Goal: Task Accomplishment & Management: Manage account settings

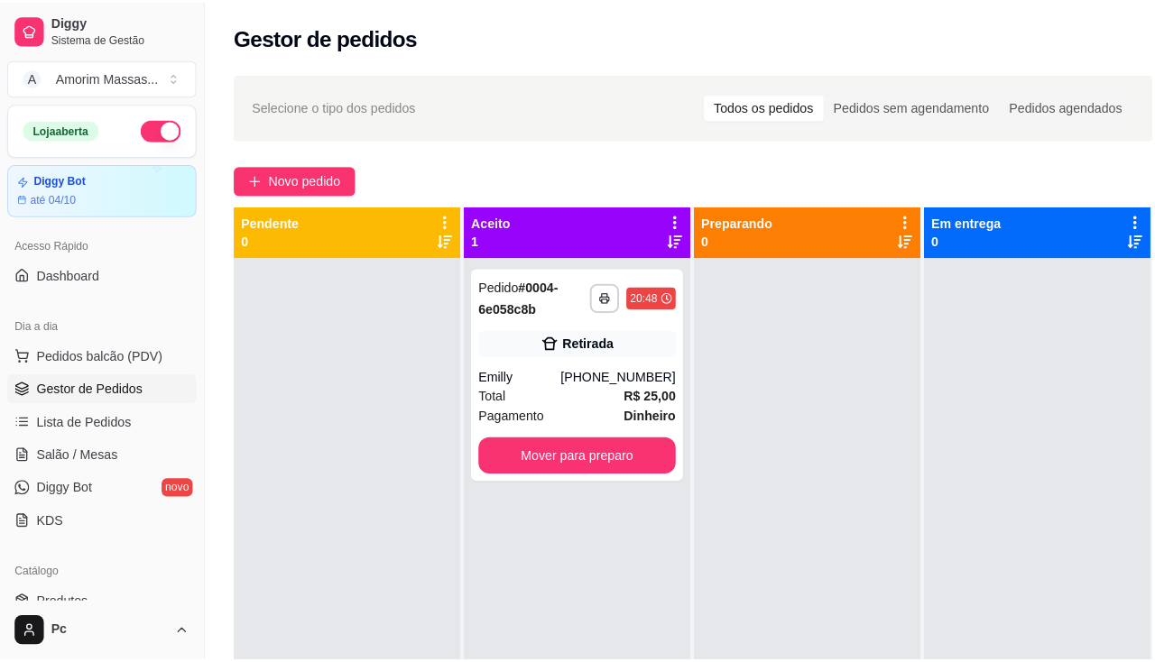
scroll to position [51, 0]
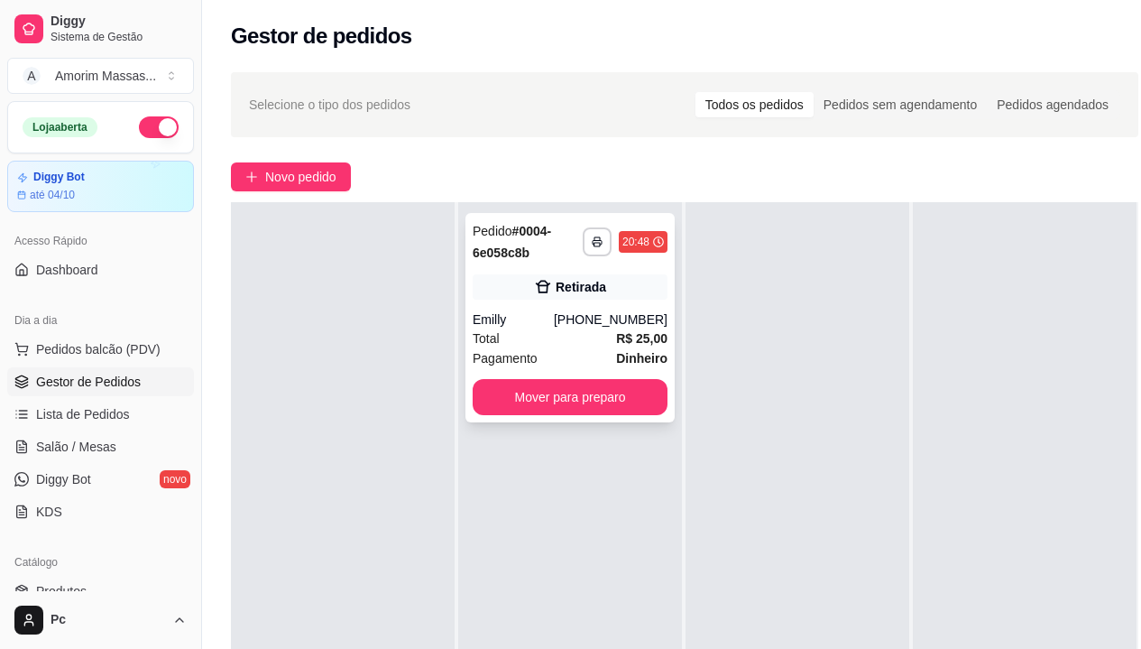
click at [546, 346] on div "Total R$ 25,00" at bounding box center [570, 338] width 195 height 20
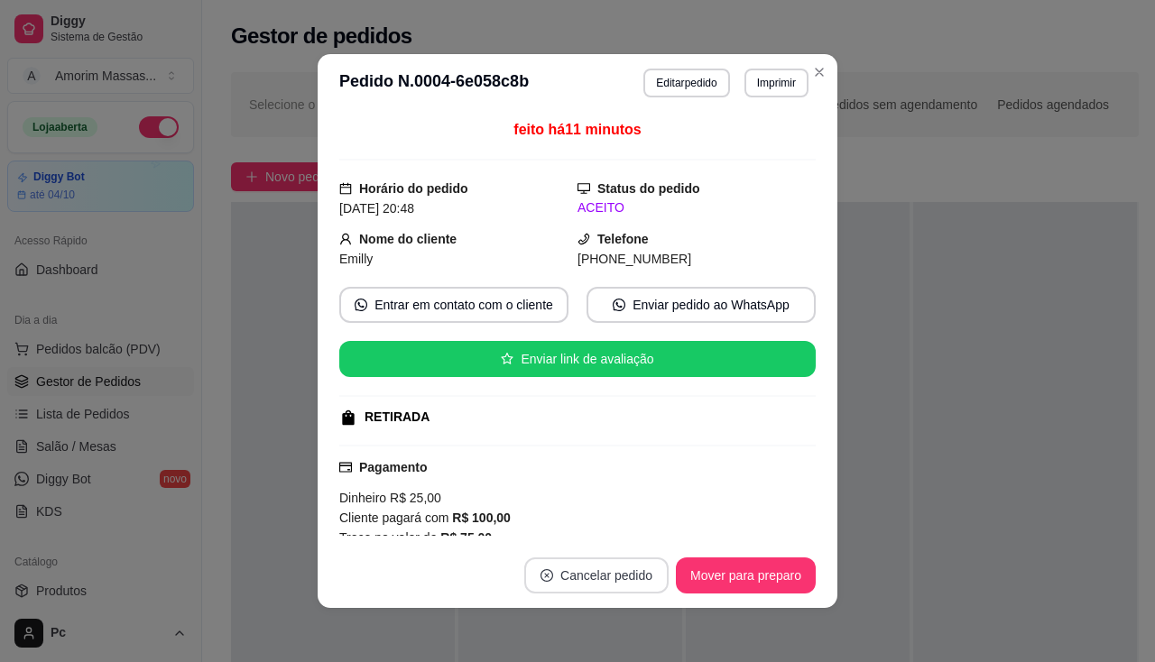
click at [561, 570] on button "Cancelar pedido" at bounding box center [596, 576] width 144 height 36
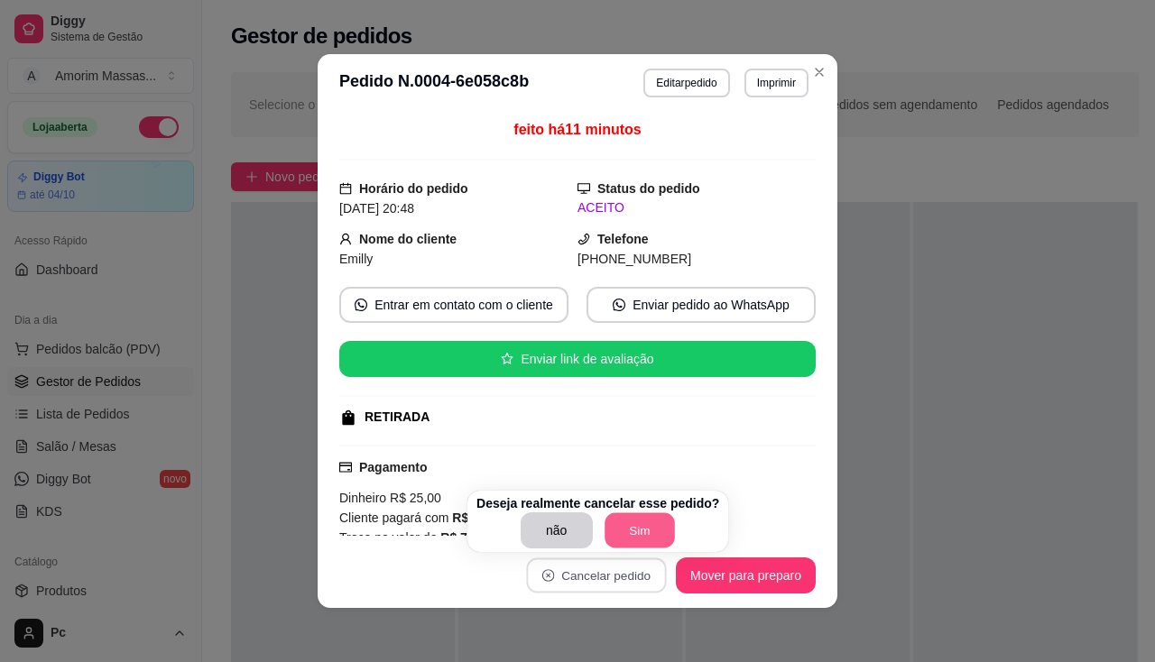
click at [614, 526] on button "Sim" at bounding box center [640, 530] width 70 height 35
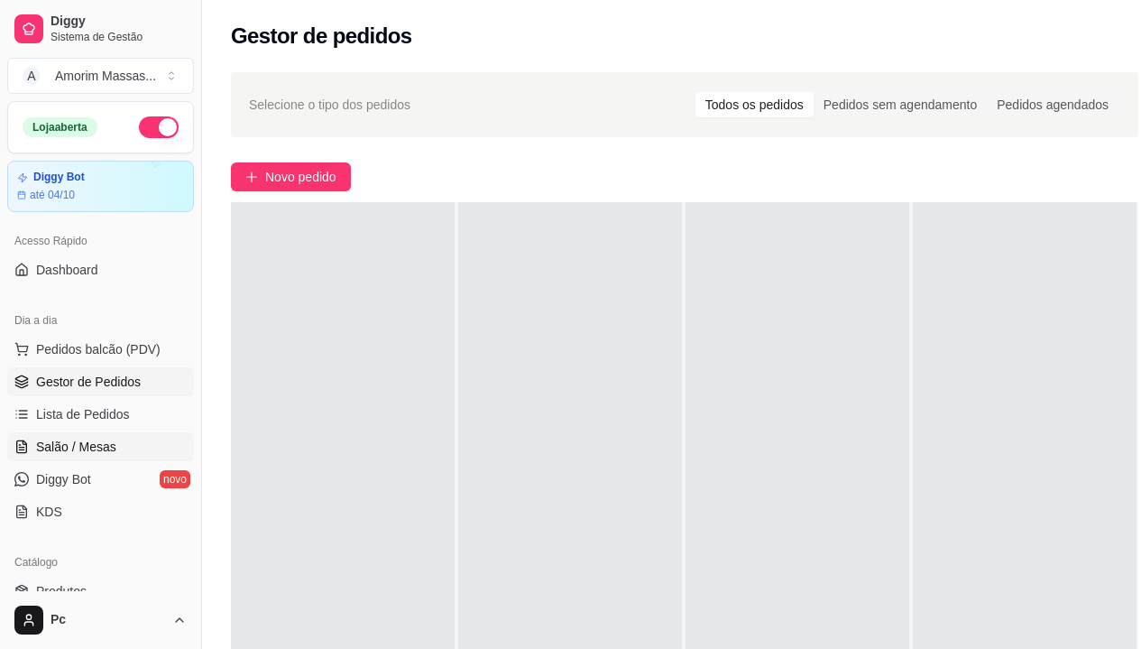
click at [72, 439] on span "Salão / Mesas" at bounding box center [76, 447] width 80 height 18
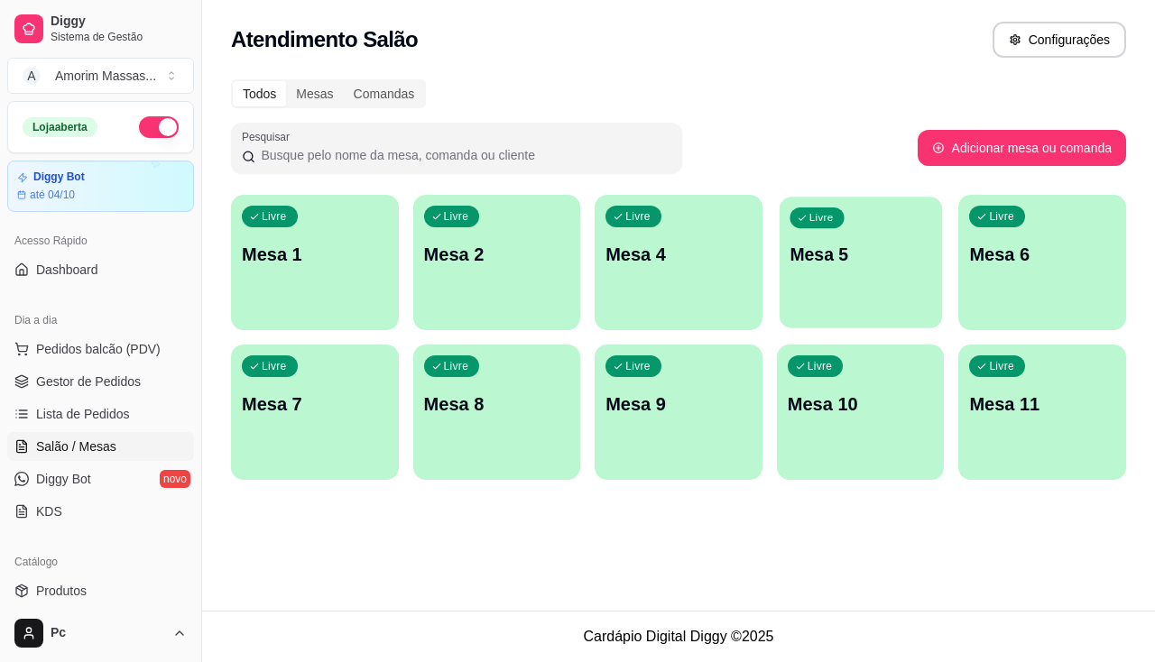
click at [855, 291] on div "Livre Mesa 5" at bounding box center [861, 252] width 162 height 110
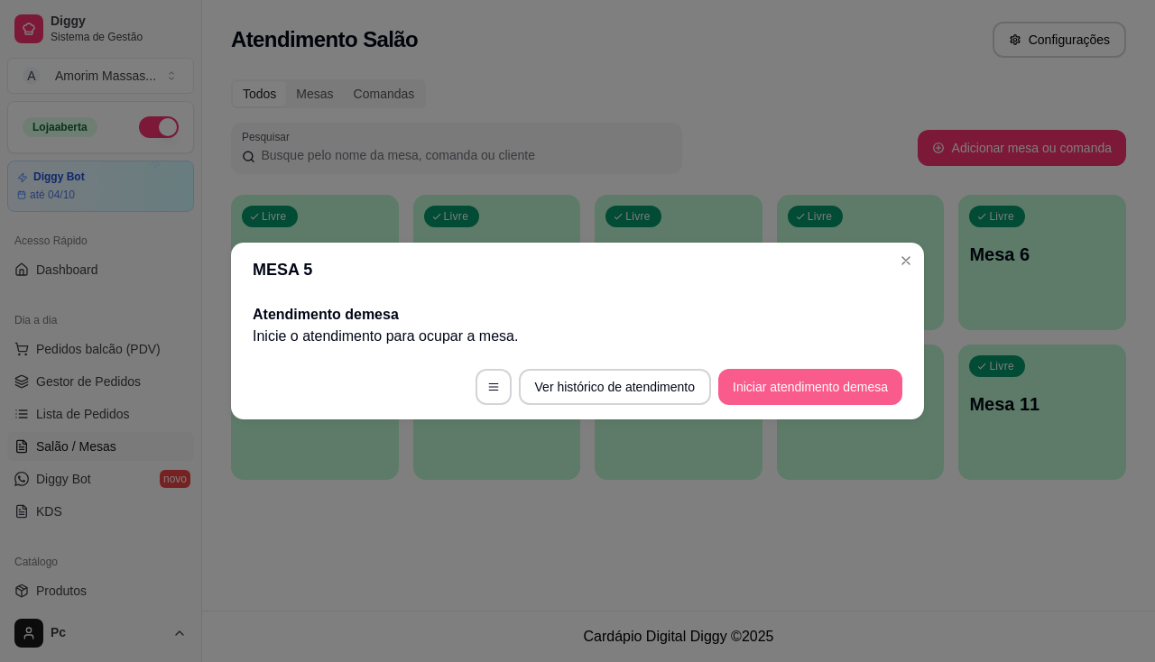
click at [771, 393] on button "Iniciar atendimento de mesa" at bounding box center [810, 387] width 184 height 36
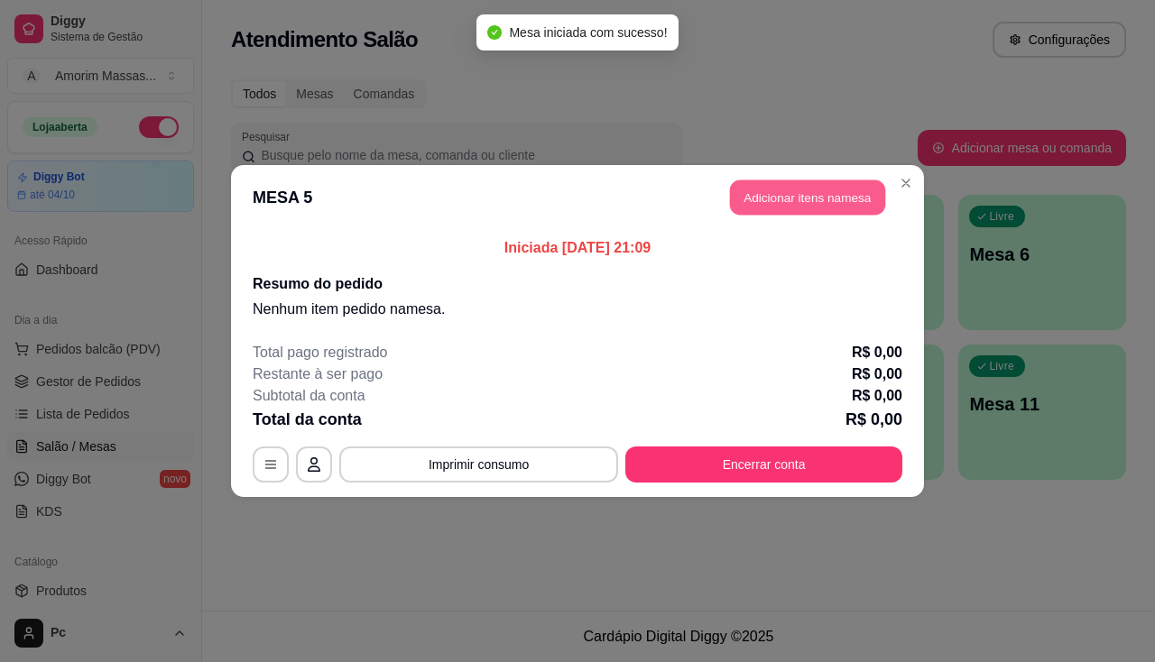
click at [818, 196] on button "Adicionar itens na mesa" at bounding box center [807, 197] width 155 height 35
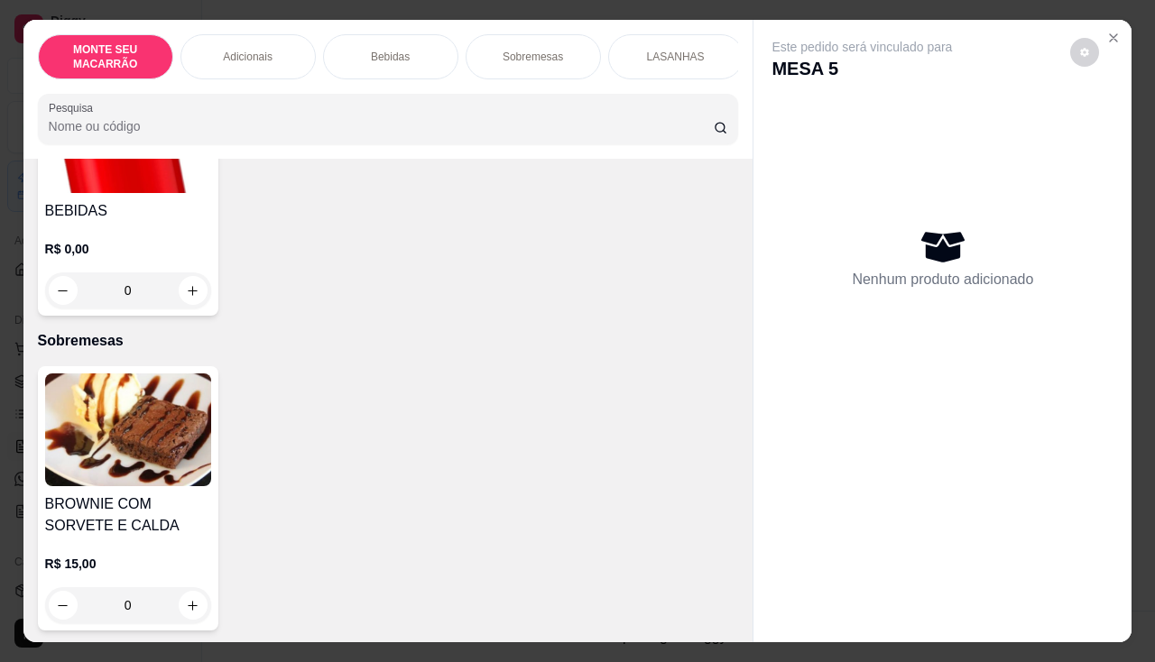
scroll to position [993, 0]
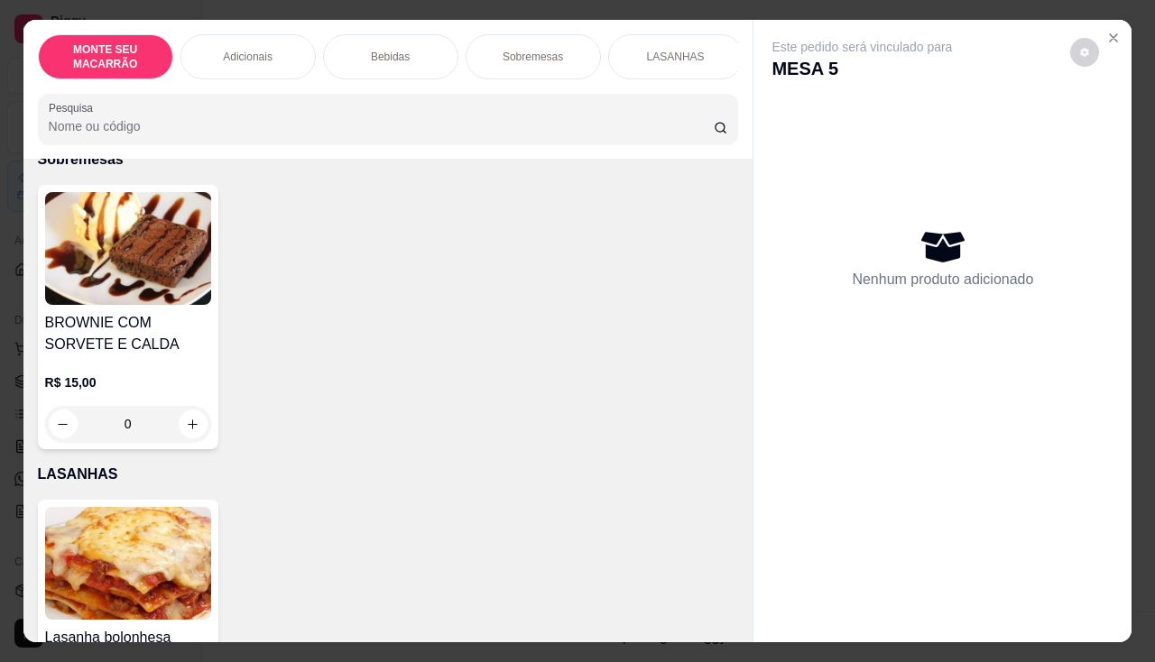
click at [151, 278] on img at bounding box center [128, 248] width 166 height 113
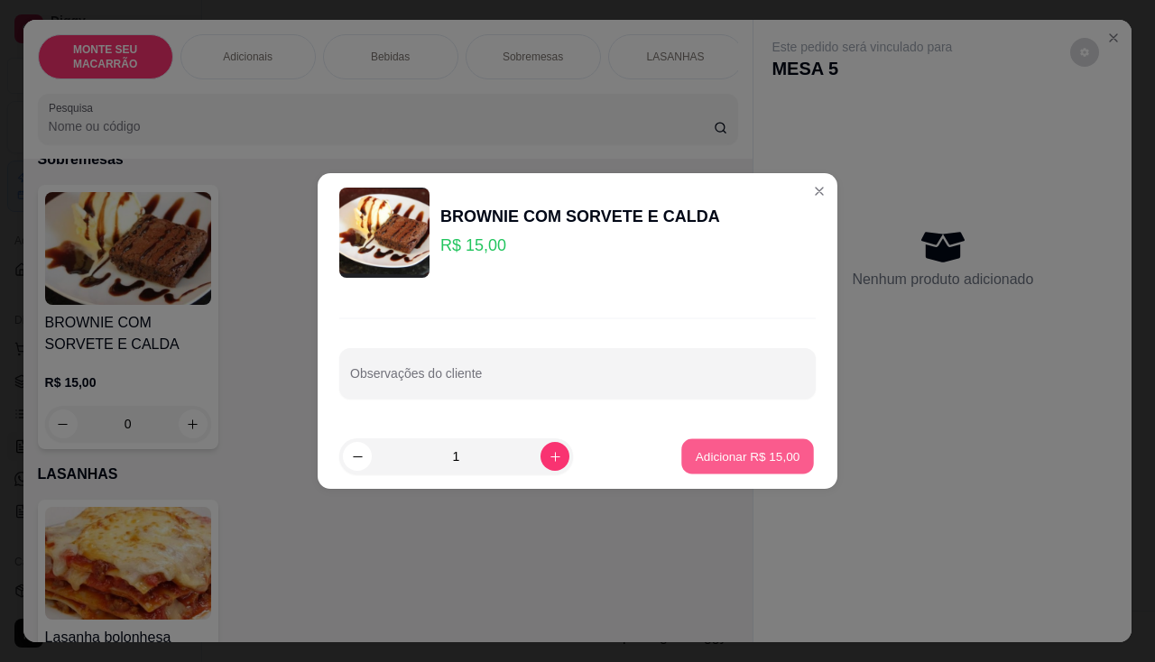
click at [769, 451] on p "Adicionar R$ 15,00" at bounding box center [748, 456] width 105 height 17
type input "1"
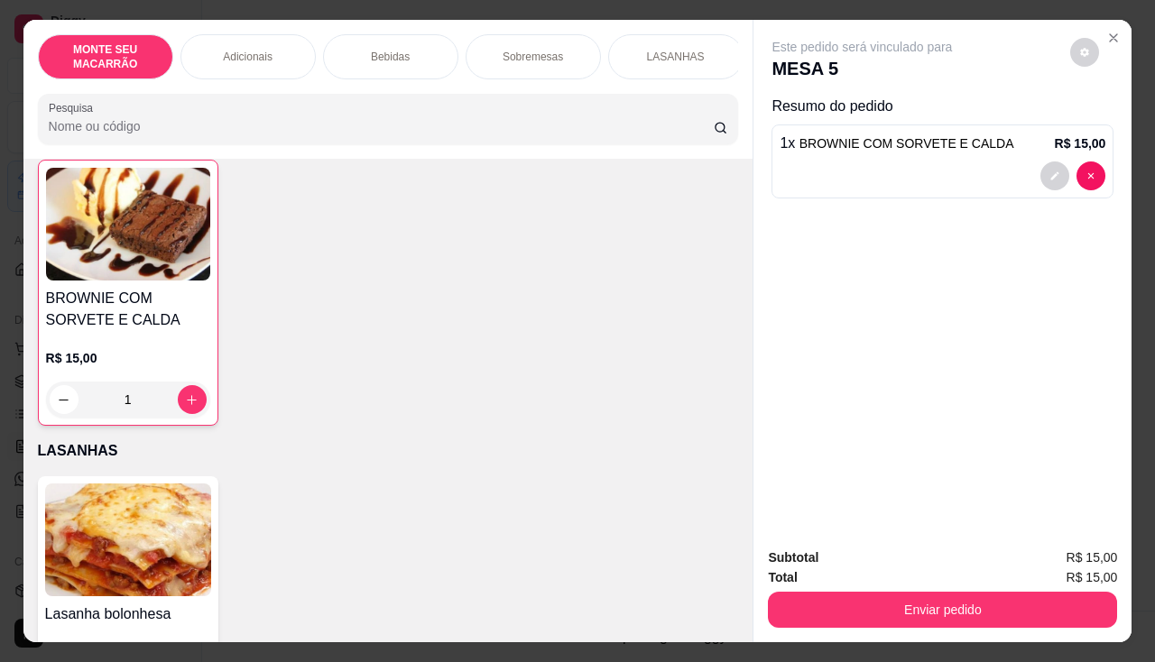
scroll to position [1101, 0]
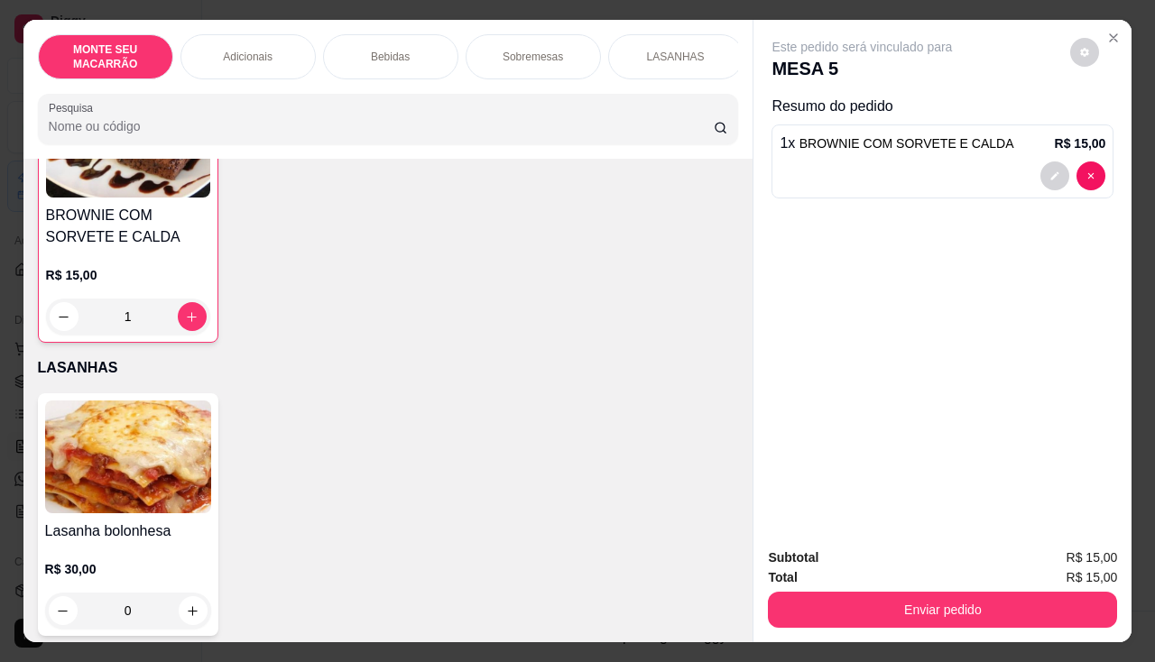
click at [131, 429] on img at bounding box center [128, 457] width 166 height 113
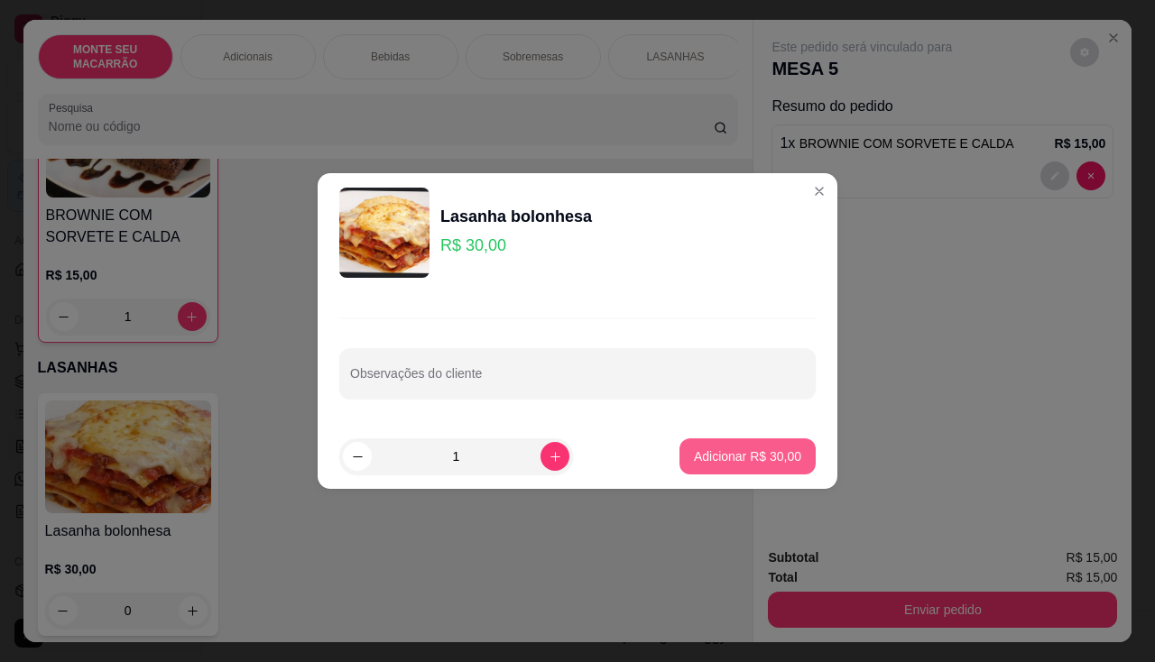
click at [777, 446] on button "Adicionar R$ 30,00" at bounding box center [747, 457] width 136 height 36
type input "1"
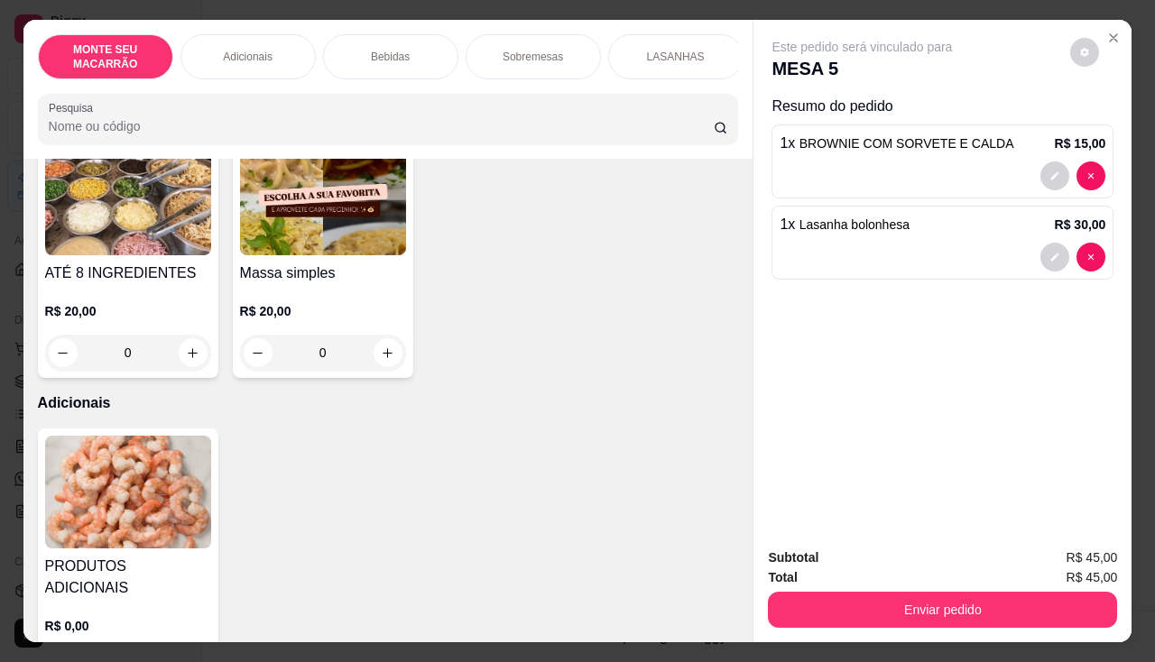
scroll to position [0, 0]
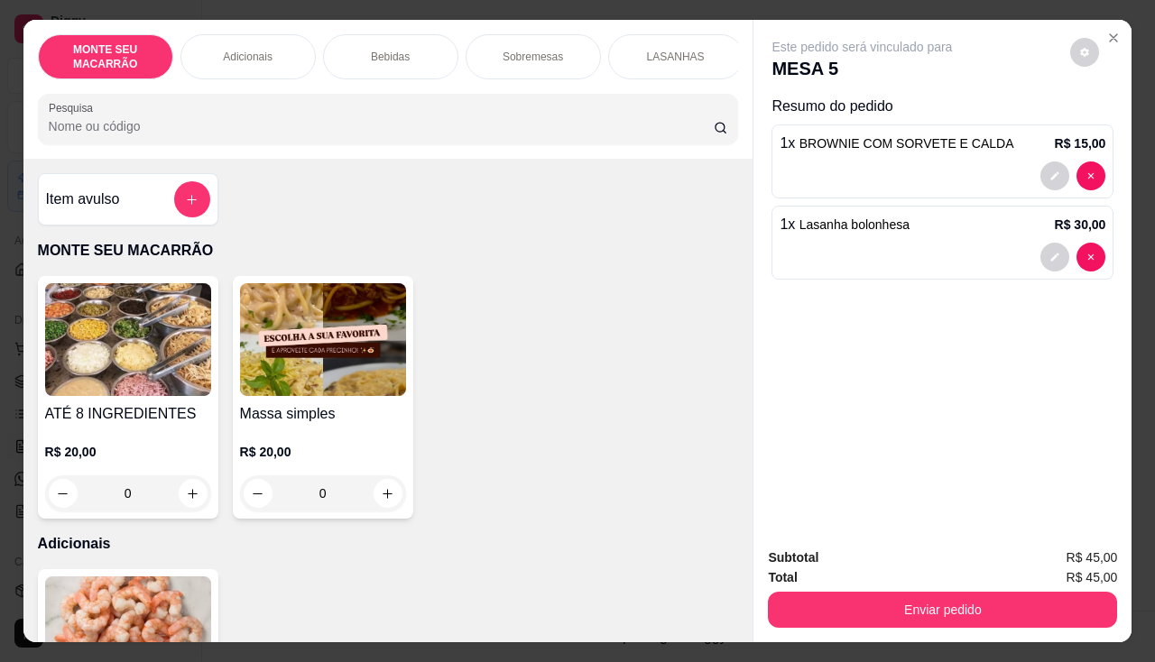
click at [295, 376] on img at bounding box center [323, 339] width 166 height 113
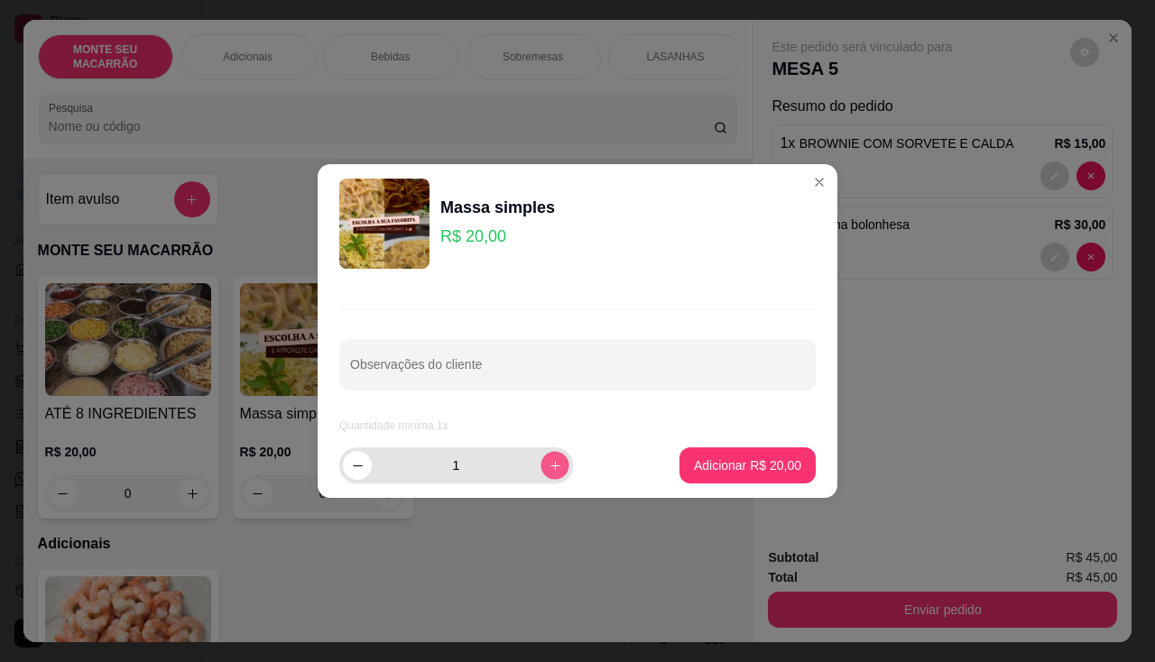
click at [549, 461] on icon "increase-product-quantity" at bounding box center [556, 466] width 14 height 14
type input "2"
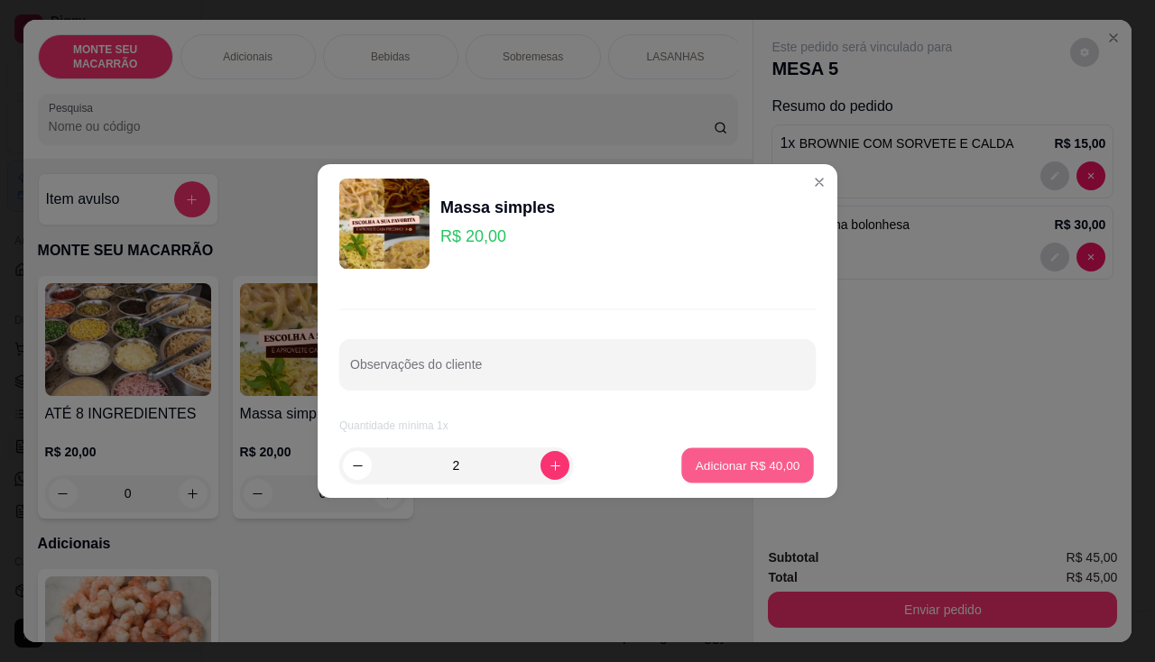
click at [708, 468] on p "Adicionar R$ 40,00" at bounding box center [748, 465] width 105 height 17
type input "2"
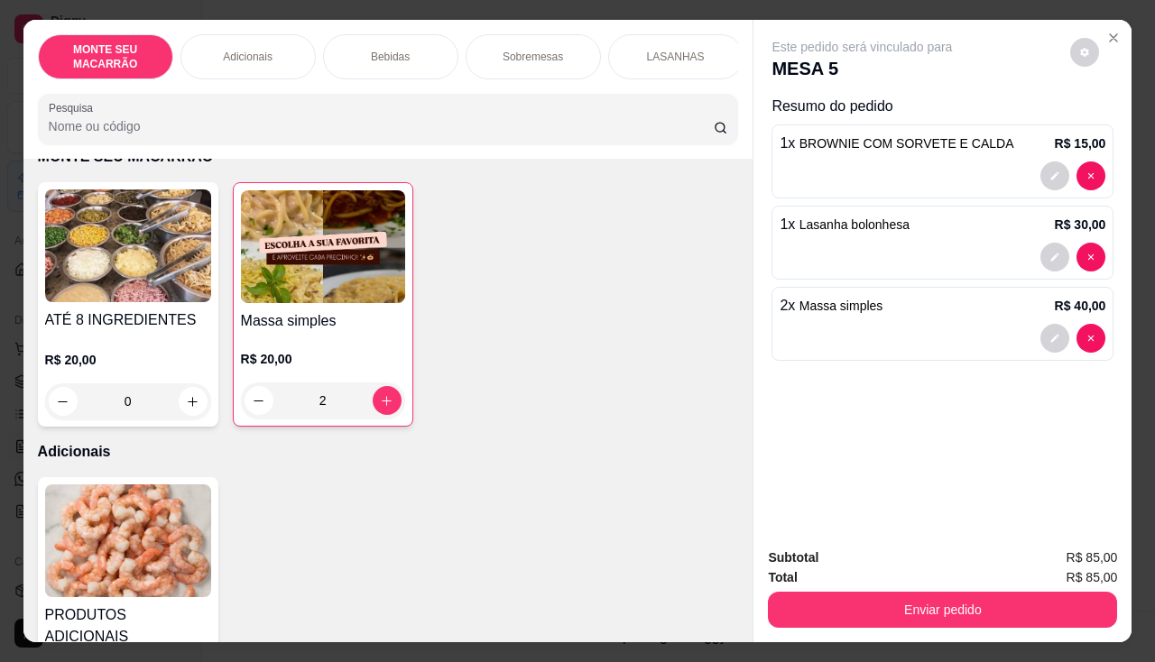
scroll to position [180, 0]
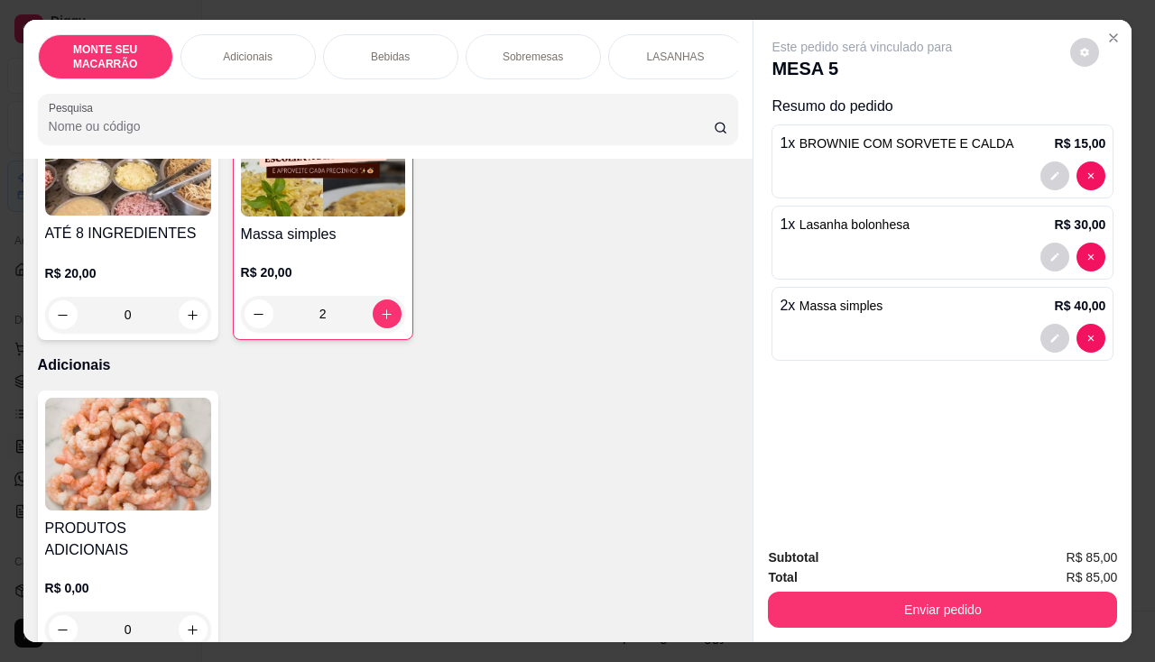
click at [106, 447] on img at bounding box center [128, 454] width 166 height 113
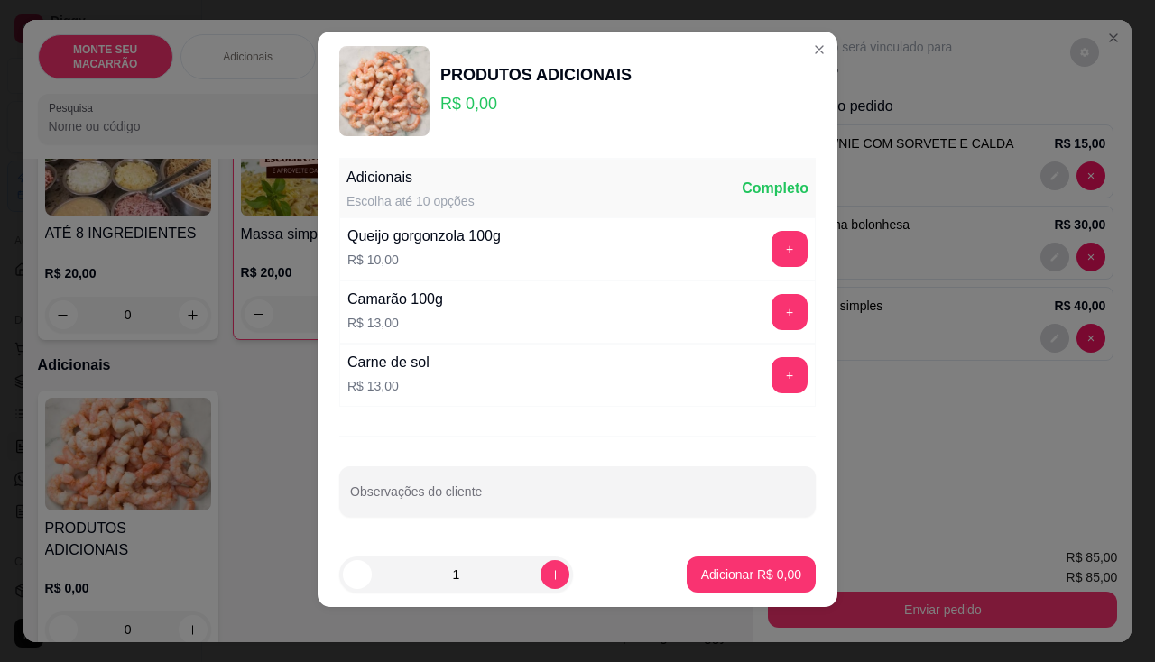
scroll to position [14, 0]
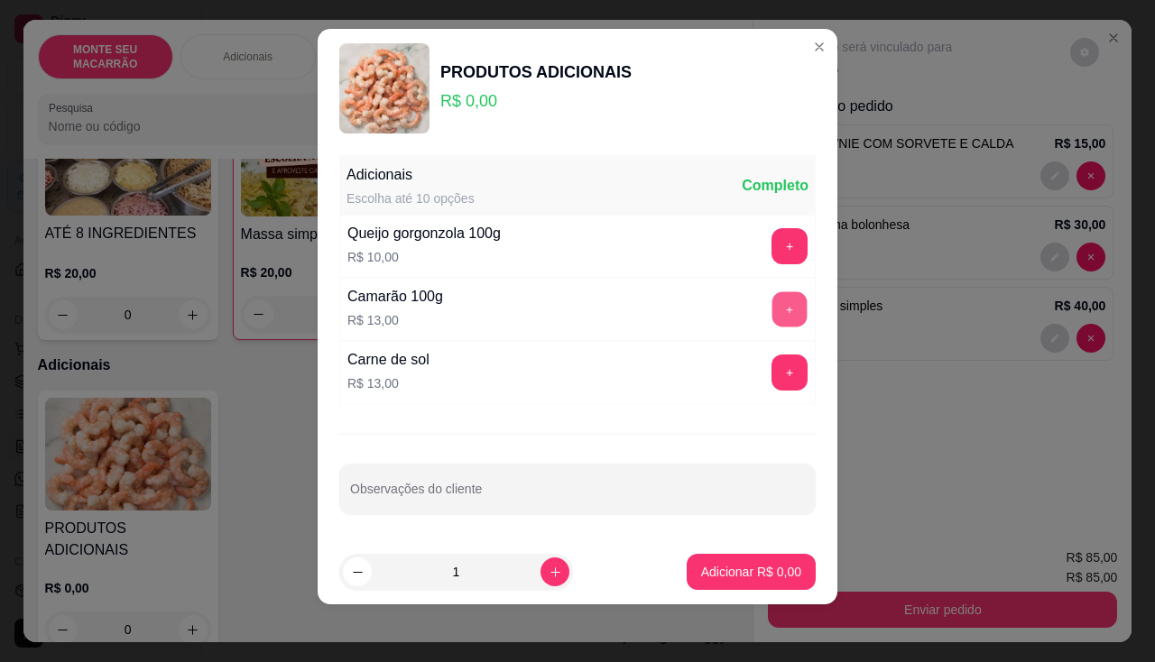
click at [784, 316] on button "+" at bounding box center [789, 309] width 35 height 35
click at [705, 567] on p "Adicionar R$ 13,00" at bounding box center [748, 571] width 105 height 17
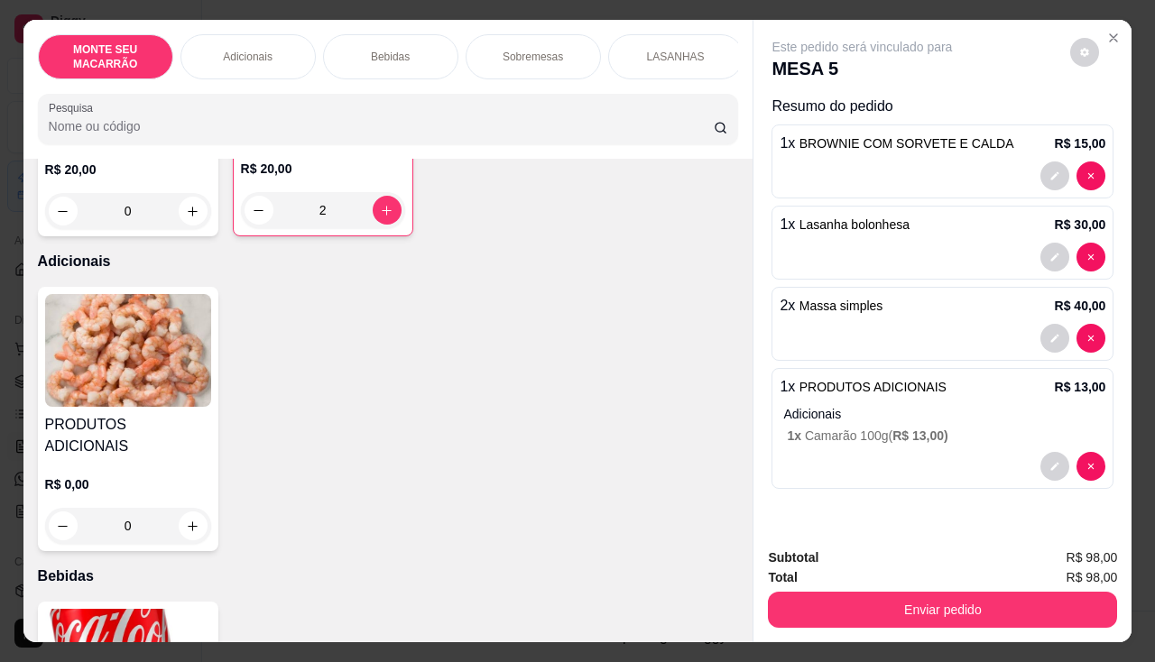
scroll to position [271, 0]
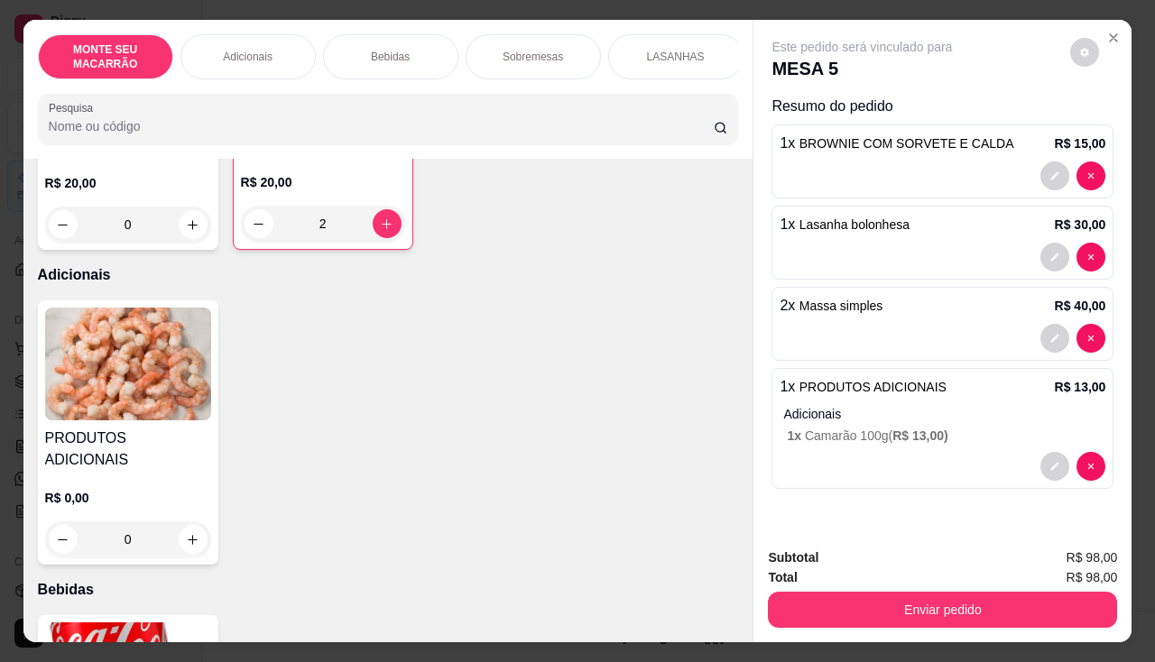
click at [147, 356] on img at bounding box center [128, 364] width 166 height 113
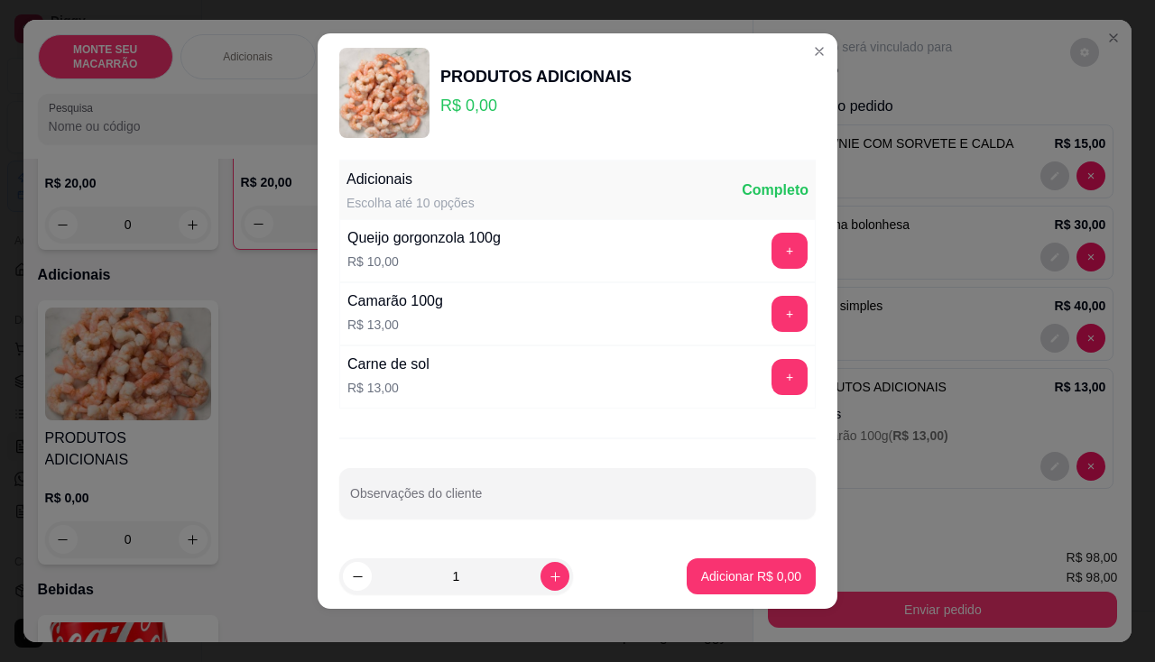
scroll to position [14, 0]
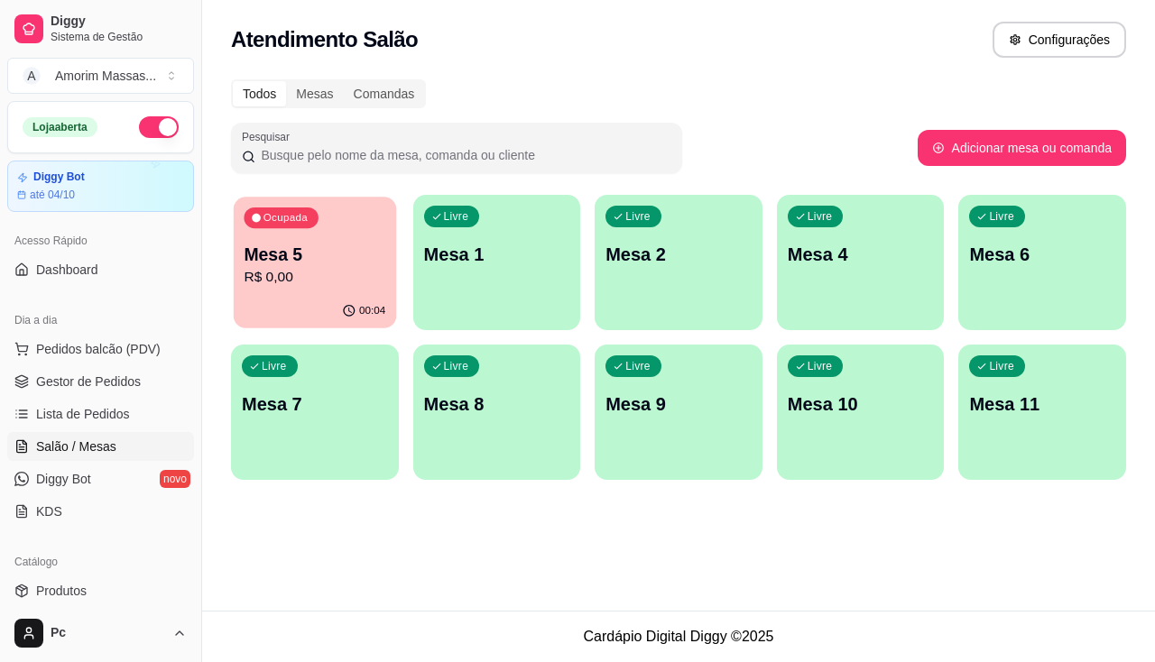
click at [267, 271] on p "R$ 0,00" at bounding box center [315, 277] width 142 height 21
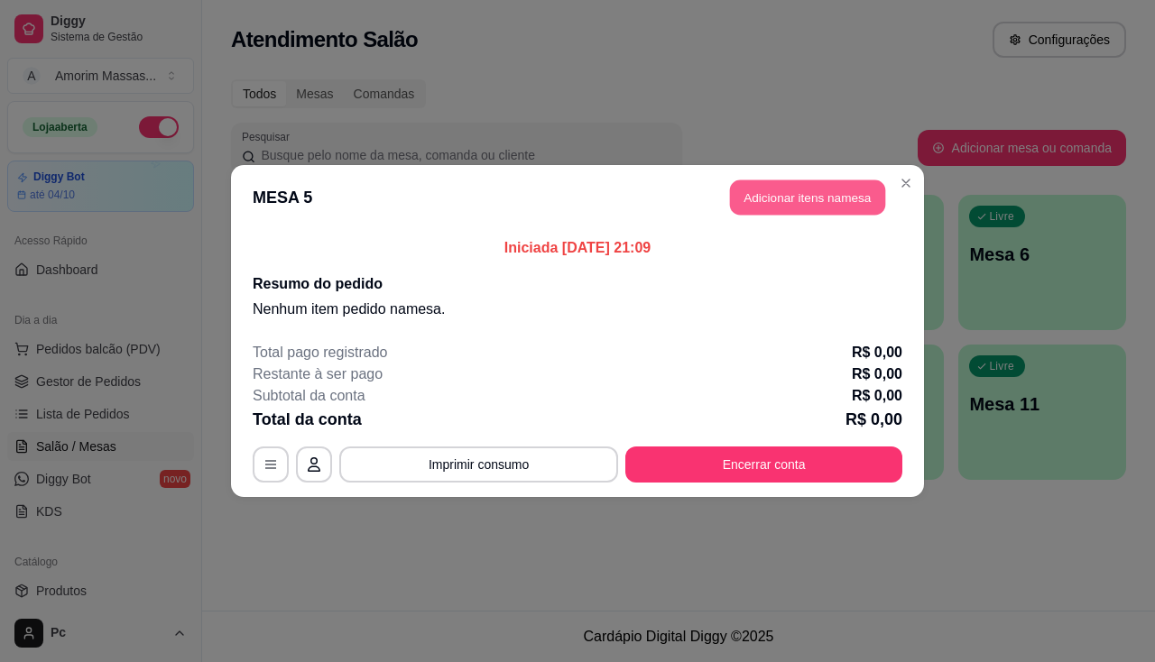
click at [813, 188] on button "Adicionar itens na mesa" at bounding box center [807, 197] width 155 height 35
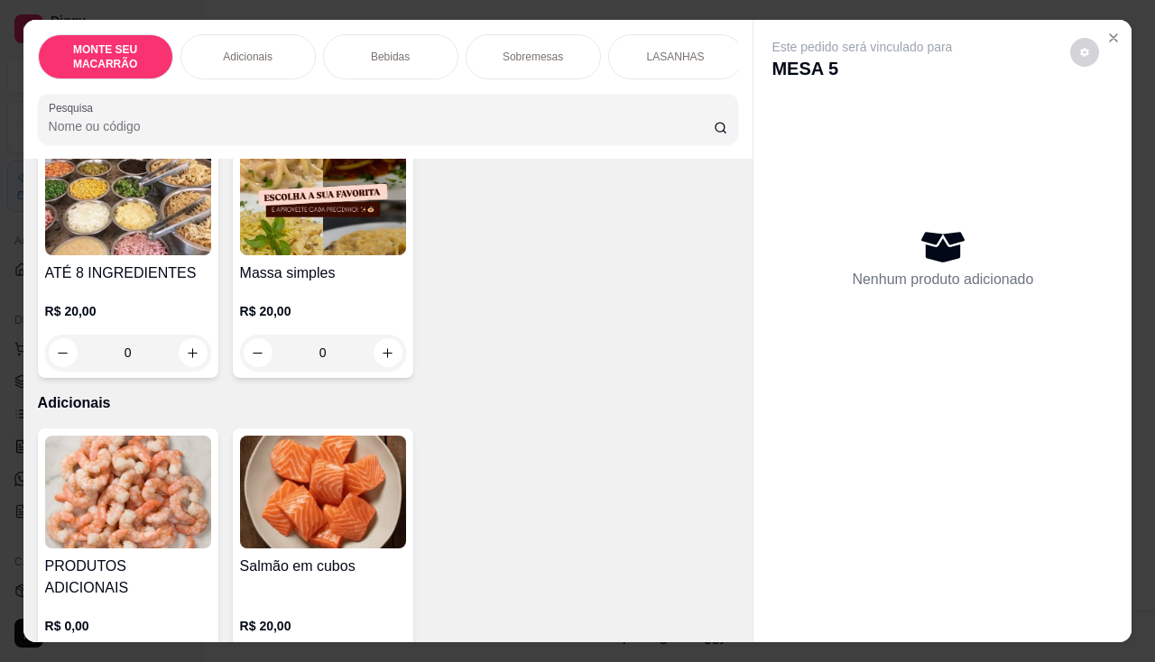
scroll to position [271, 0]
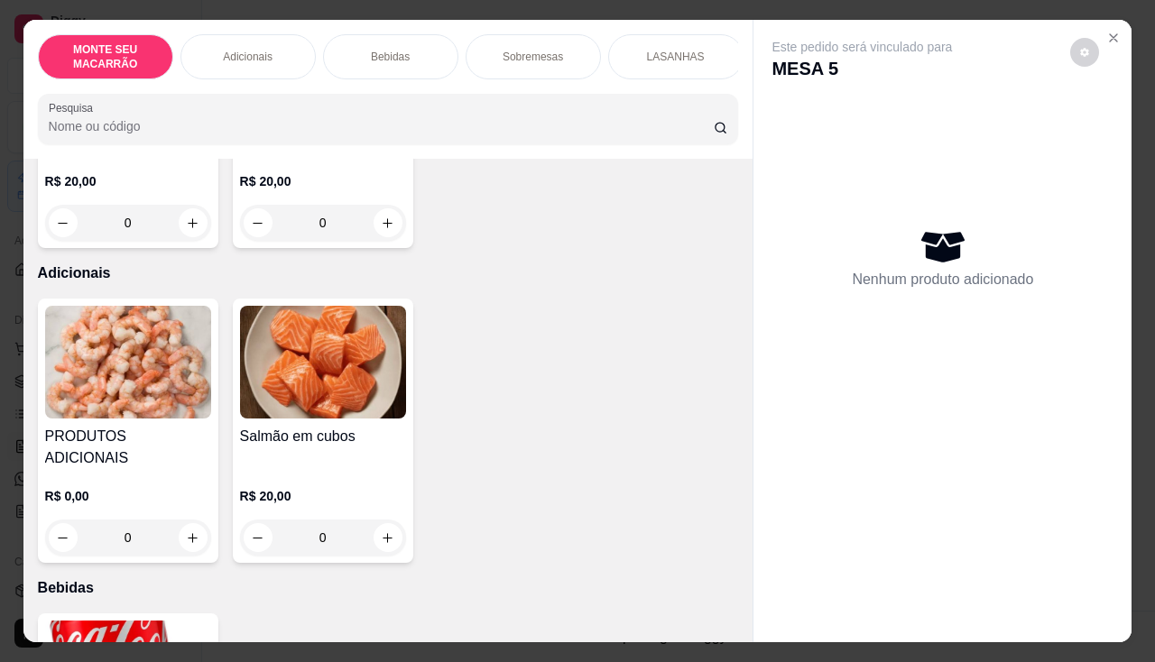
click at [335, 379] on img at bounding box center [323, 362] width 166 height 113
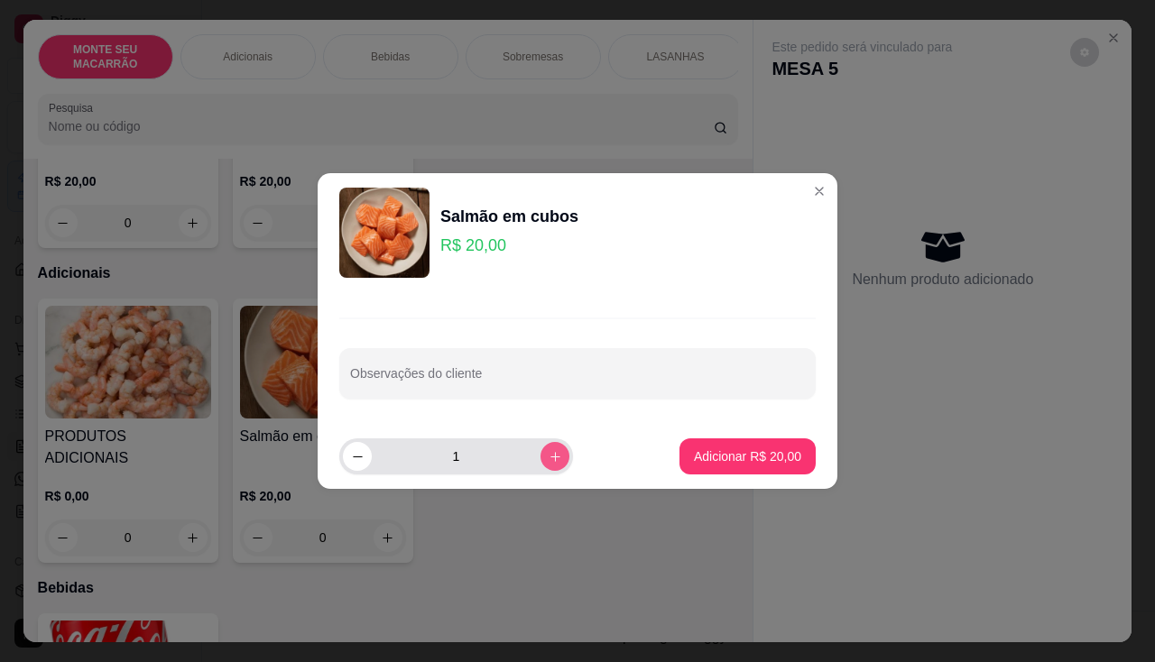
click at [549, 454] on icon "increase-product-quantity" at bounding box center [556, 457] width 14 height 14
type input "2"
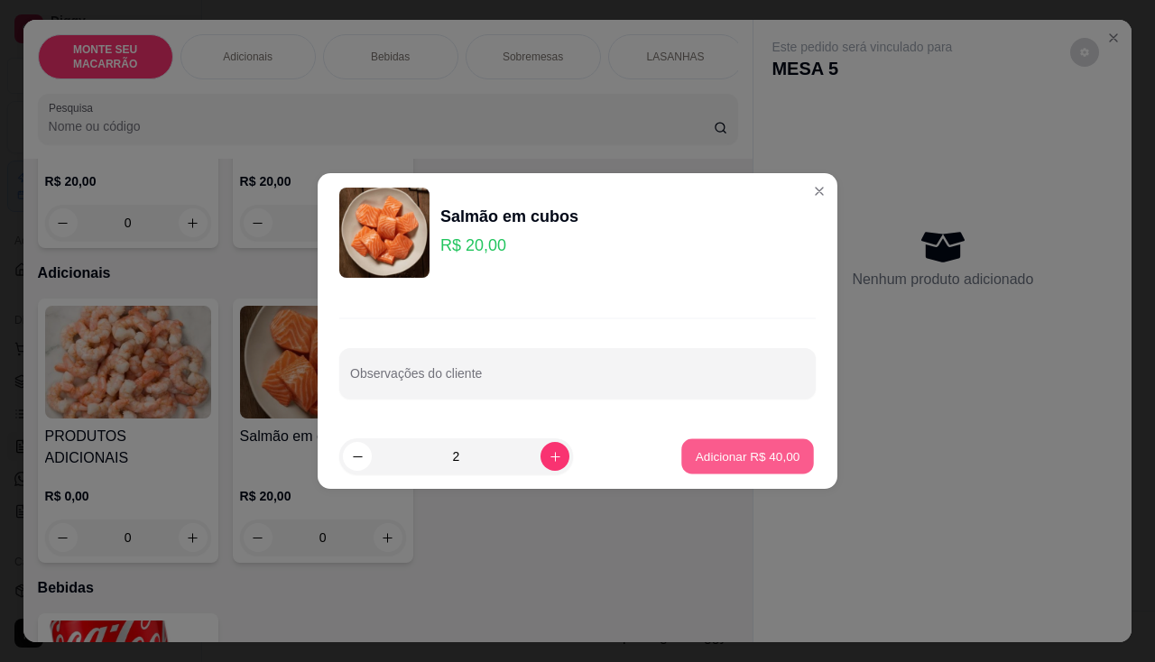
click at [768, 441] on button "Adicionar R$ 40,00" at bounding box center [747, 456] width 133 height 35
type input "2"
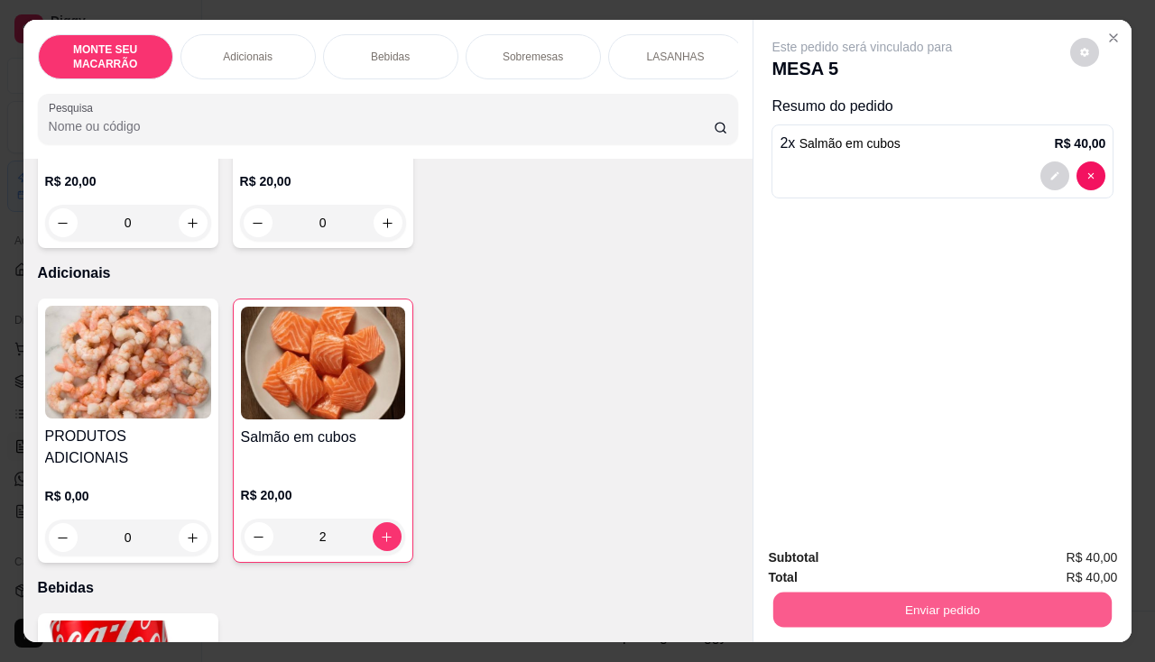
click at [984, 605] on button "Enviar pedido" at bounding box center [942, 610] width 338 height 35
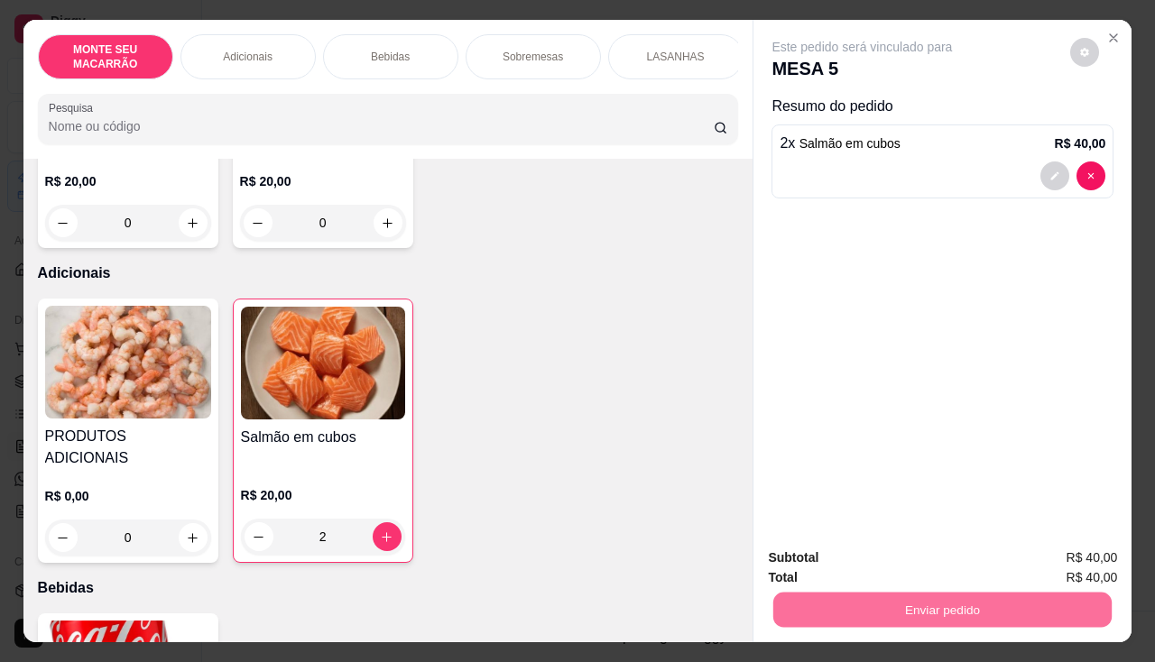
click at [909, 546] on button "Registrar cliente" at bounding box center [950, 559] width 119 height 34
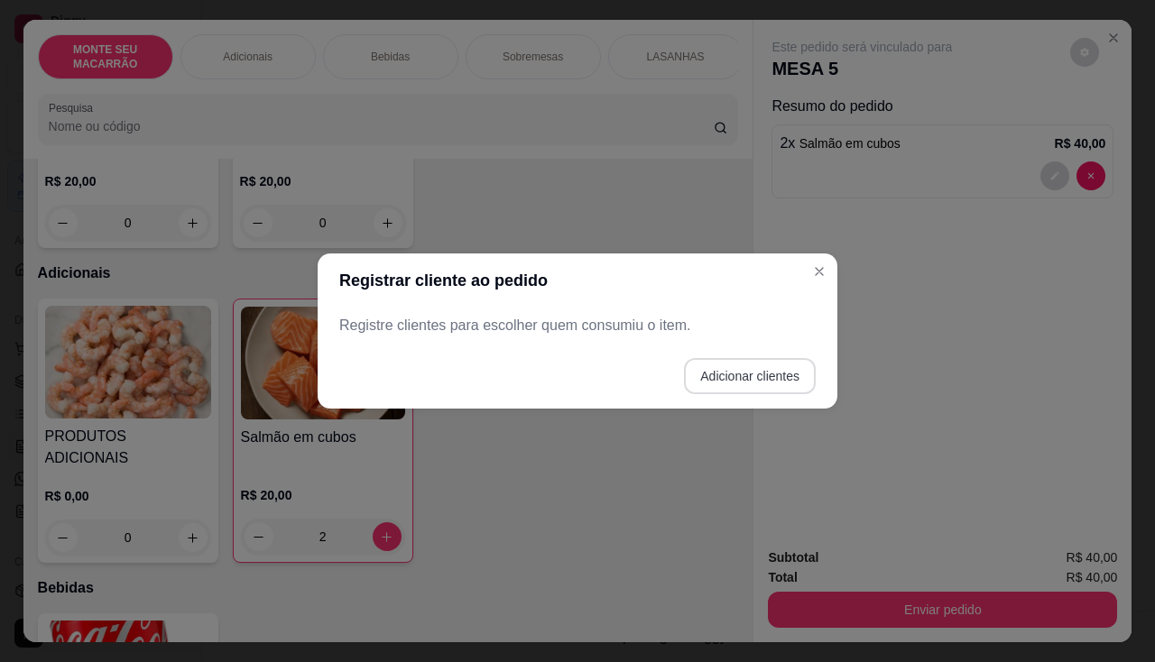
click at [730, 373] on button "Adicionar clientes" at bounding box center [750, 376] width 132 height 36
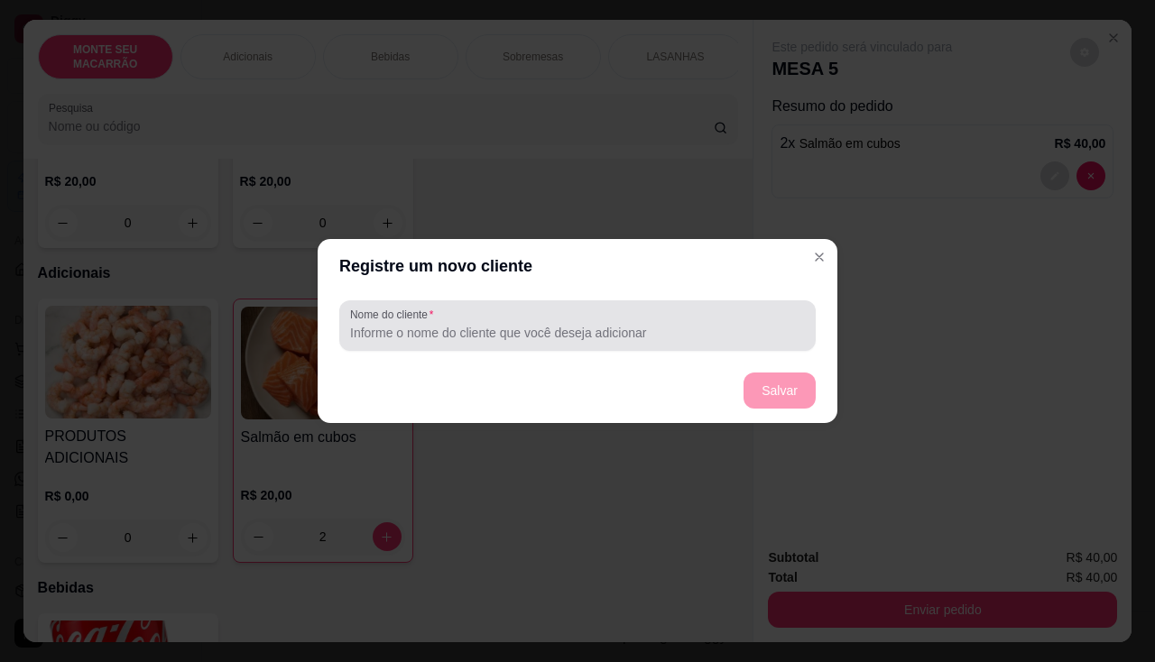
click at [372, 331] on input "Nome do cliente" at bounding box center [577, 333] width 455 height 18
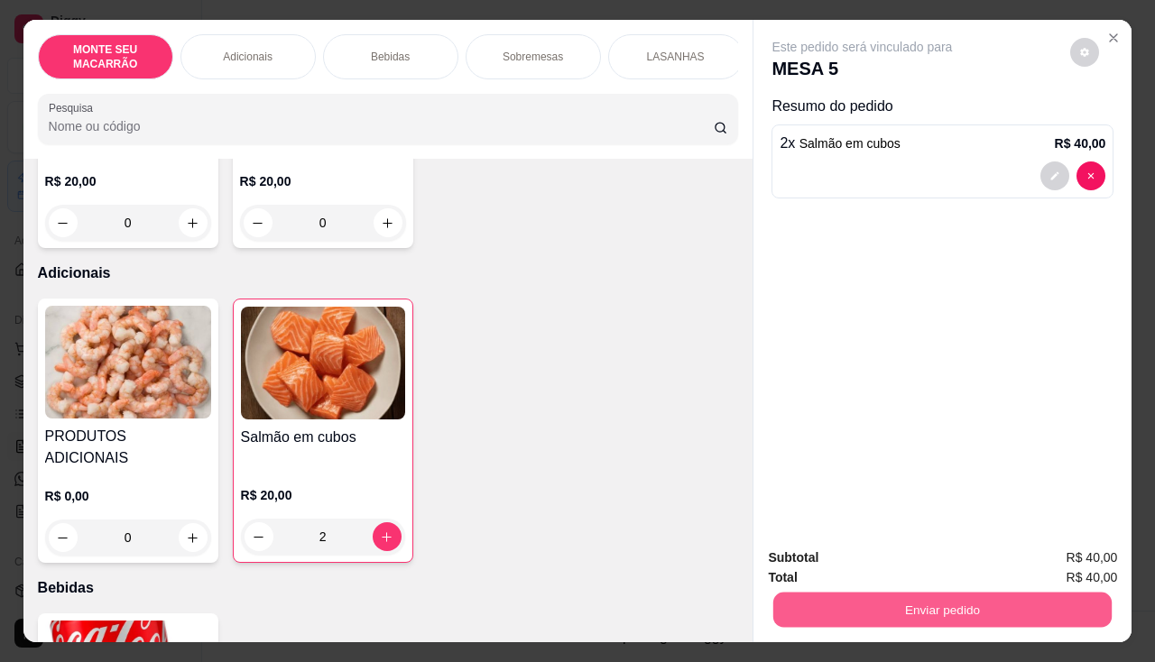
click at [929, 599] on button "Enviar pedido" at bounding box center [942, 610] width 338 height 35
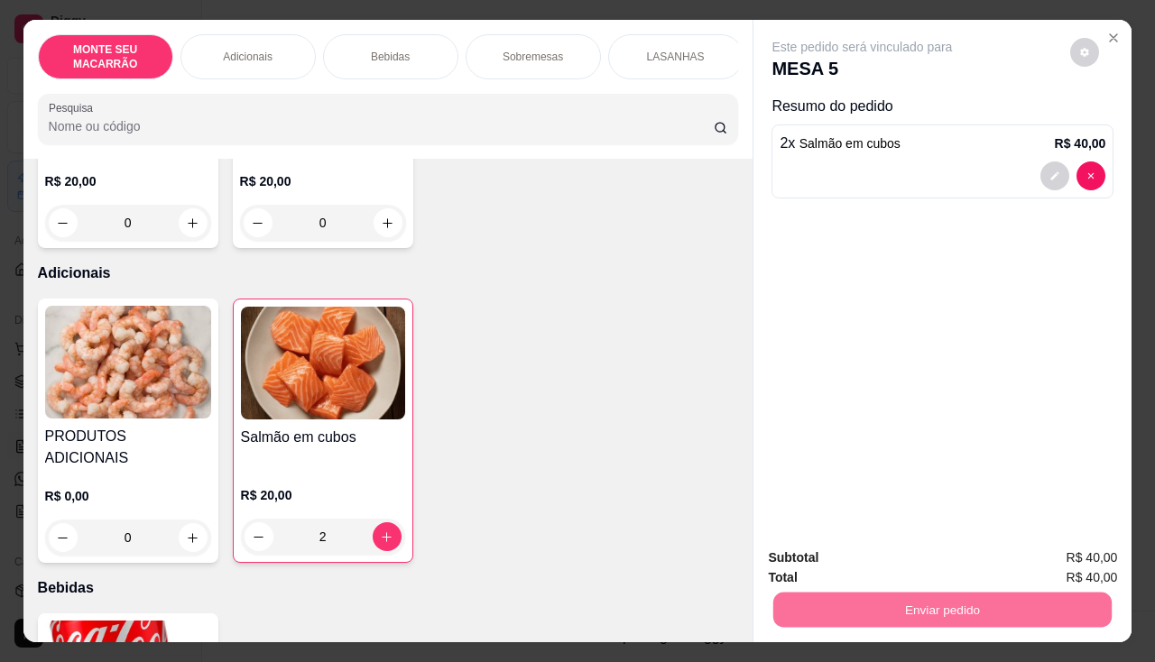
click at [1077, 566] on button "Enviar pedido" at bounding box center [1071, 558] width 102 height 34
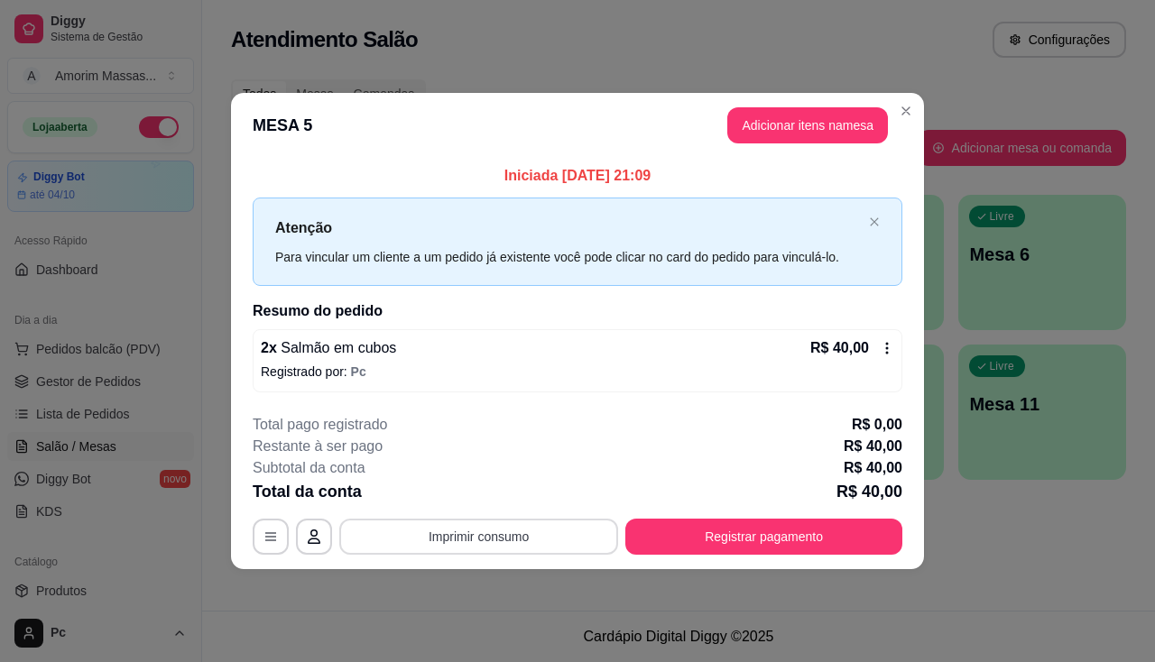
click at [503, 543] on button "Imprimir consumo" at bounding box center [478, 537] width 279 height 36
click at [501, 492] on button "IMPRESSORA" at bounding box center [484, 494] width 131 height 29
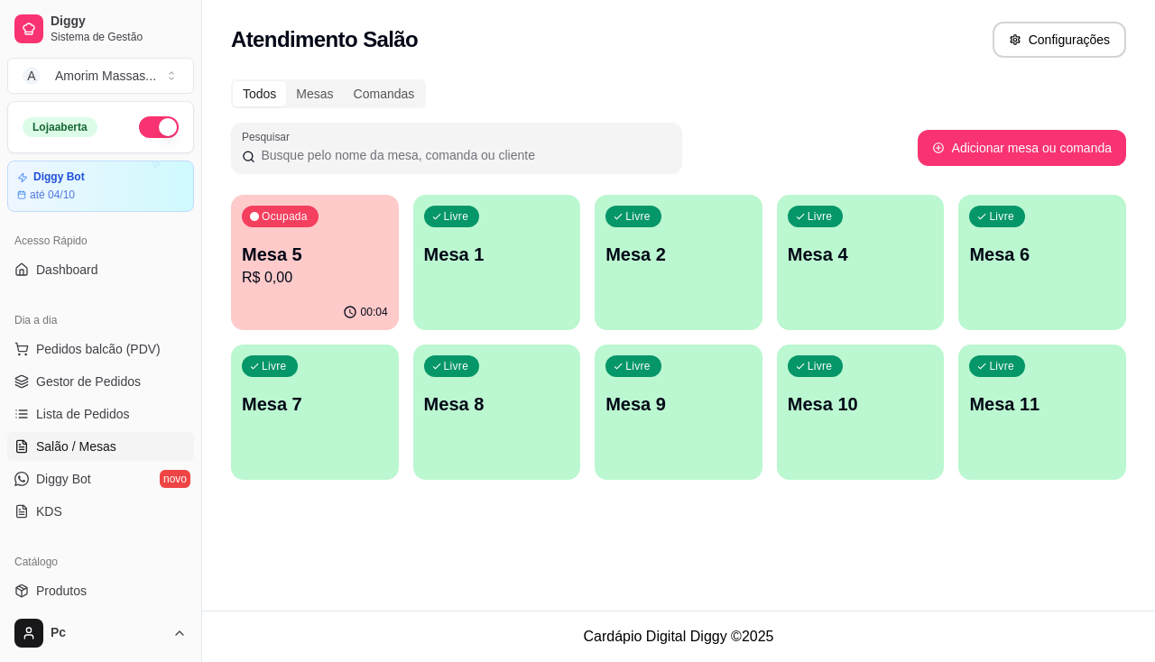
click at [346, 259] on p "Mesa 5" at bounding box center [315, 254] width 146 height 25
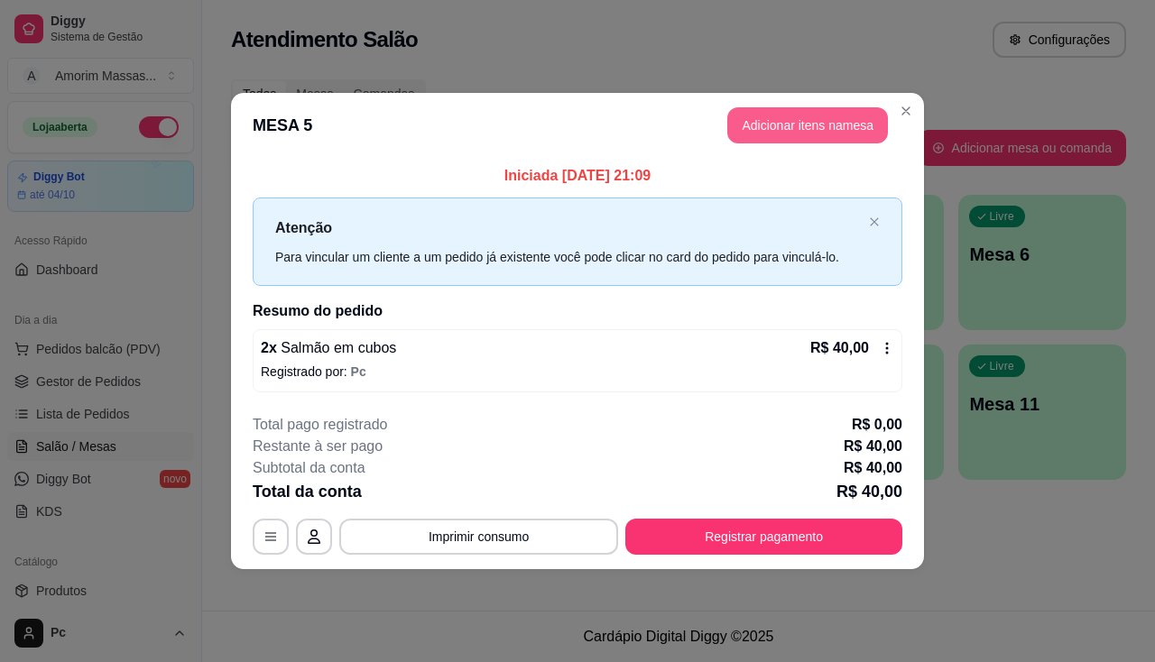
click at [772, 120] on button "Adicionar itens na mesa" at bounding box center [807, 125] width 161 height 36
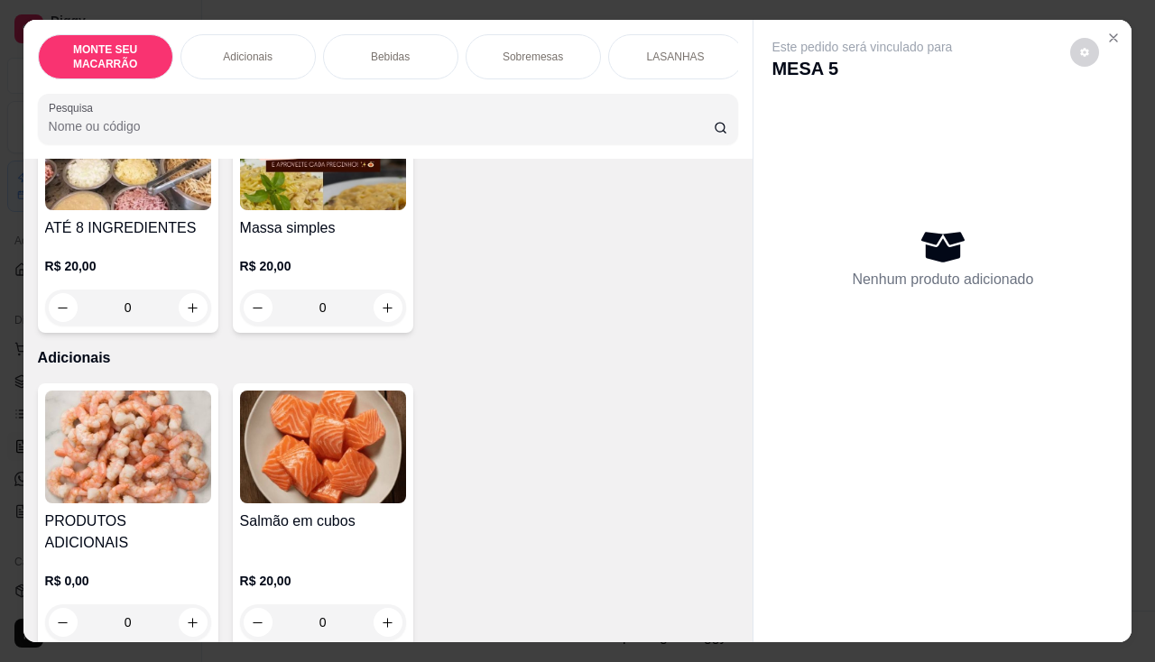
scroll to position [0, 0]
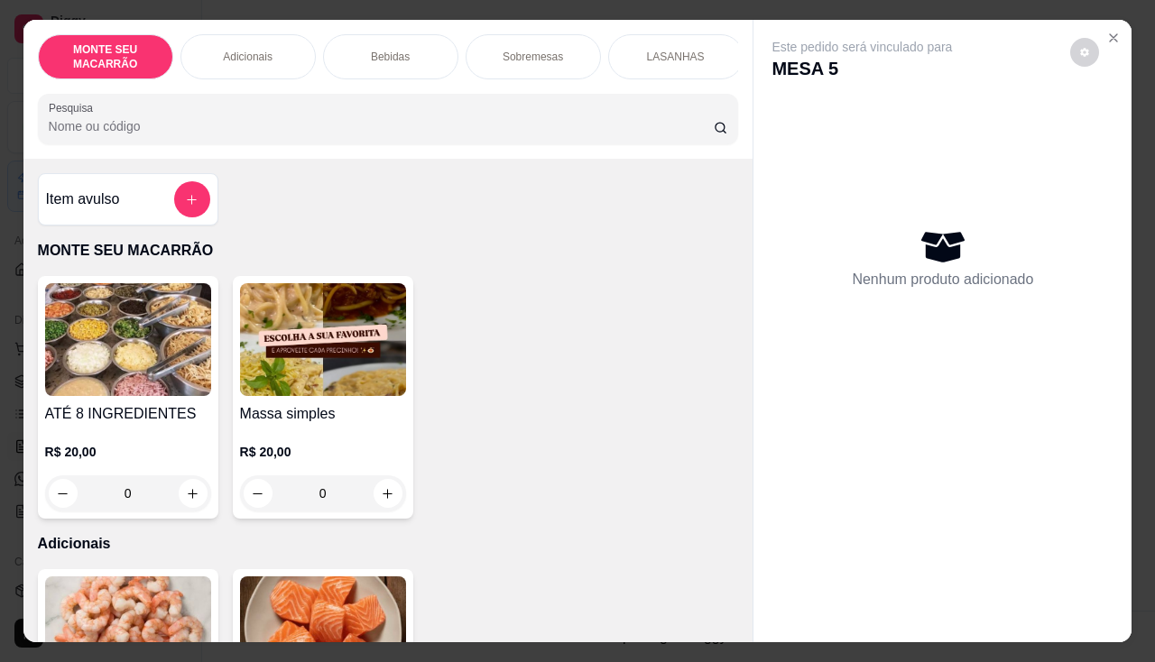
click at [296, 375] on img at bounding box center [323, 339] width 166 height 113
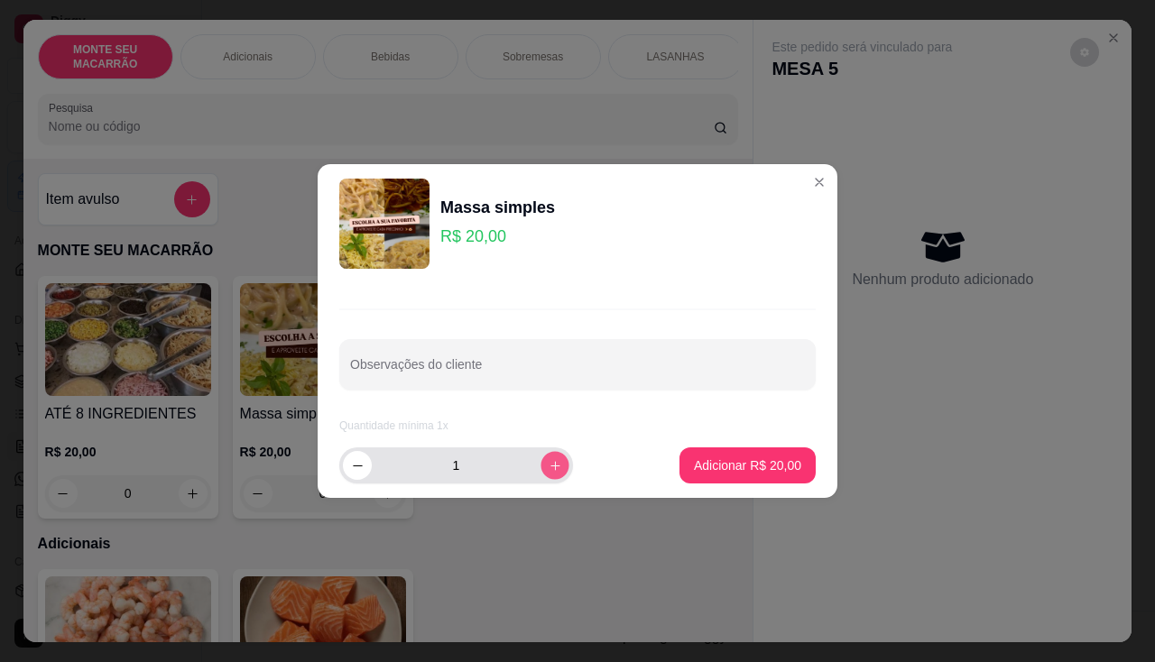
click at [549, 465] on icon "increase-product-quantity" at bounding box center [556, 466] width 14 height 14
type input "2"
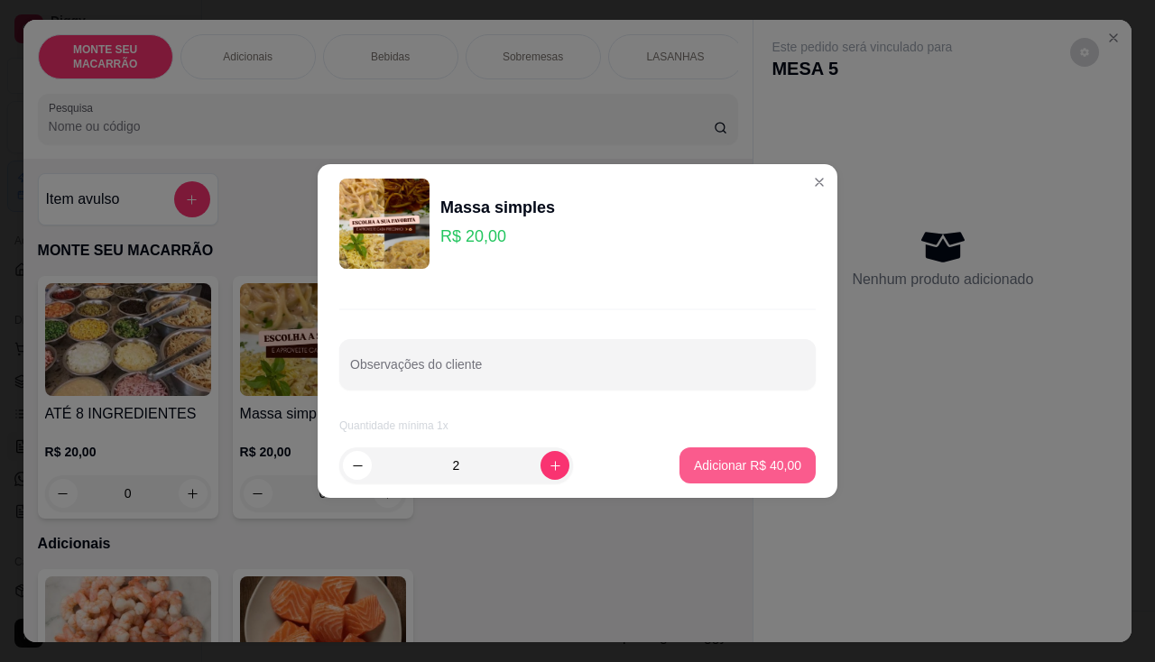
click at [695, 460] on p "Adicionar R$ 40,00" at bounding box center [747, 466] width 107 height 18
type input "2"
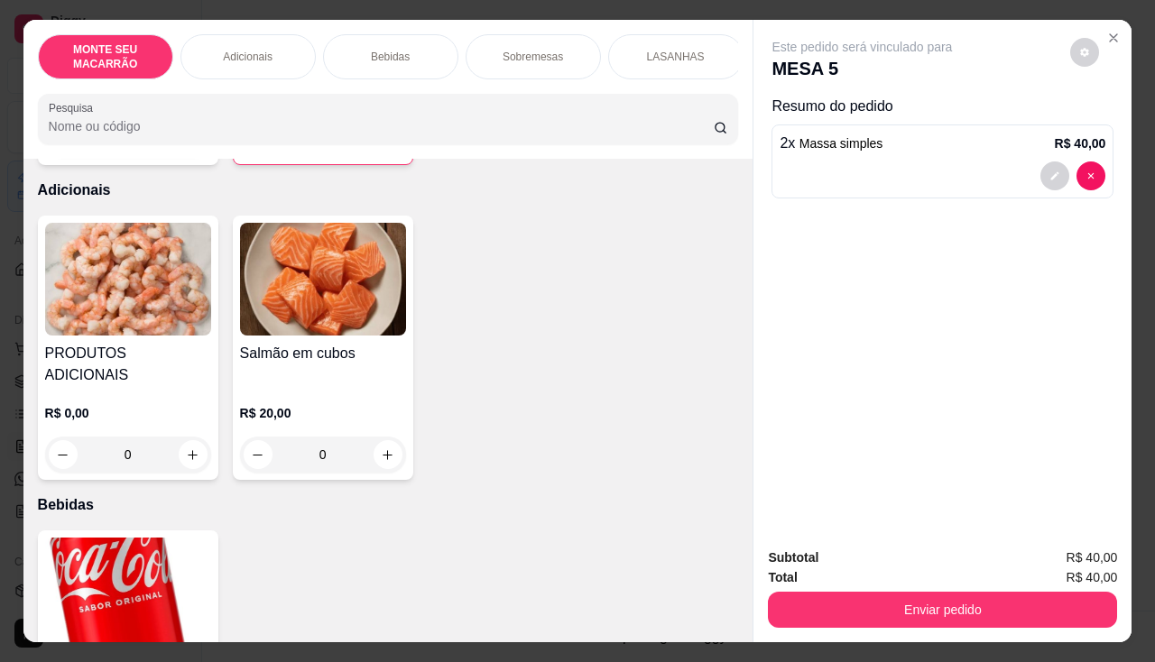
scroll to position [451, 0]
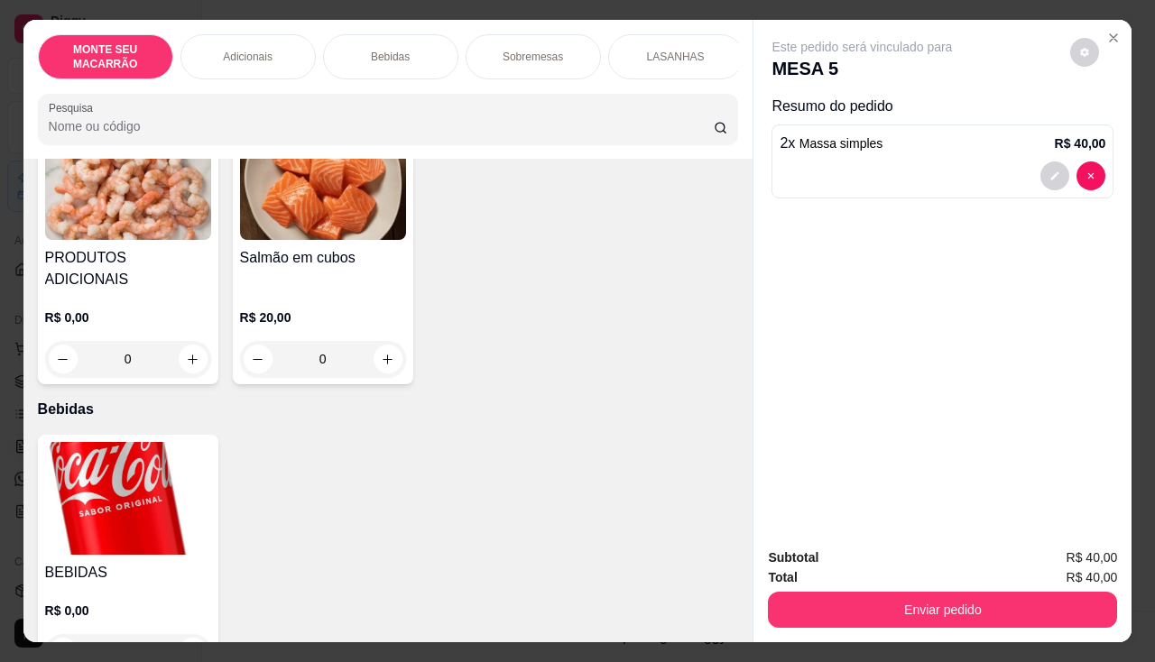
click at [99, 221] on img at bounding box center [128, 183] width 166 height 113
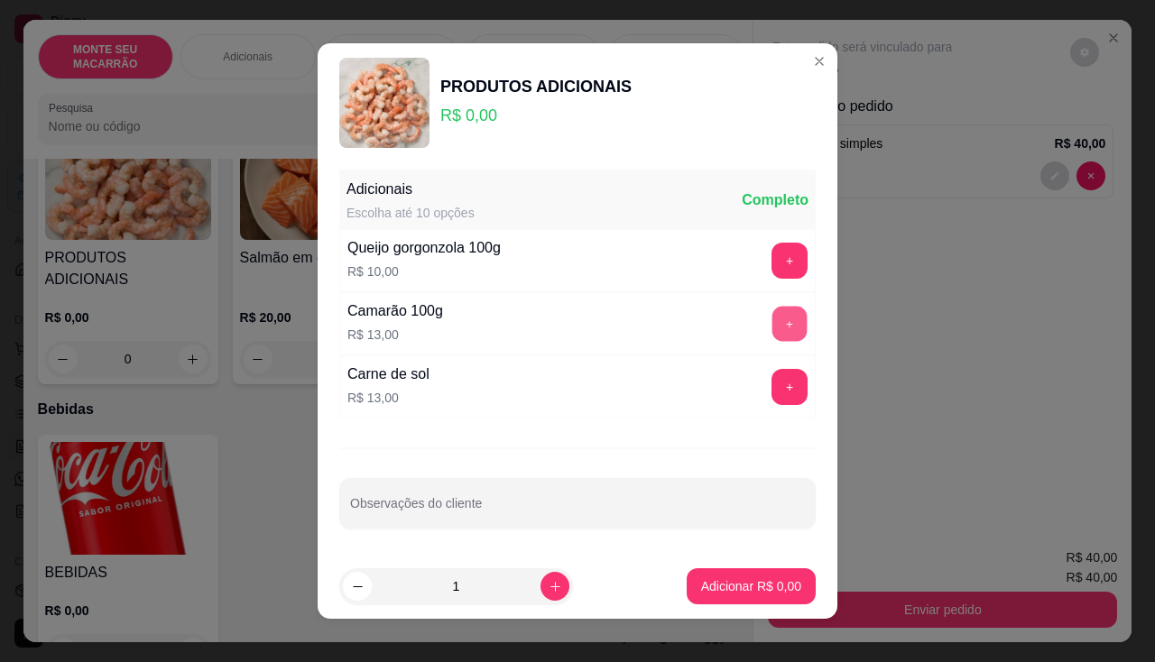
click at [772, 330] on button "+" at bounding box center [789, 324] width 35 height 35
click at [706, 592] on p "Adicionar R$ 13,00" at bounding box center [747, 586] width 107 height 18
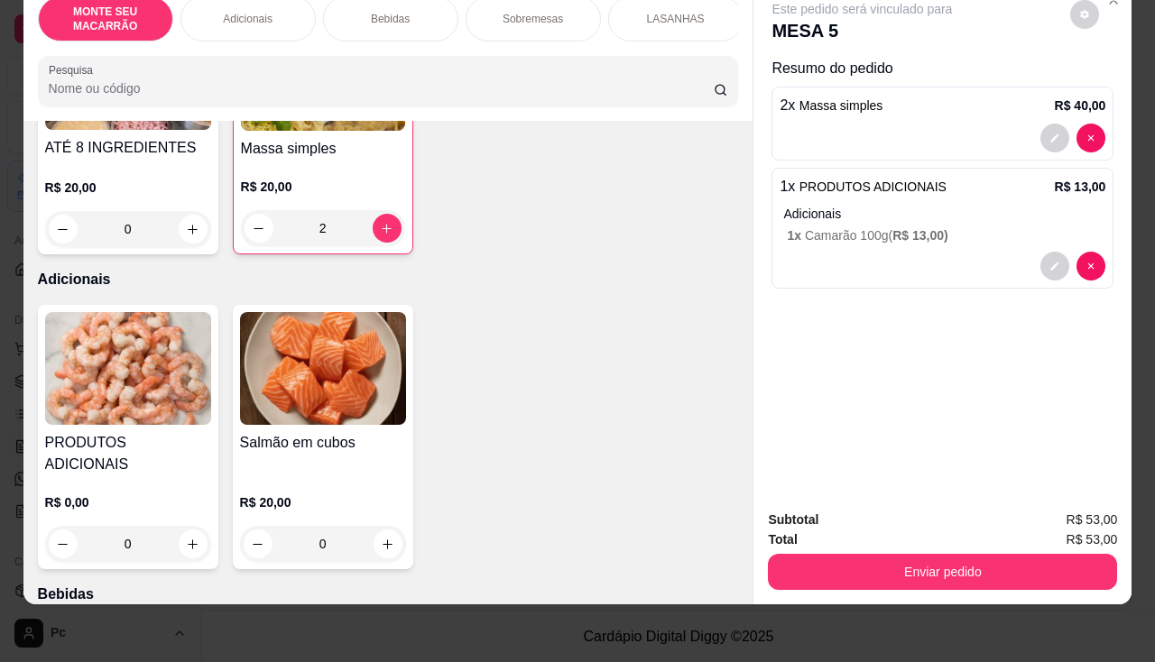
scroll to position [361, 0]
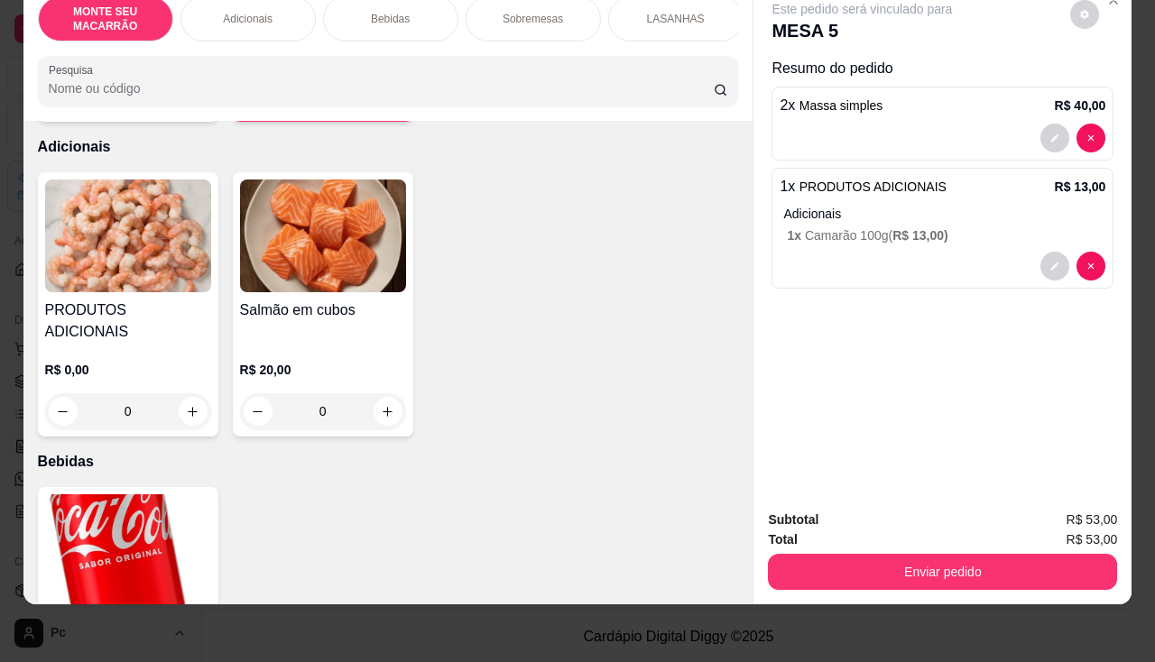
click at [362, 262] on img at bounding box center [323, 236] width 166 height 113
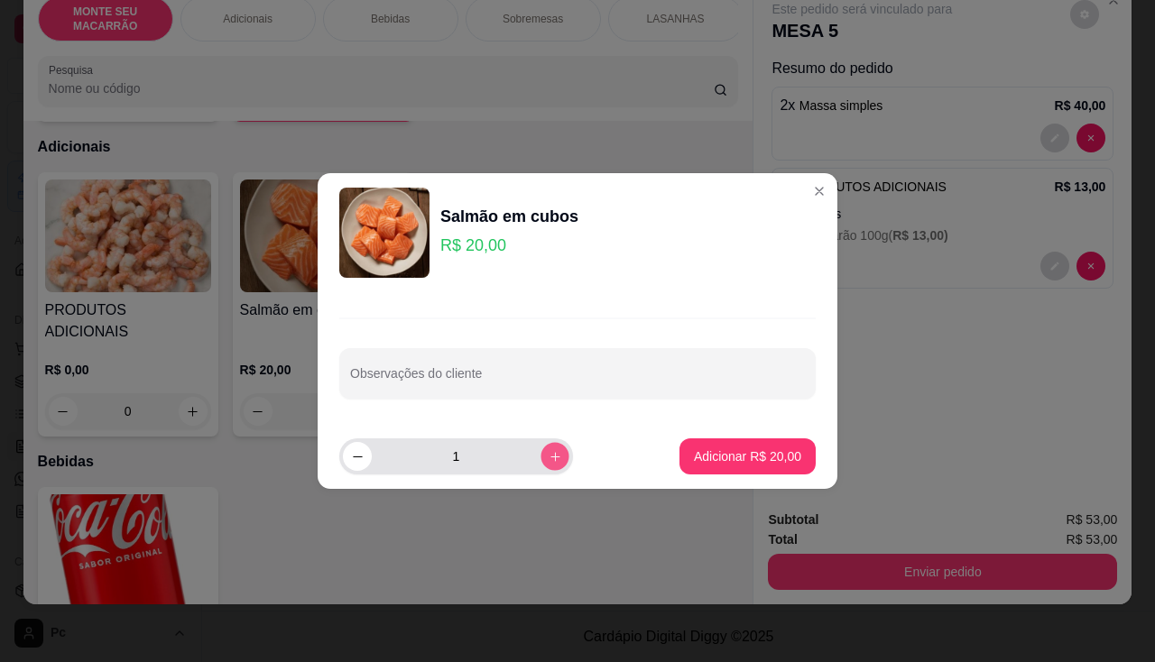
click at [551, 463] on button "increase-product-quantity" at bounding box center [554, 456] width 28 height 28
type input "2"
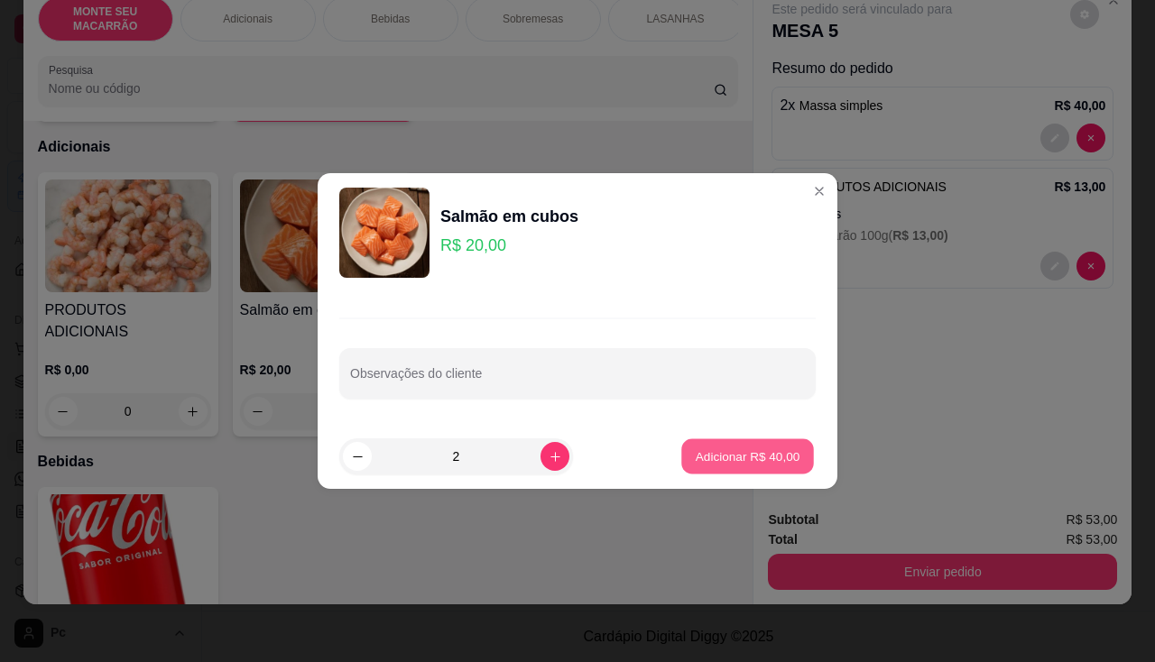
click at [771, 465] on p "Adicionar R$ 40,00" at bounding box center [748, 456] width 105 height 17
type input "2"
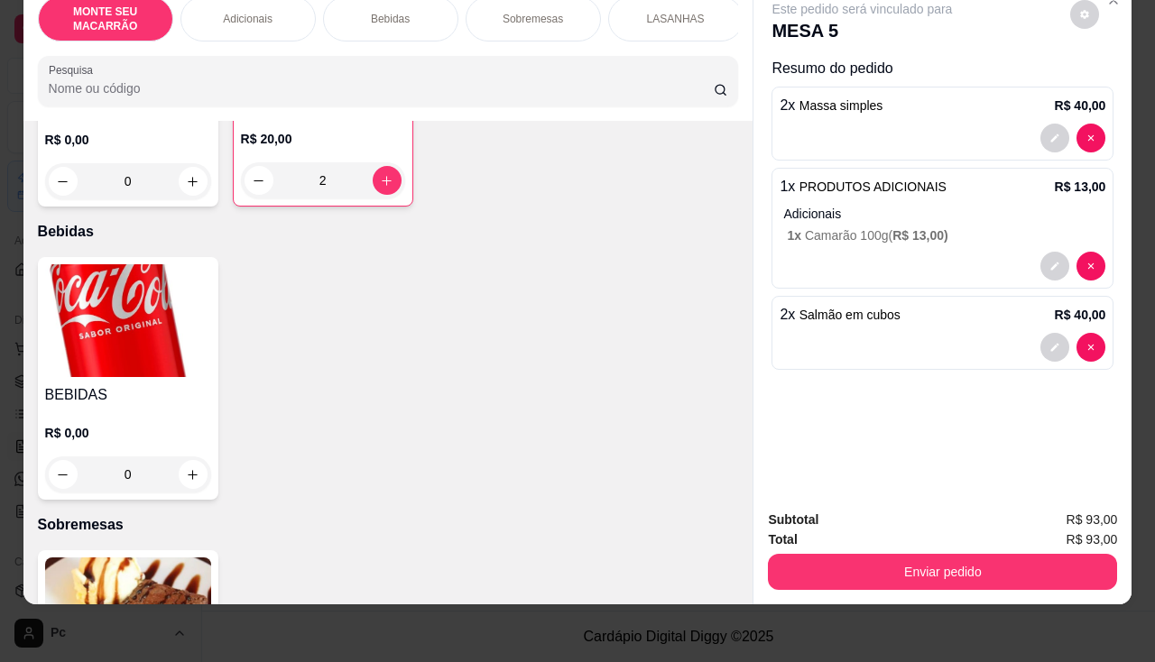
scroll to position [902, 0]
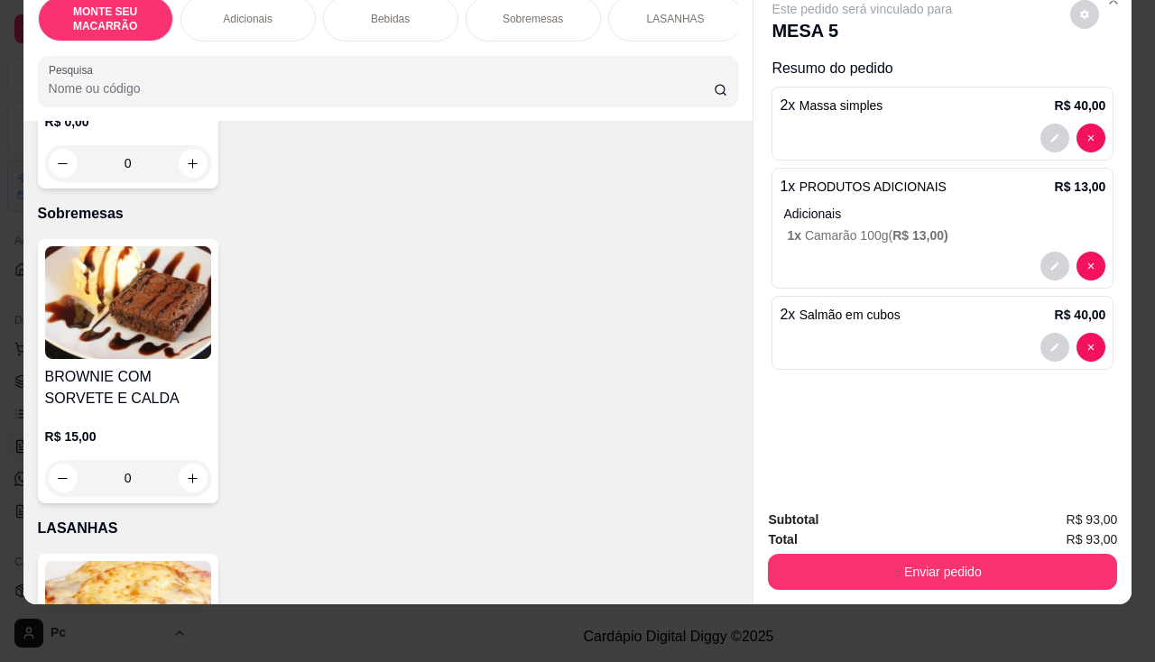
click at [126, 265] on img at bounding box center [128, 302] width 166 height 113
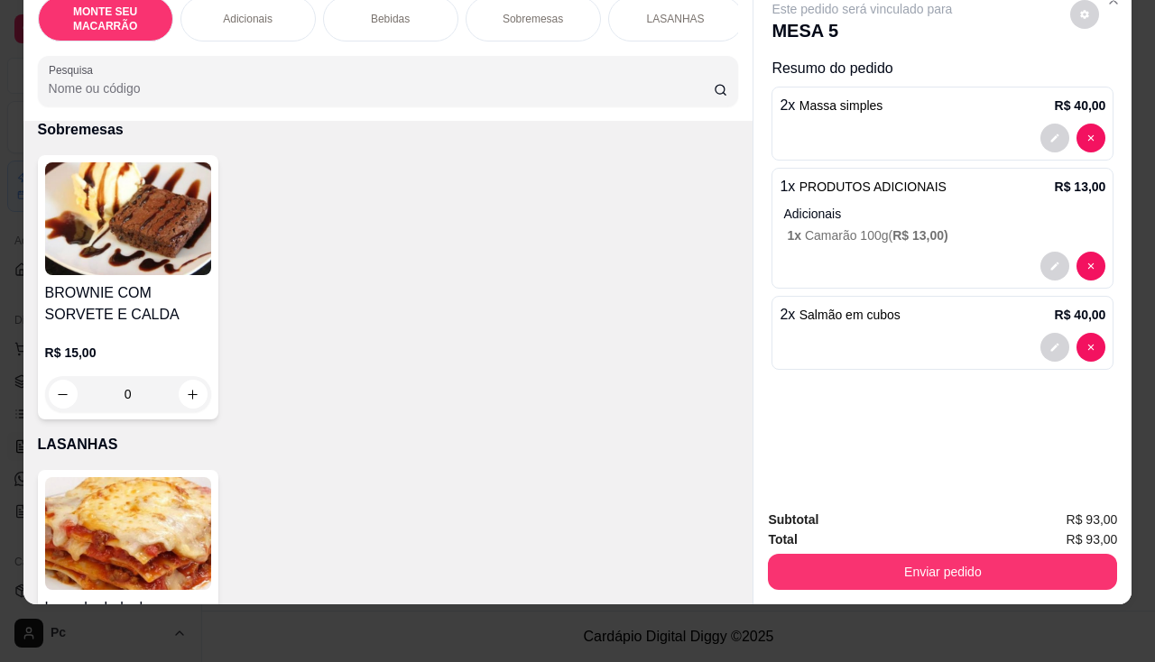
scroll to position [833, 0]
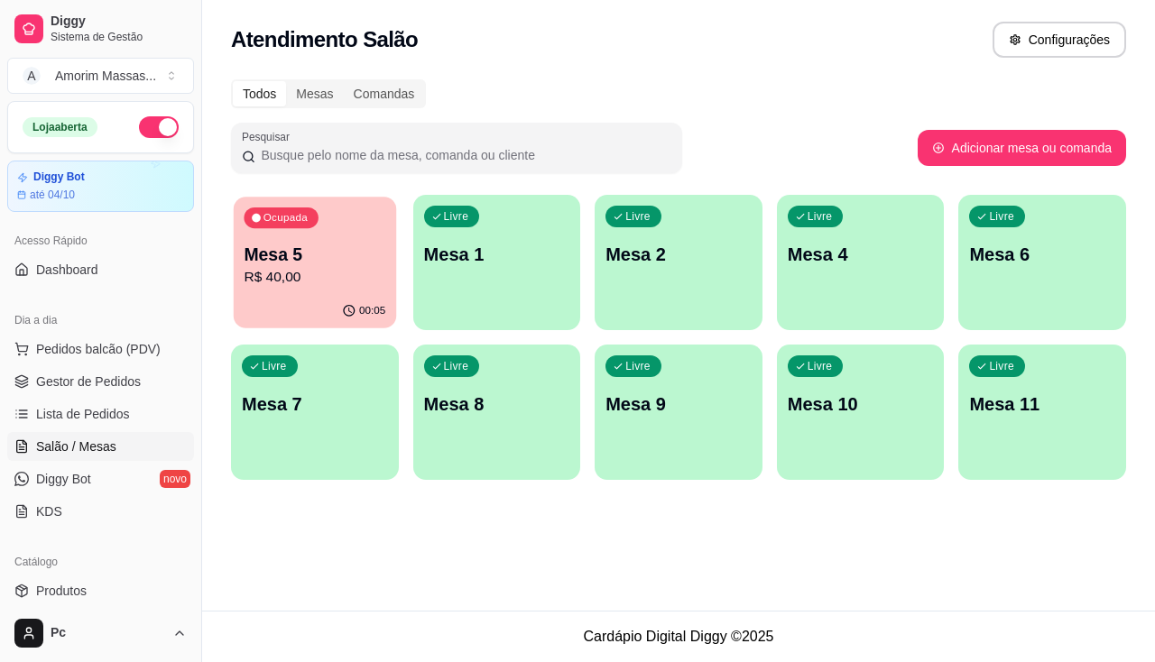
click at [331, 272] on p "R$ 40,00" at bounding box center [315, 277] width 142 height 21
click at [300, 283] on p "R$ 40,00" at bounding box center [315, 277] width 142 height 21
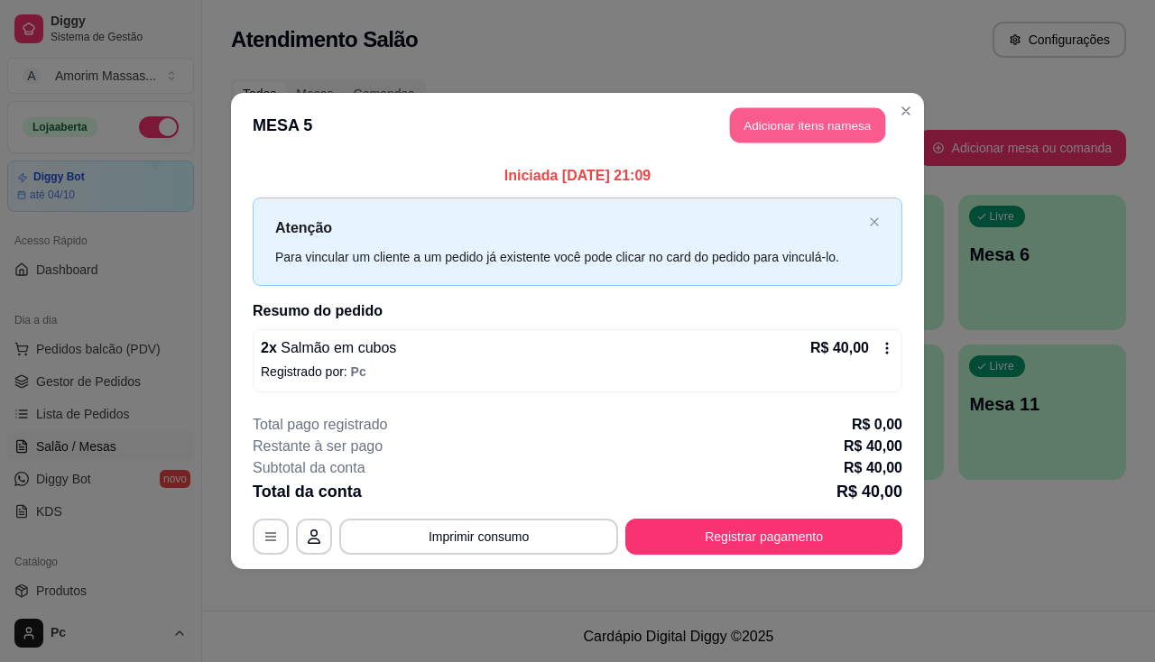
click at [814, 109] on button "Adicionar itens na mesa" at bounding box center [807, 125] width 155 height 35
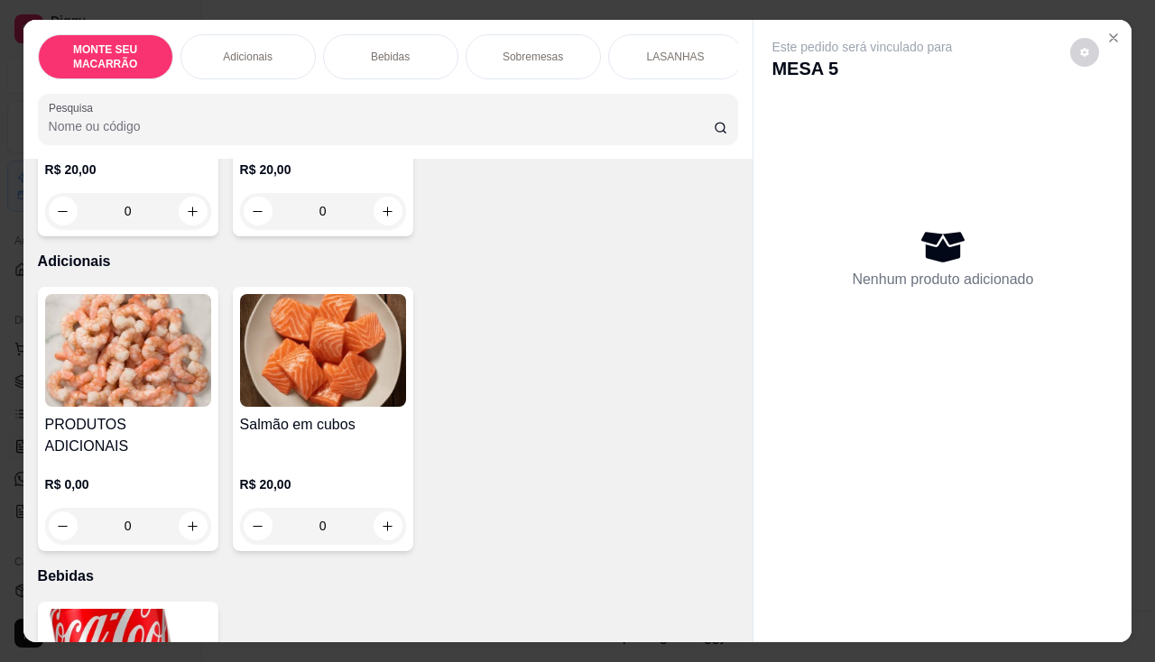
scroll to position [180, 0]
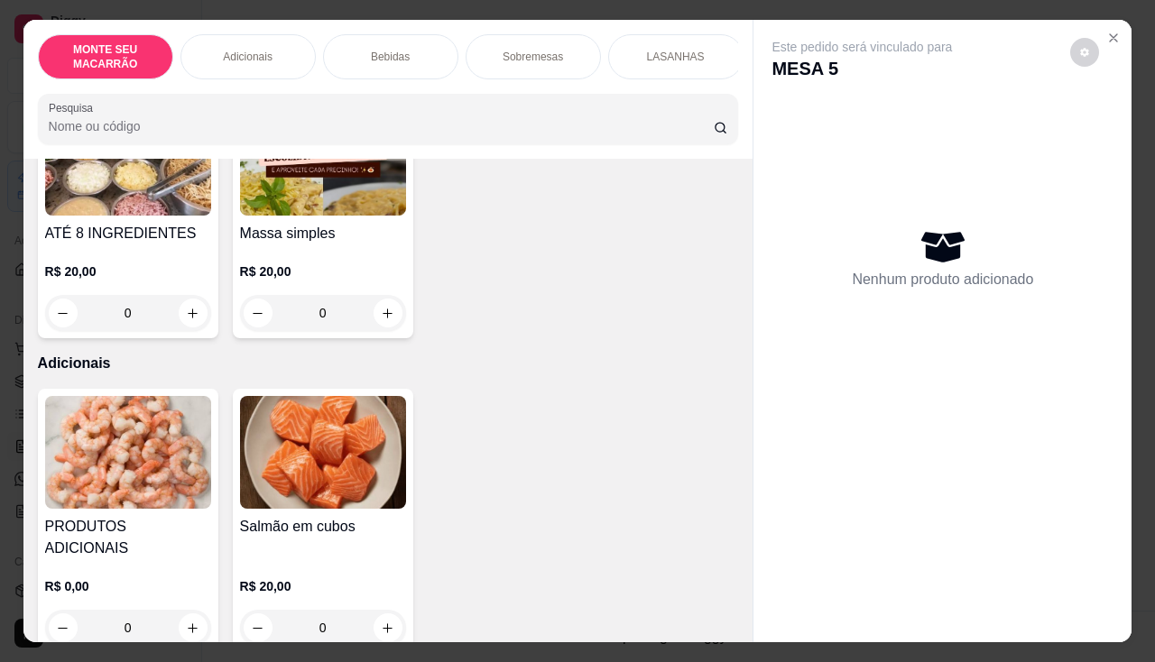
click at [343, 457] on img at bounding box center [323, 452] width 166 height 113
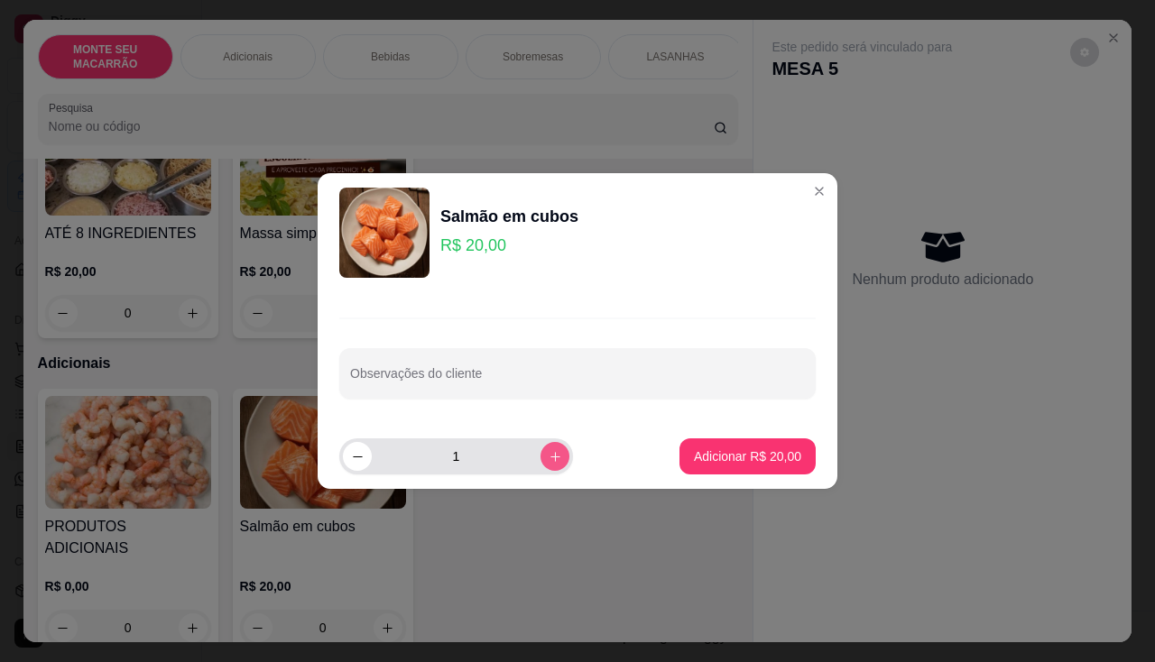
click at [549, 457] on icon "increase-product-quantity" at bounding box center [556, 457] width 14 height 14
type input "2"
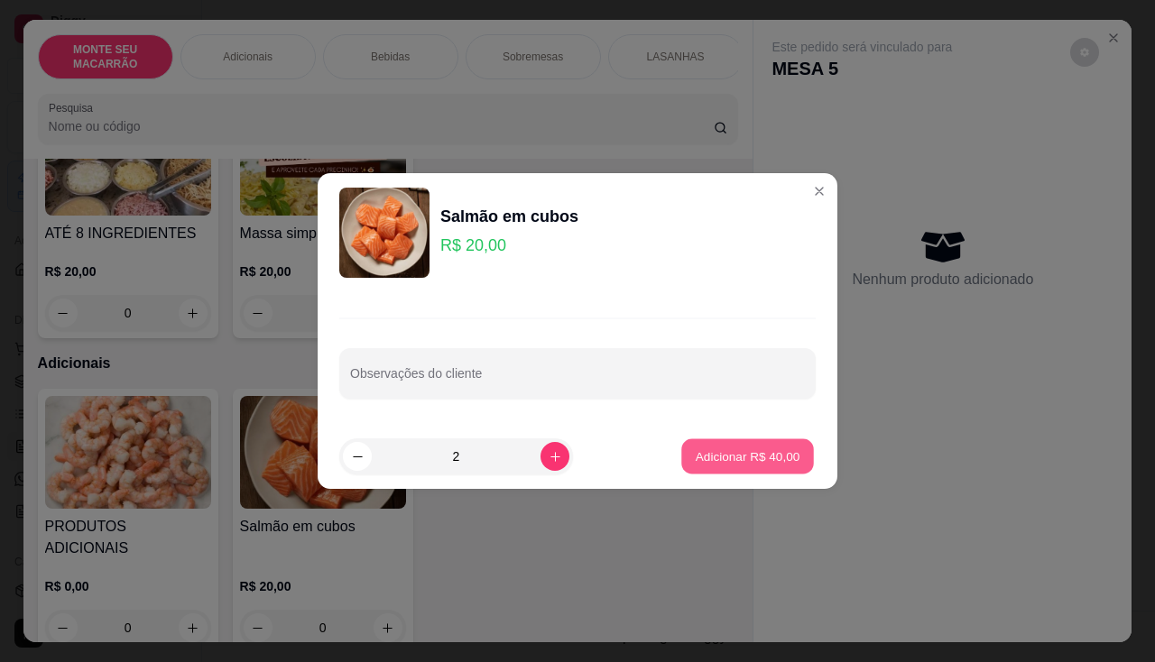
click at [748, 466] on button "Adicionar R$ 40,00" at bounding box center [747, 456] width 133 height 35
type input "2"
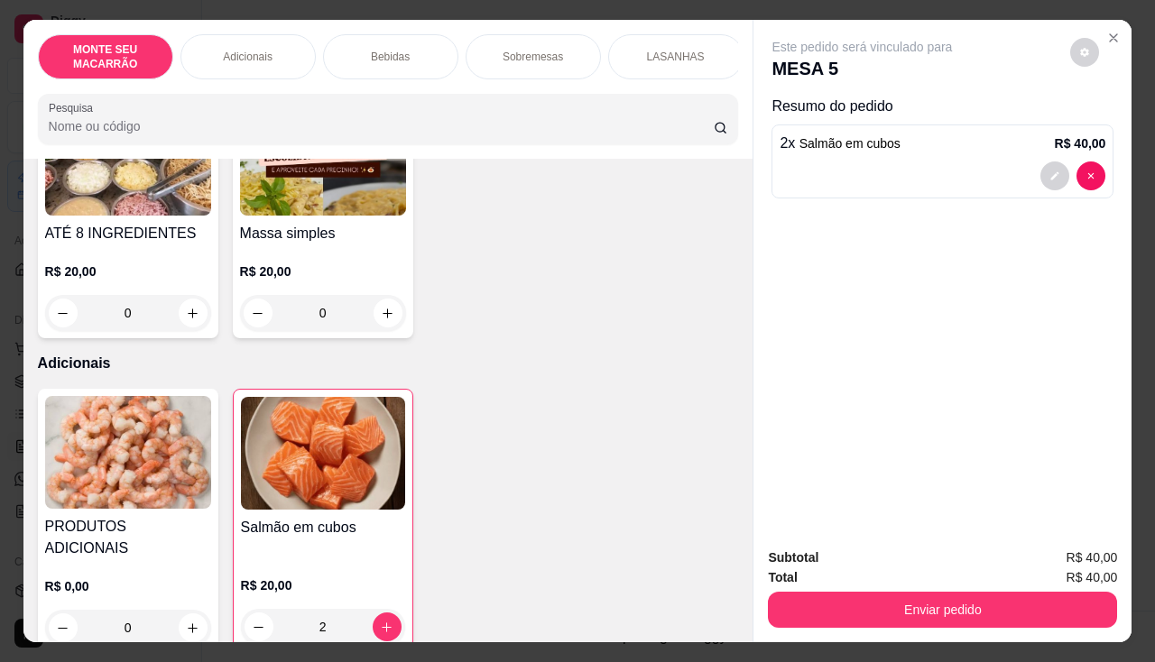
click at [336, 194] on img at bounding box center [323, 159] width 166 height 113
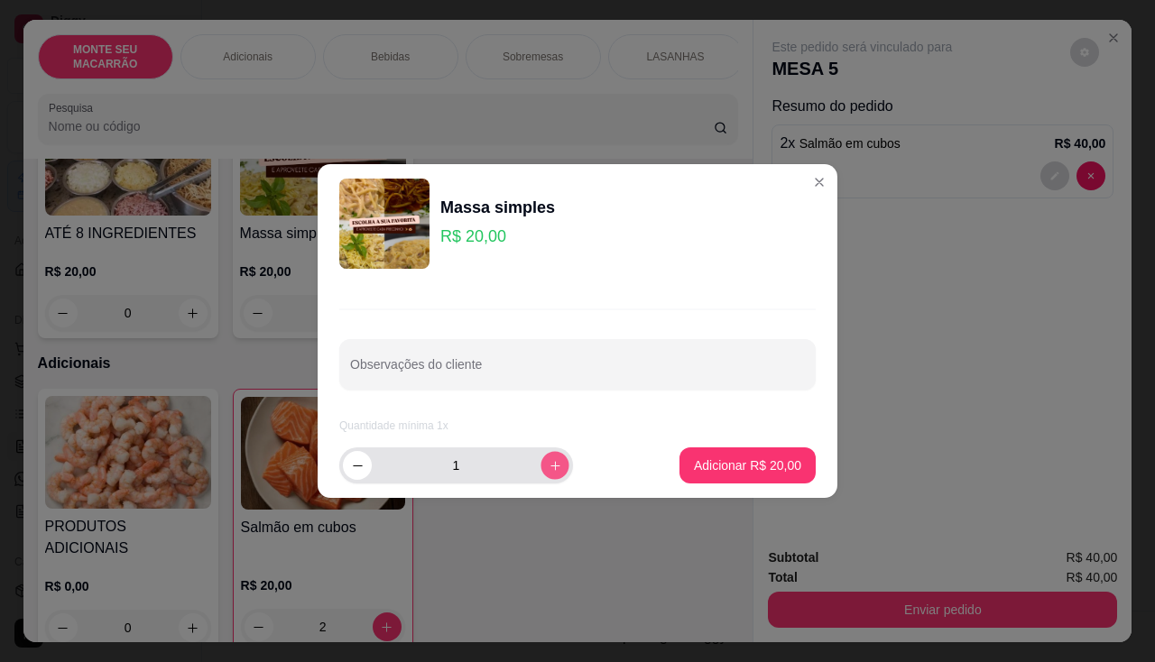
click at [548, 466] on button "increase-product-quantity" at bounding box center [554, 465] width 28 height 28
type input "2"
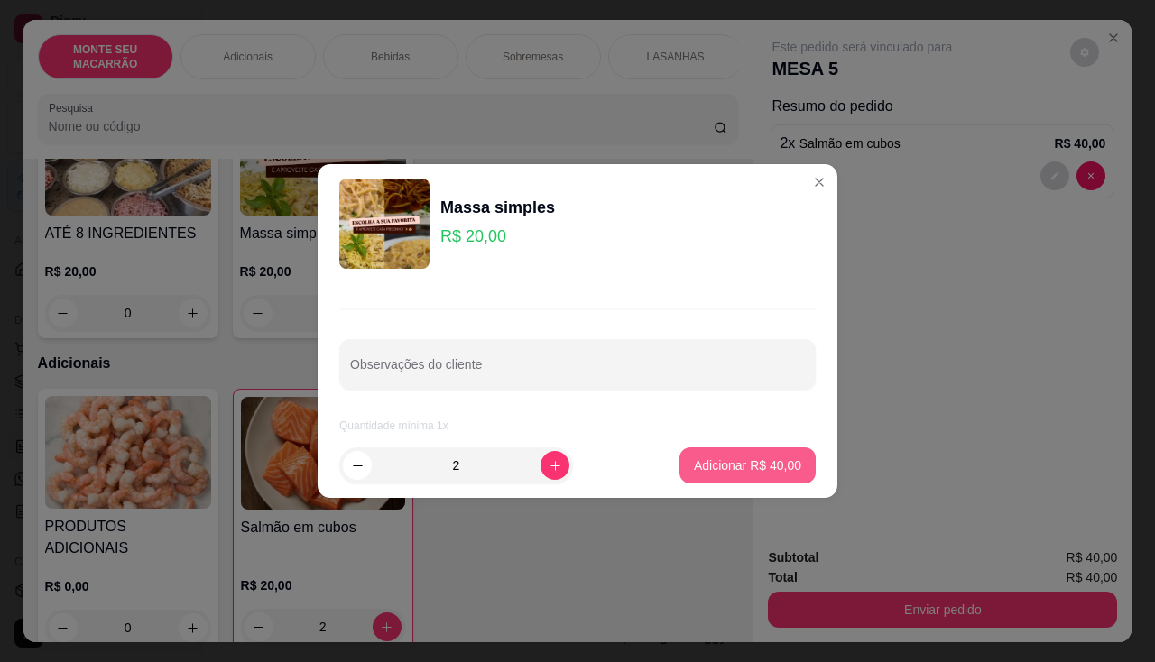
click at [708, 462] on p "Adicionar R$ 40,00" at bounding box center [747, 466] width 107 height 18
type input "2"
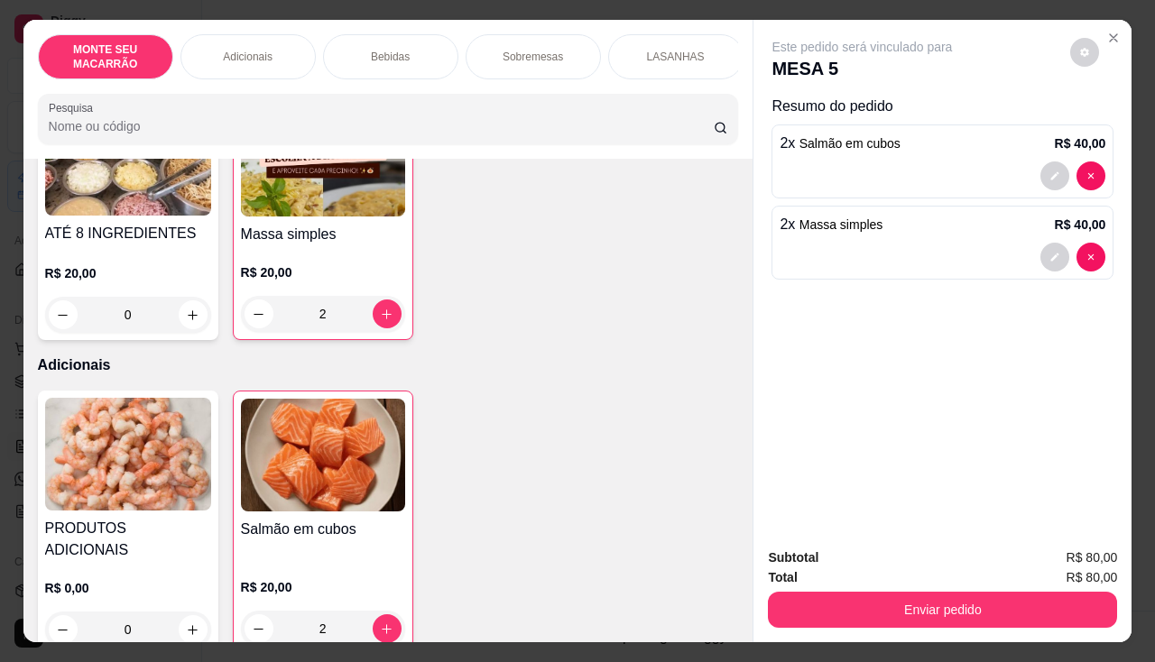
scroll to position [451, 0]
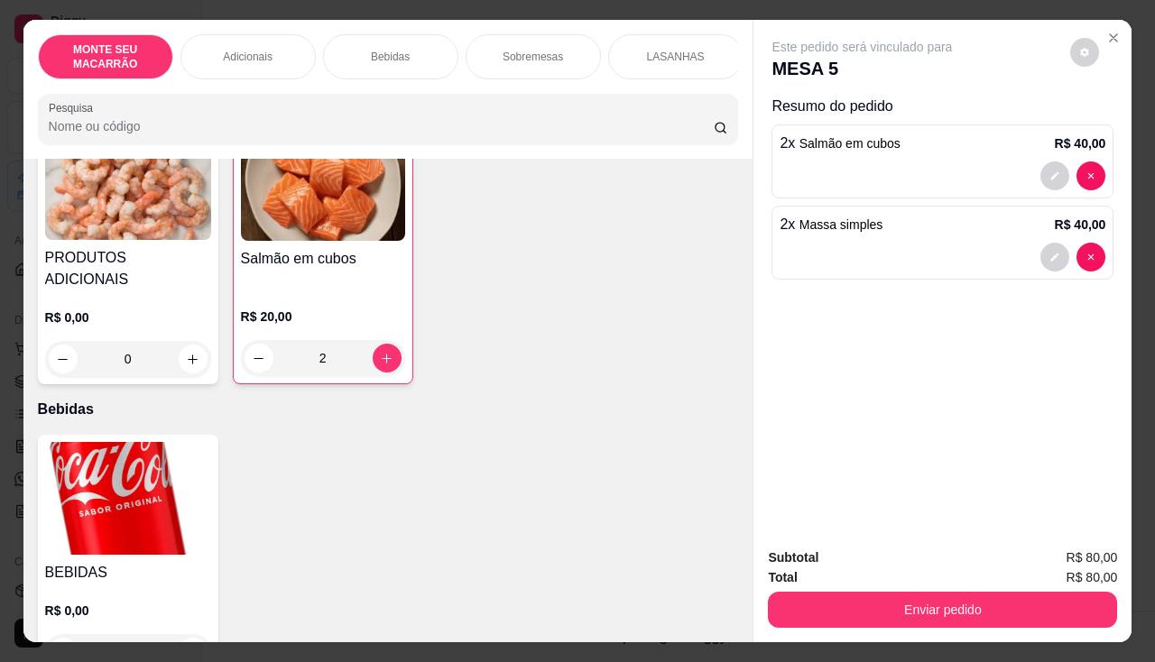
click at [100, 203] on img at bounding box center [128, 183] width 166 height 113
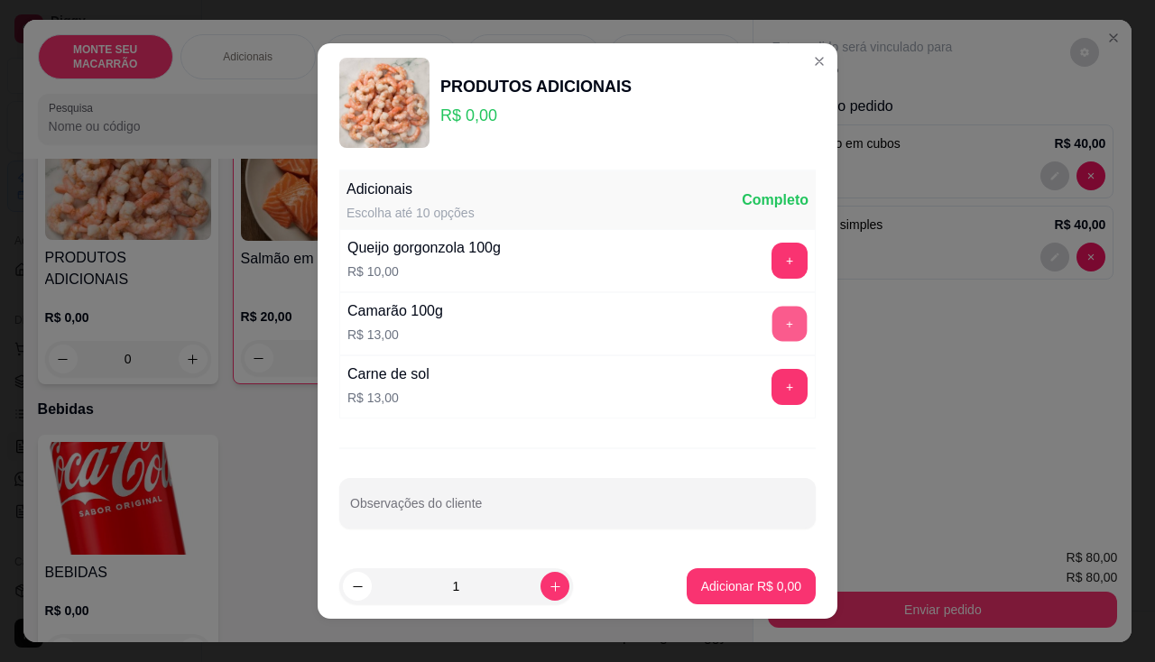
click at [772, 325] on button "+" at bounding box center [789, 324] width 35 height 35
click at [721, 581] on p "Adicionar R$ 13,00" at bounding box center [748, 585] width 105 height 17
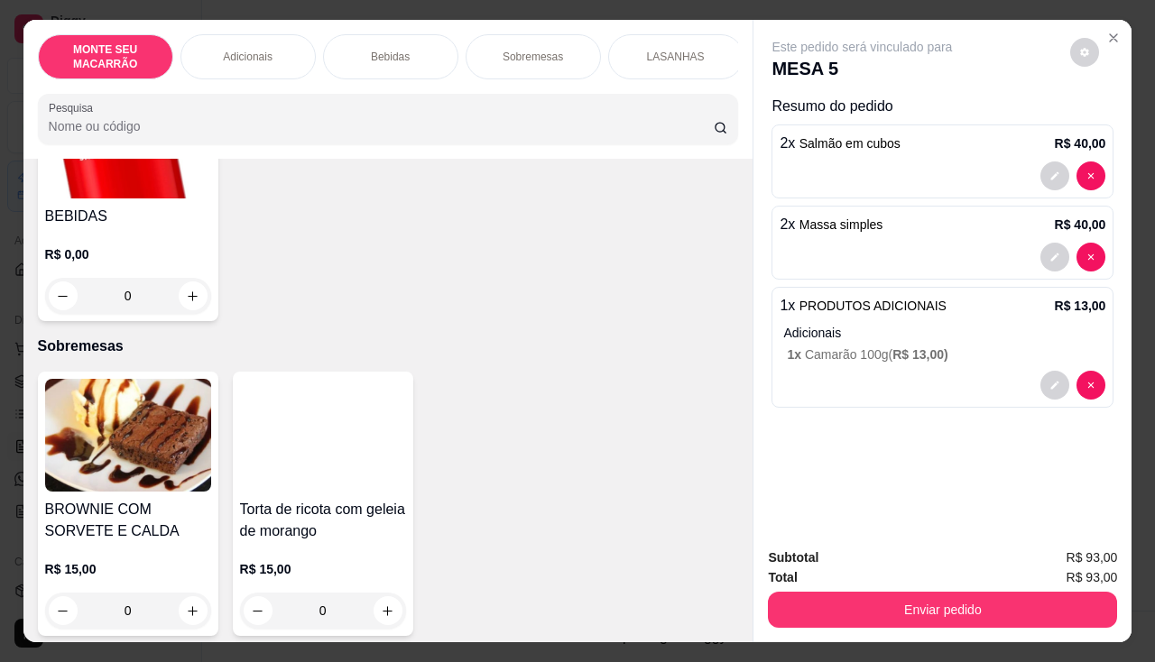
scroll to position [812, 0]
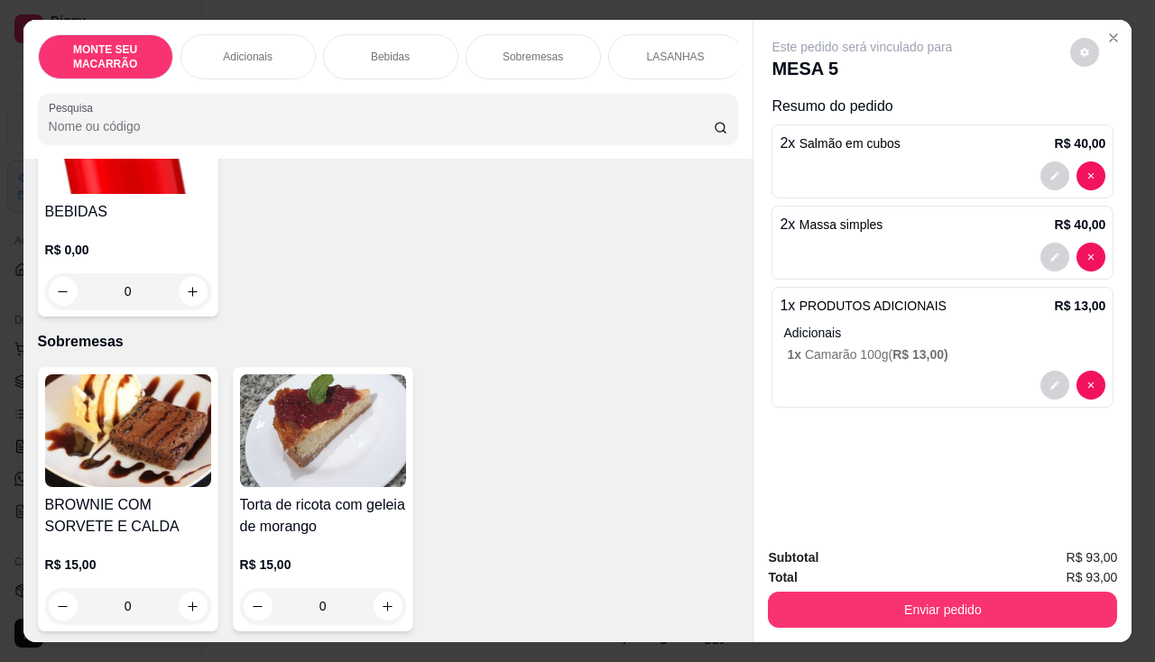
click at [272, 437] on img at bounding box center [323, 430] width 166 height 113
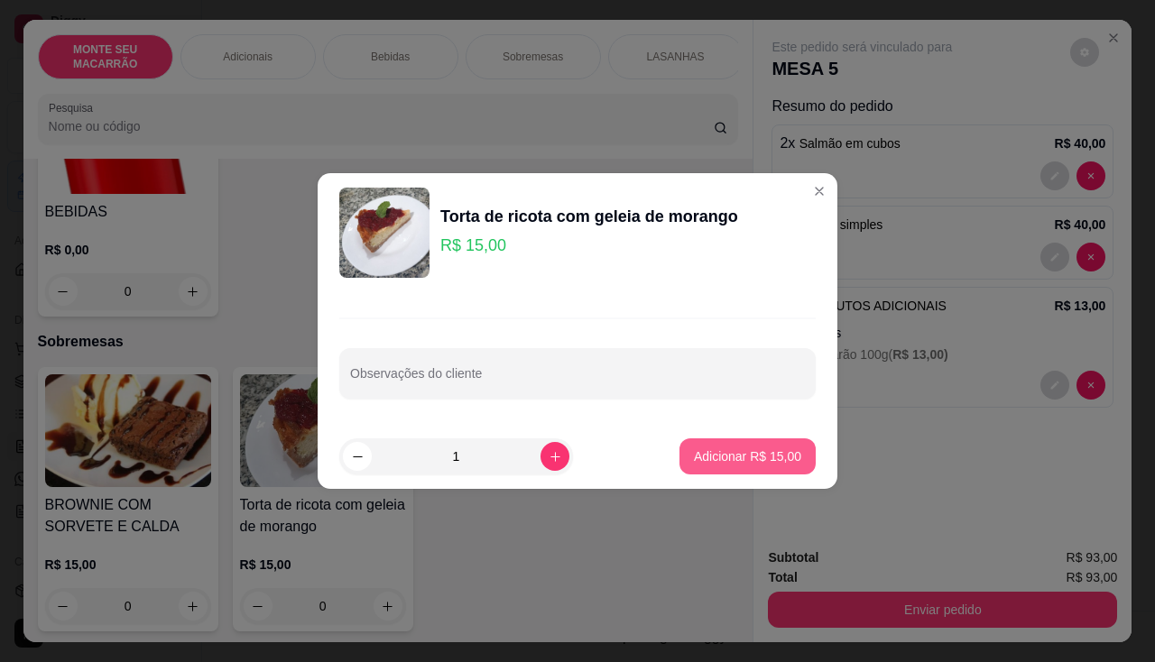
click at [720, 458] on p "Adicionar R$ 15,00" at bounding box center [747, 457] width 107 height 18
type input "1"
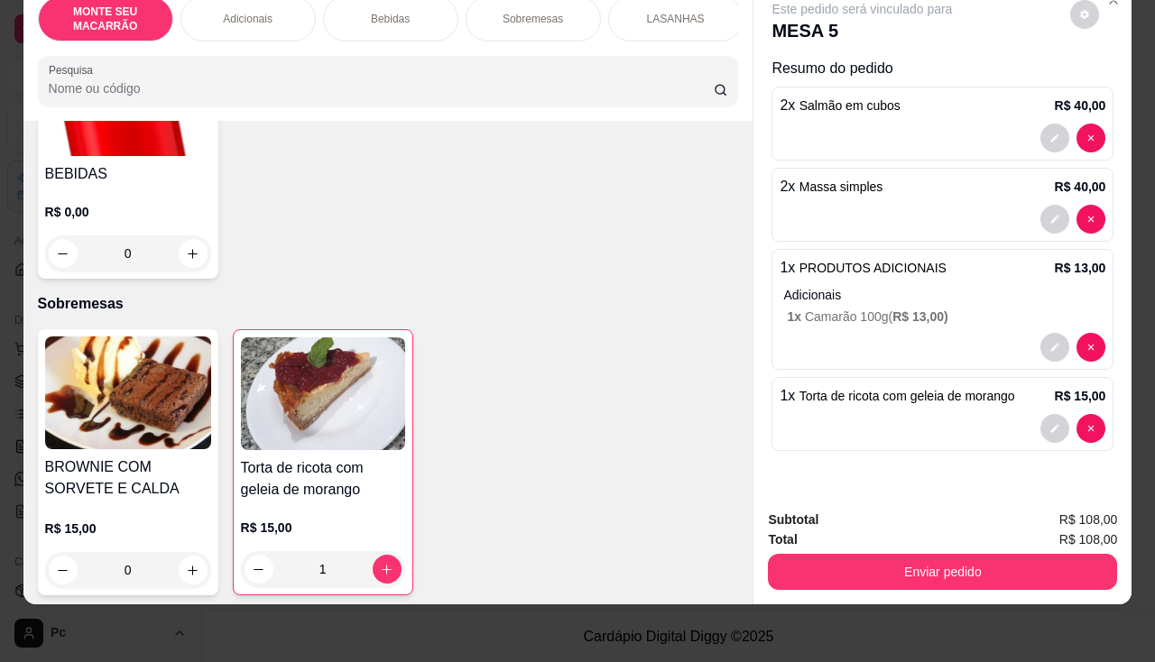
scroll to position [1104, 0]
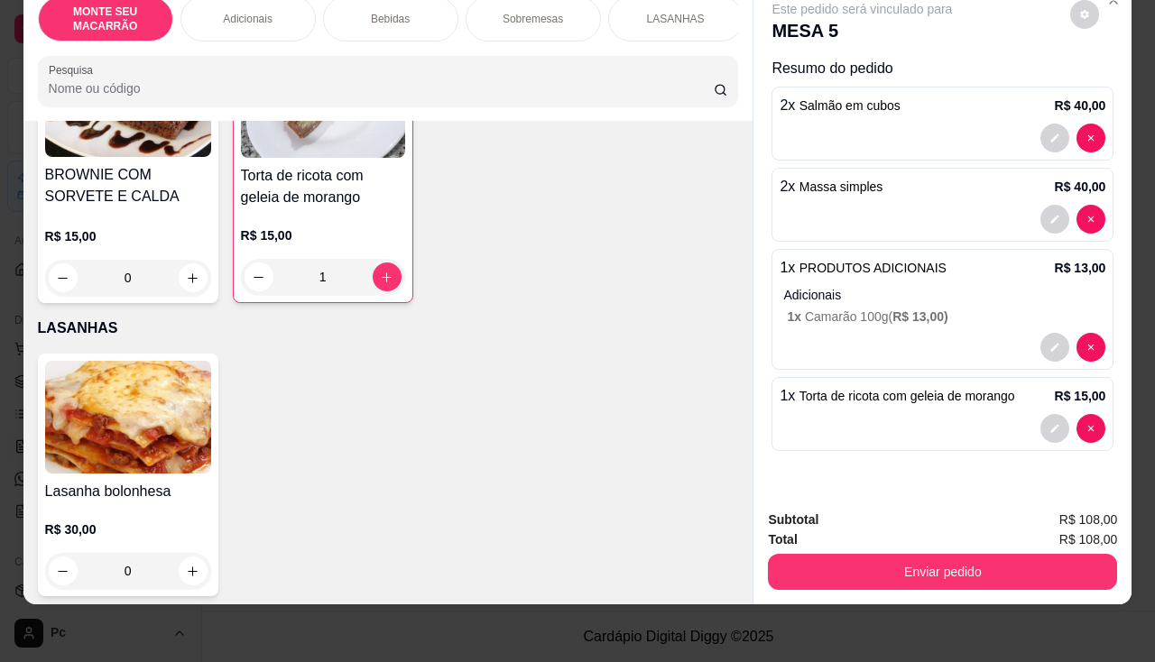
click at [143, 419] on img at bounding box center [128, 417] width 166 height 113
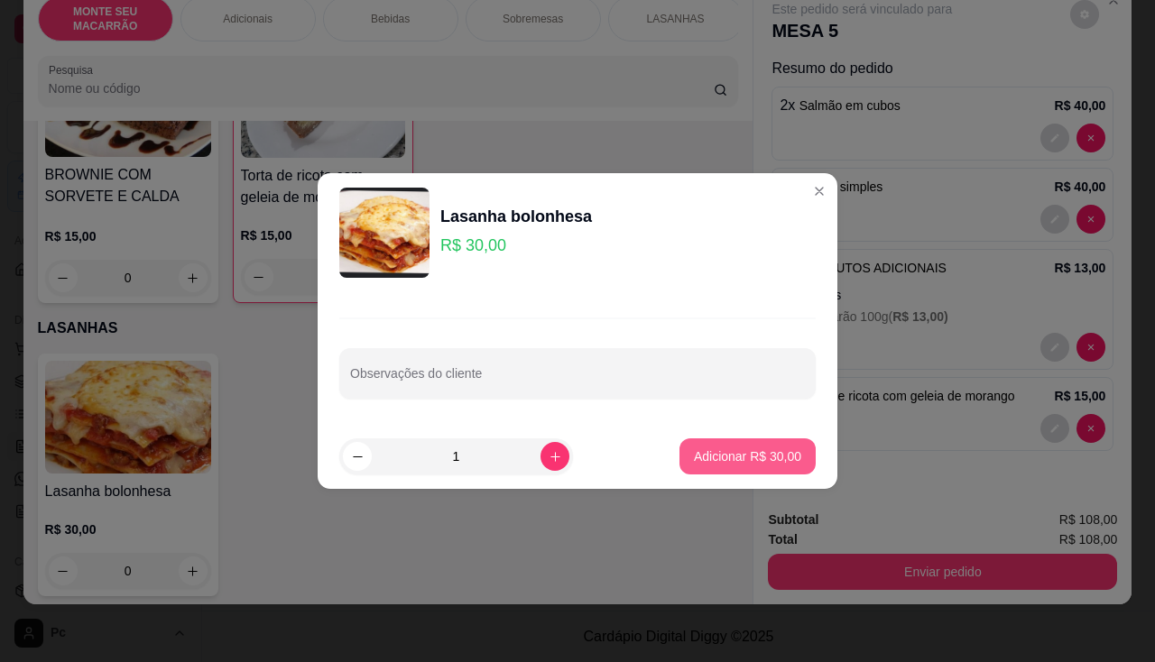
click at [771, 448] on p "Adicionar R$ 30,00" at bounding box center [747, 457] width 107 height 18
type input "1"
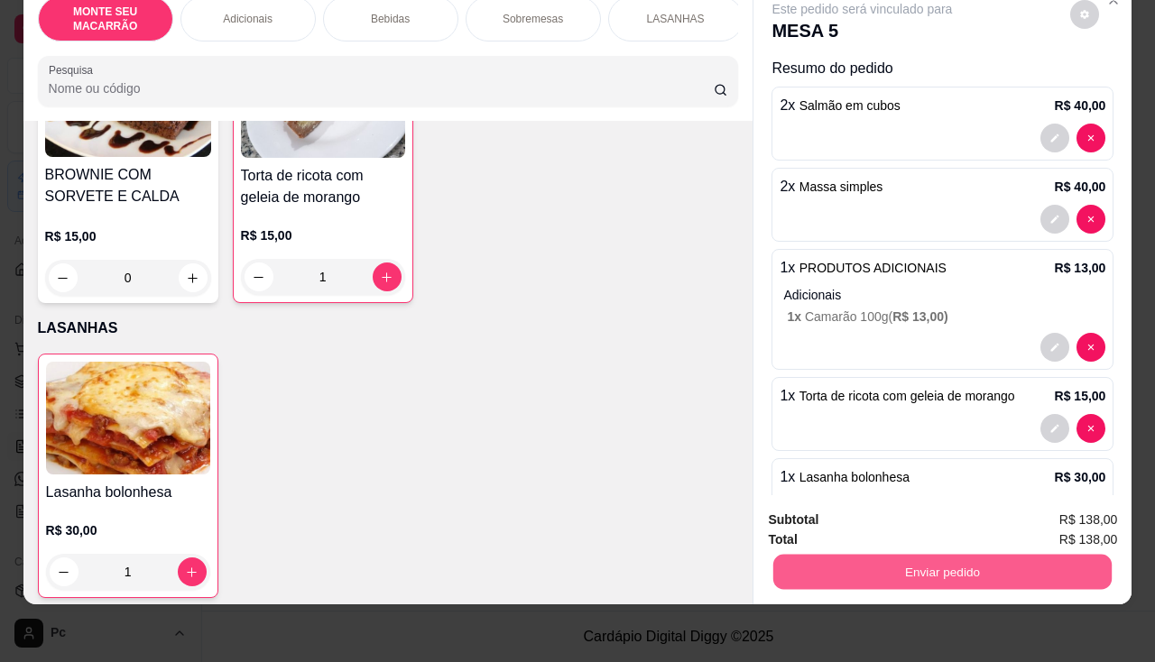
click at [854, 555] on button "Enviar pedido" at bounding box center [942, 572] width 338 height 35
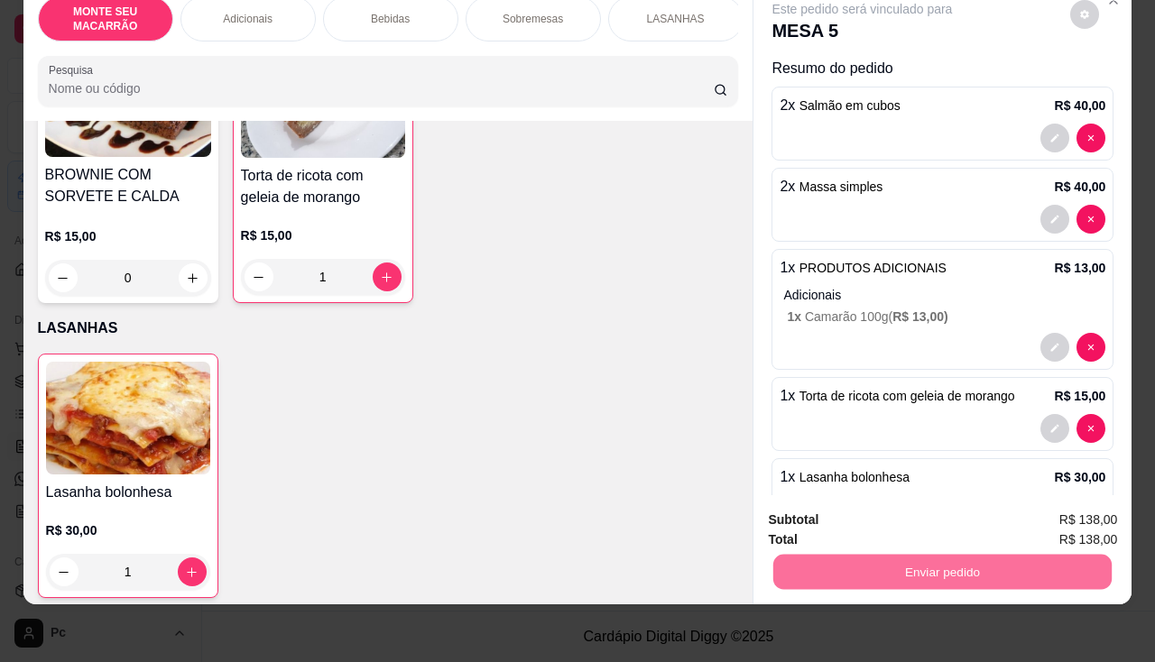
click at [917, 514] on button "Registrar cliente" at bounding box center [949, 513] width 115 height 33
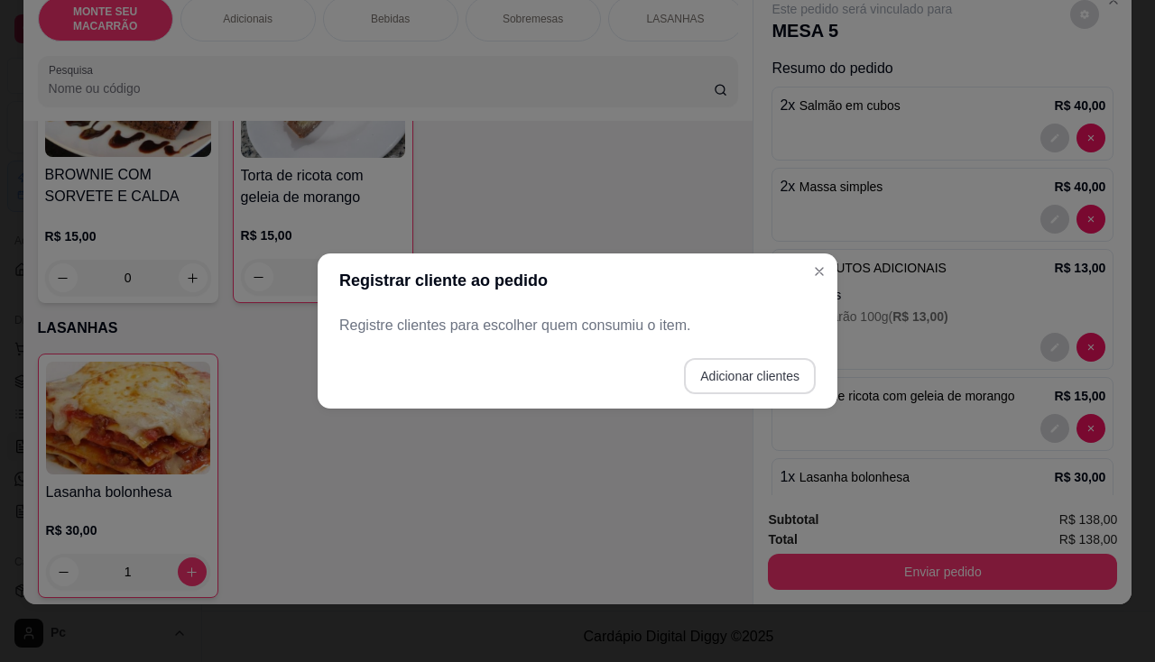
click at [769, 372] on button "Adicionar clientes" at bounding box center [750, 376] width 132 height 36
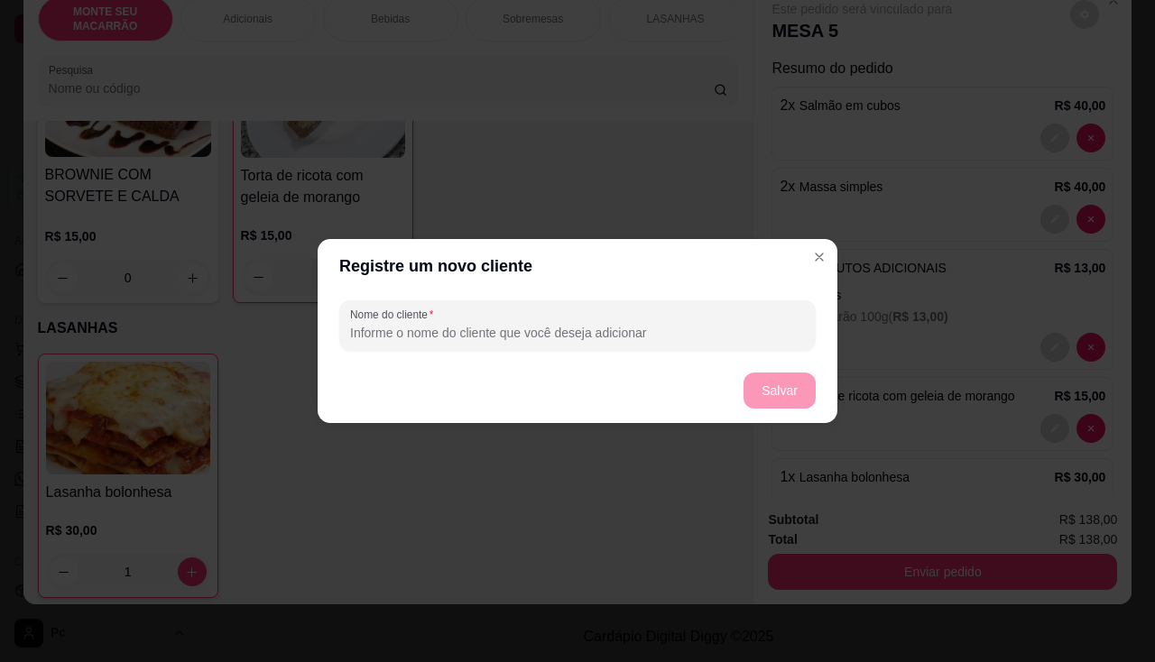
click at [391, 332] on input "Nome do cliente" at bounding box center [577, 333] width 455 height 18
type input "5"
click at [800, 378] on button "Salvar" at bounding box center [780, 391] width 72 height 36
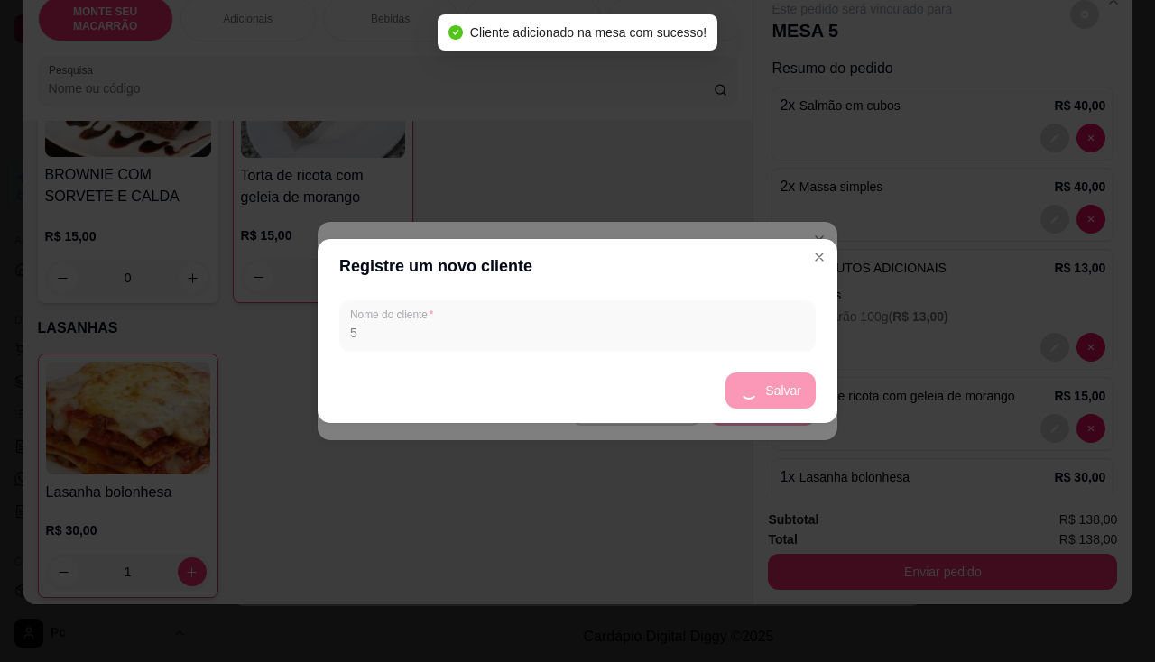
click at [381, 321] on label "Nome do cliente" at bounding box center [394, 314] width 89 height 15
drag, startPoint x: 410, startPoint y: 338, endPoint x: 670, endPoint y: 334, distance: 259.9
click at [416, 339] on div "Nome do cliente 5" at bounding box center [578, 325] width 520 height 65
click at [701, 332] on div "Nome do cliente 5" at bounding box center [578, 325] width 520 height 65
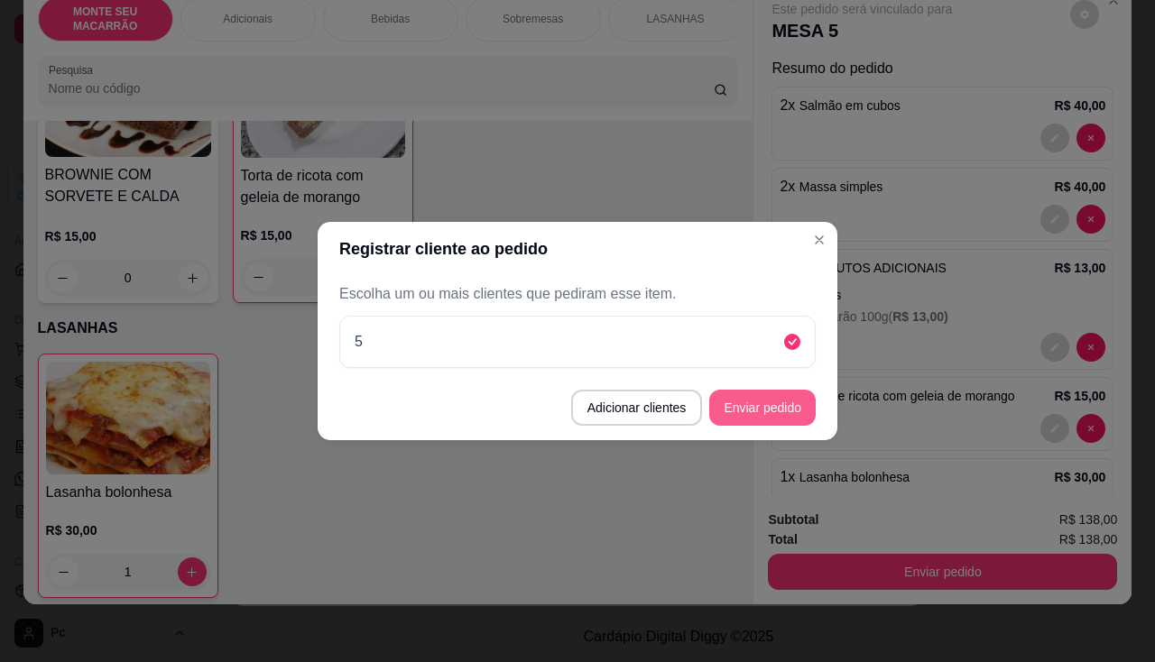
click at [739, 409] on button "Enviar pedido" at bounding box center [762, 408] width 106 height 36
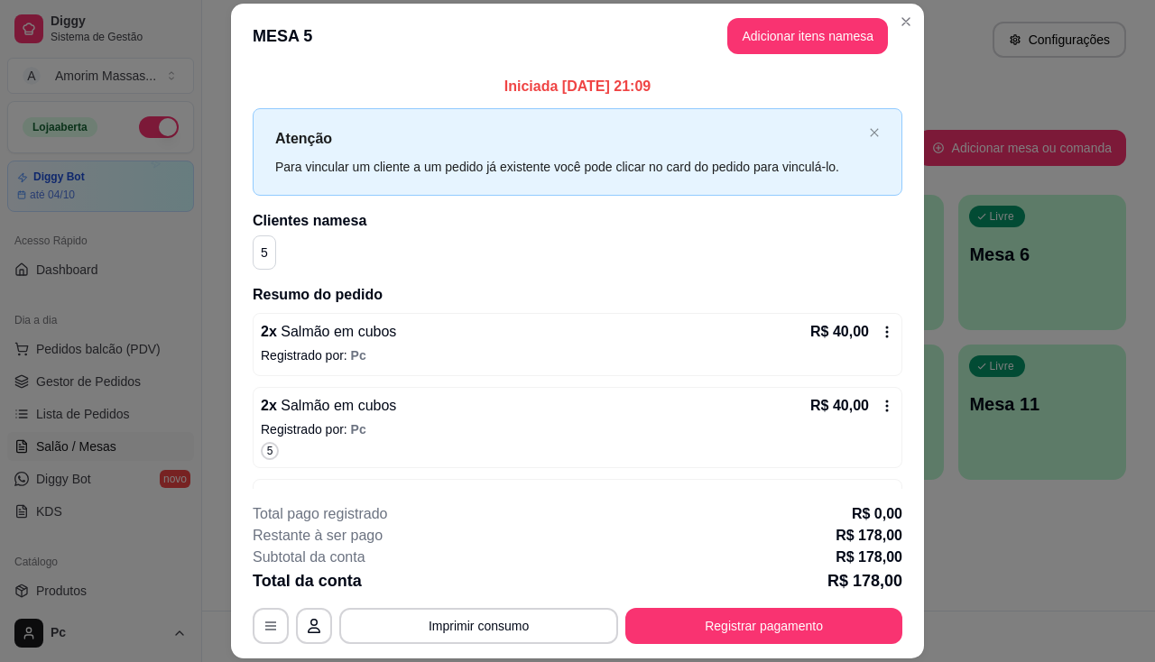
click at [589, 430] on p "Registrado por: Pc" at bounding box center [577, 429] width 633 height 18
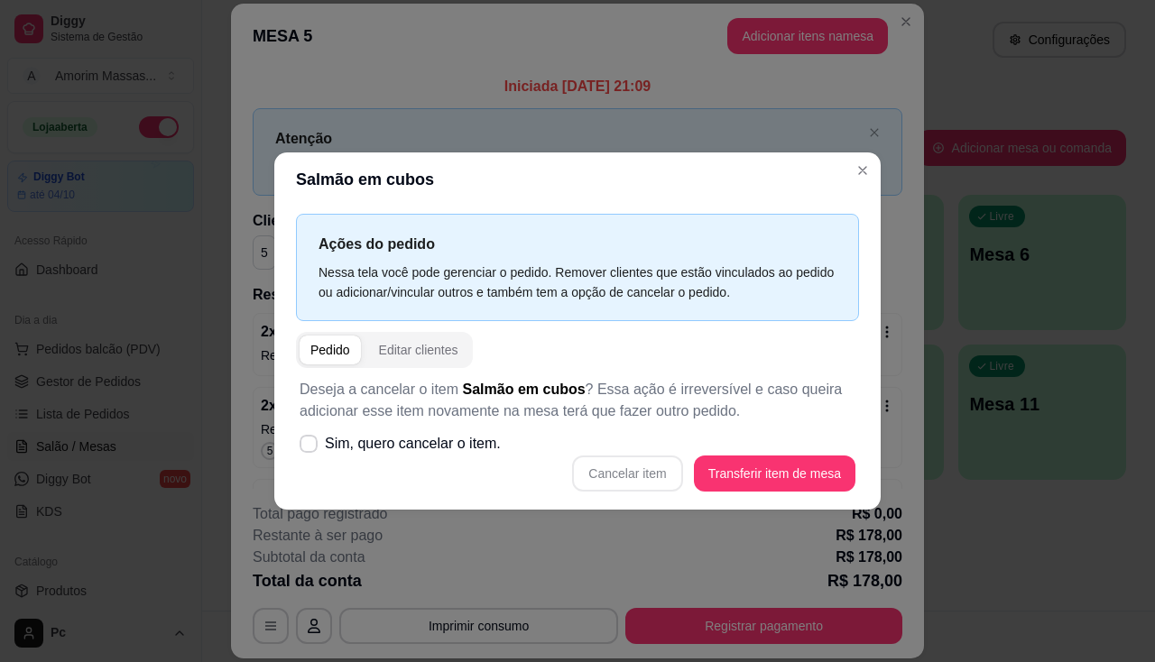
click at [632, 477] on div "Cancelar item Transferir item de mesa" at bounding box center [578, 474] width 556 height 36
click at [313, 446] on icon at bounding box center [308, 444] width 14 height 10
click at [310, 448] on input "Sim, quero cancelar o item." at bounding box center [305, 454] width 12 height 12
checkbox input "true"
click at [651, 476] on button "Cancelar item" at bounding box center [627, 474] width 110 height 36
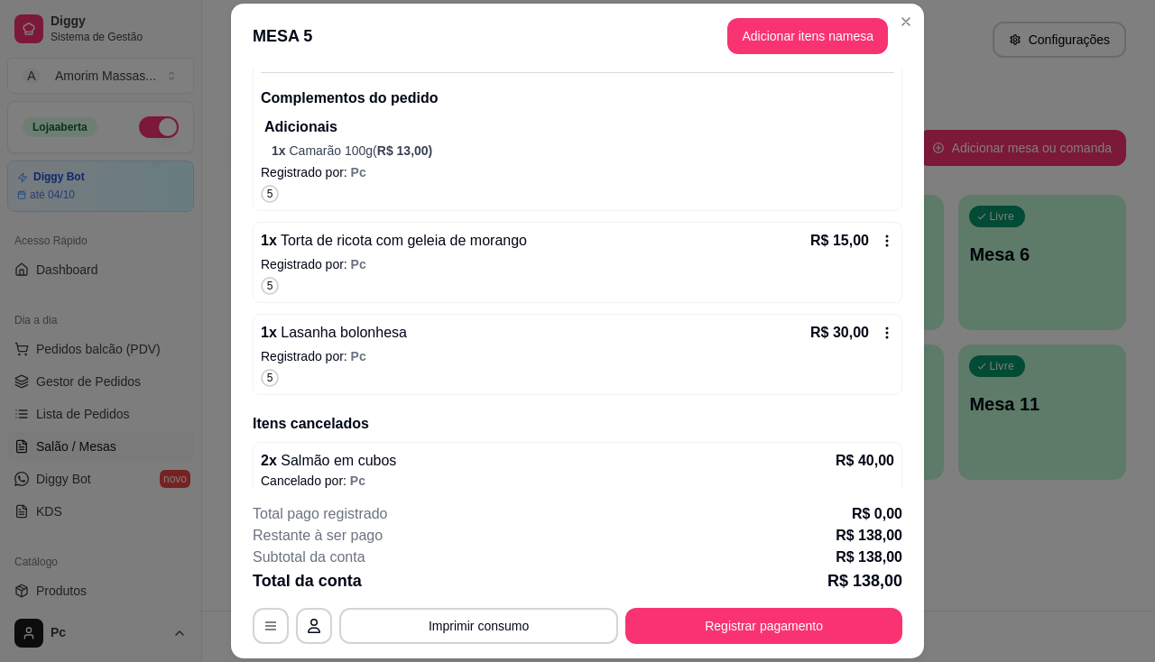
scroll to position [467, 0]
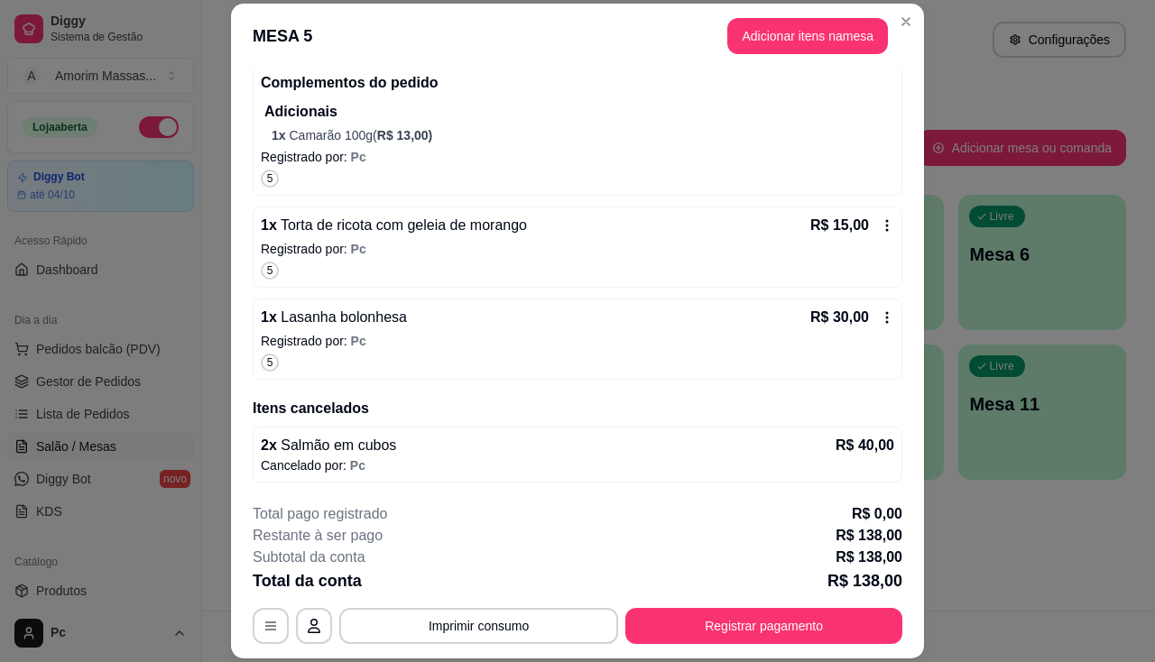
click at [468, 430] on div "2 x Salmão em cubos R$ 40,00 Cancelado por: Pc" at bounding box center [578, 455] width 650 height 56
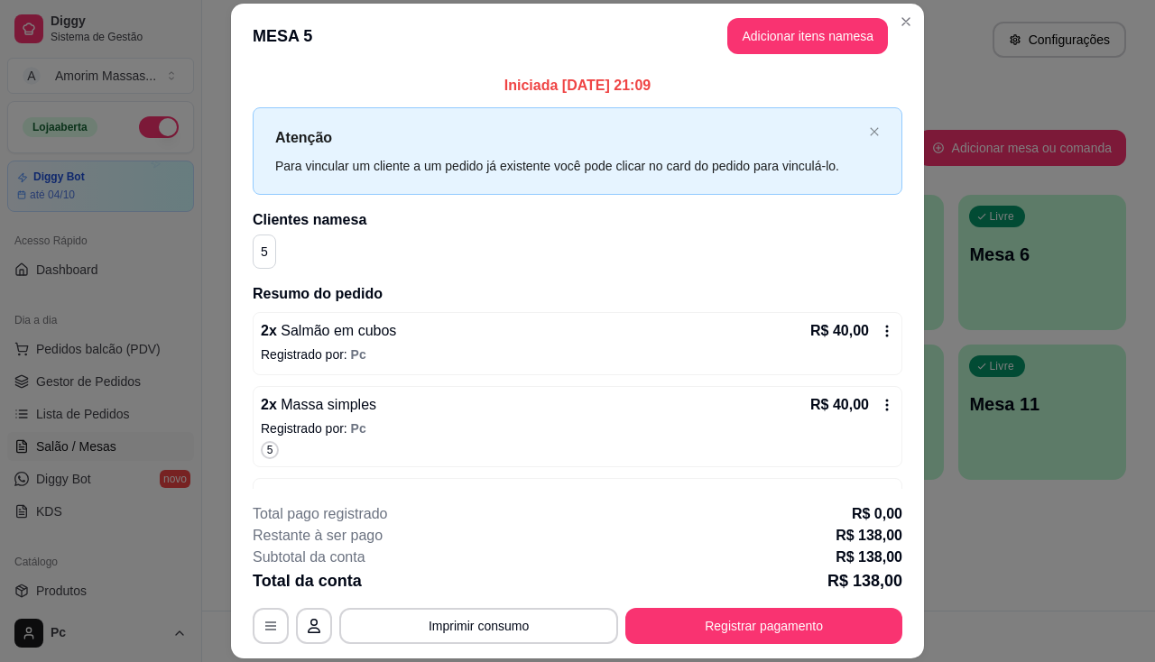
scroll to position [0, 0]
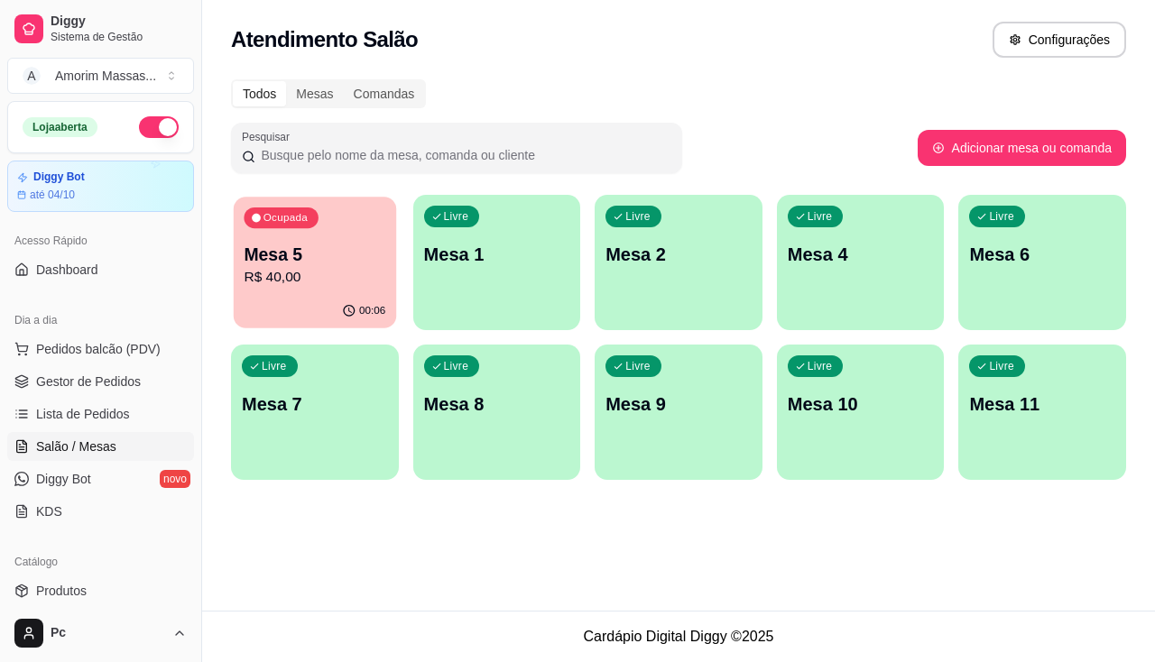
click at [314, 286] on p "R$ 40,00" at bounding box center [315, 277] width 142 height 21
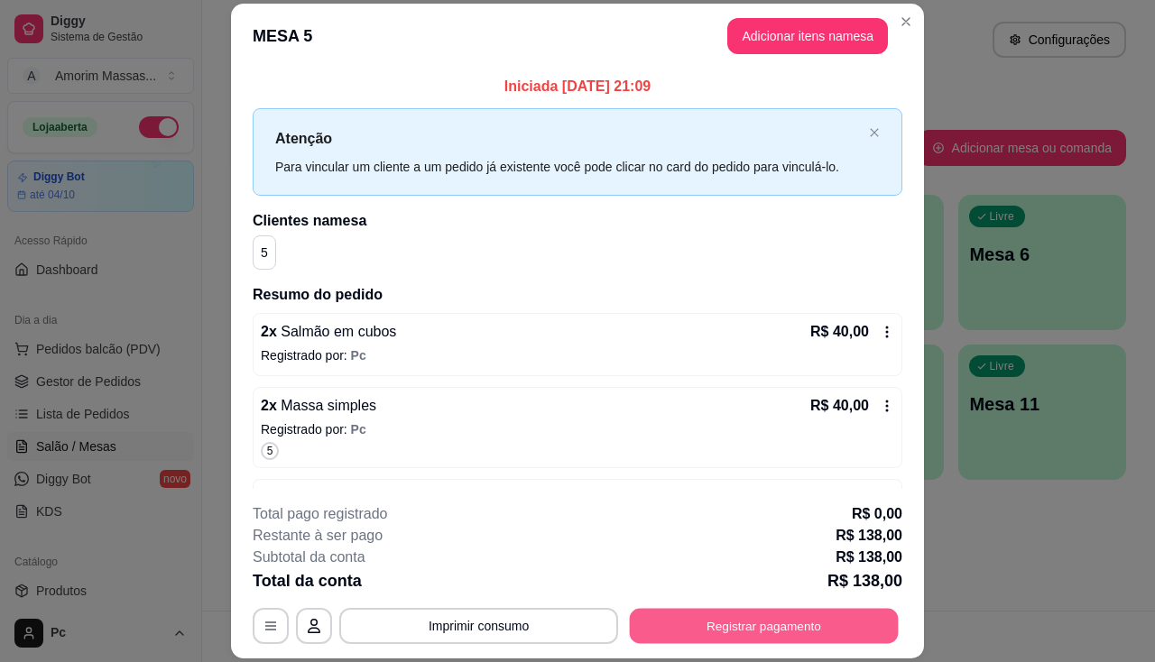
click at [667, 634] on button "Registrar pagamento" at bounding box center [764, 626] width 269 height 35
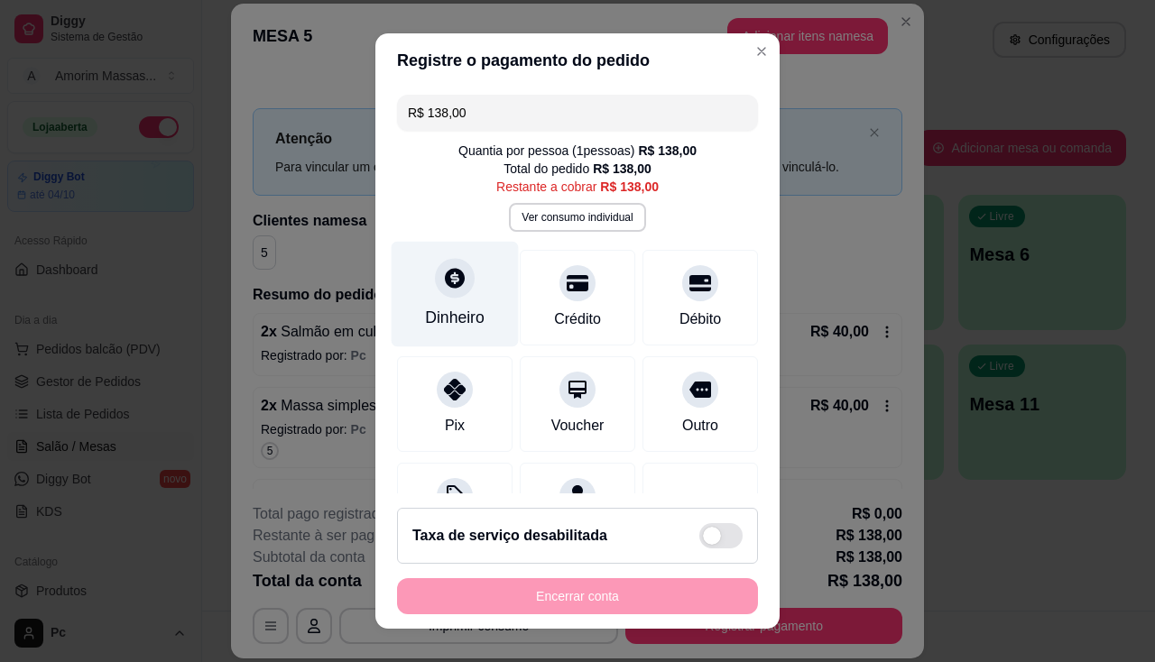
click at [450, 287] on icon at bounding box center [454, 277] width 23 height 23
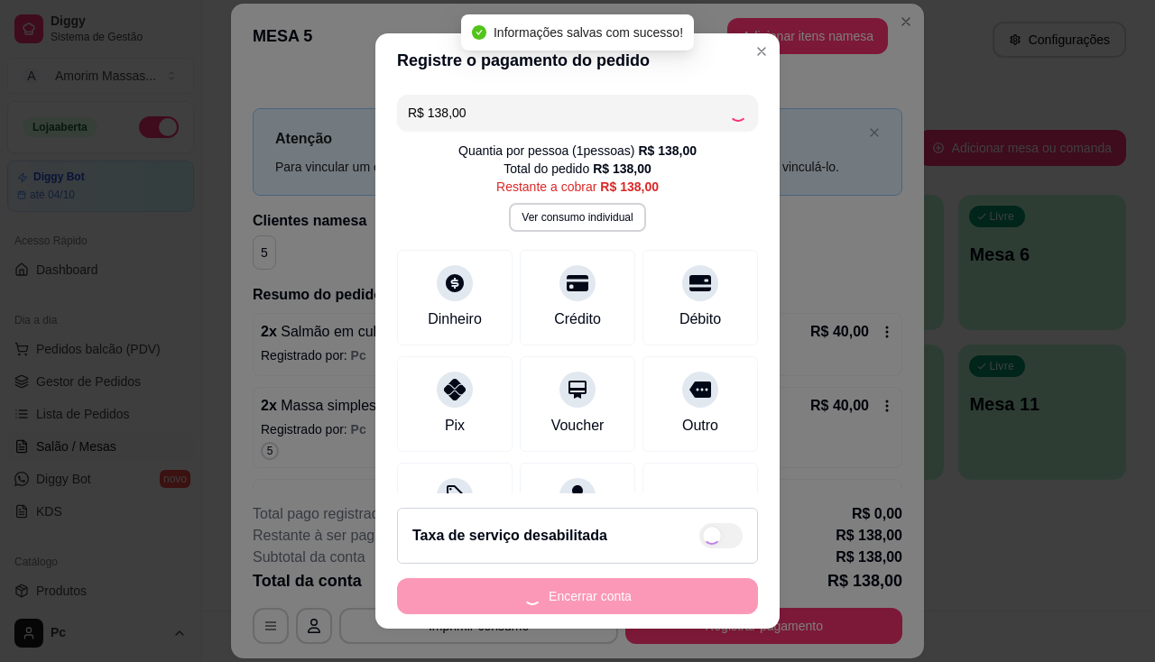
type input "R$ 0,00"
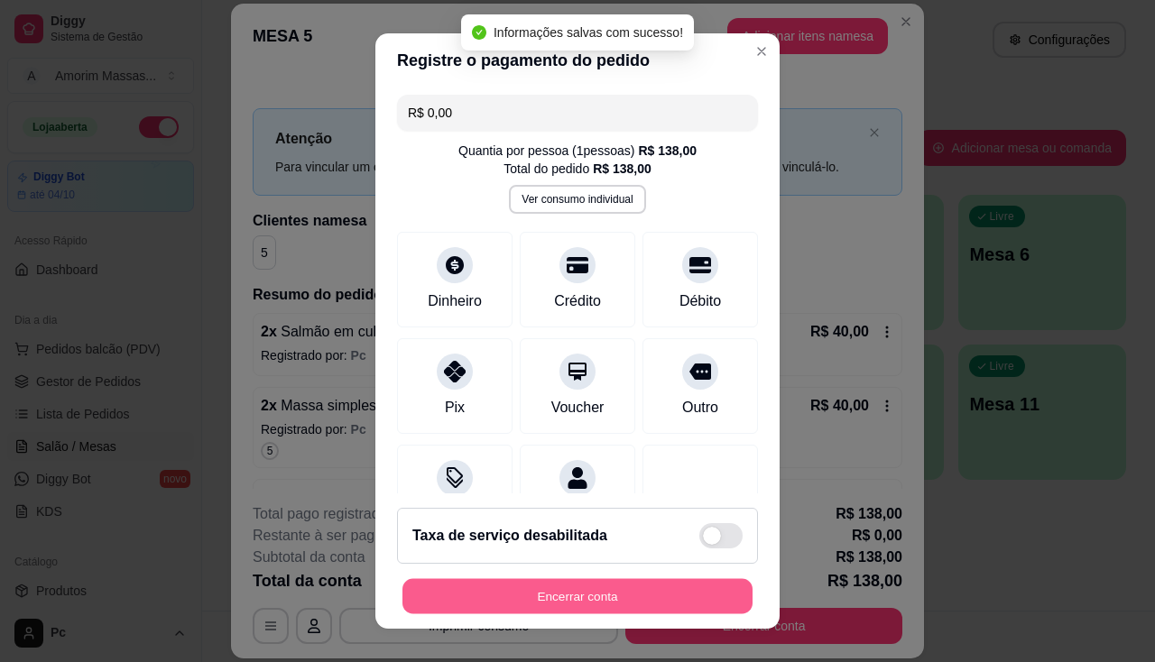
click at [595, 608] on button "Encerrar conta" at bounding box center [577, 596] width 350 height 35
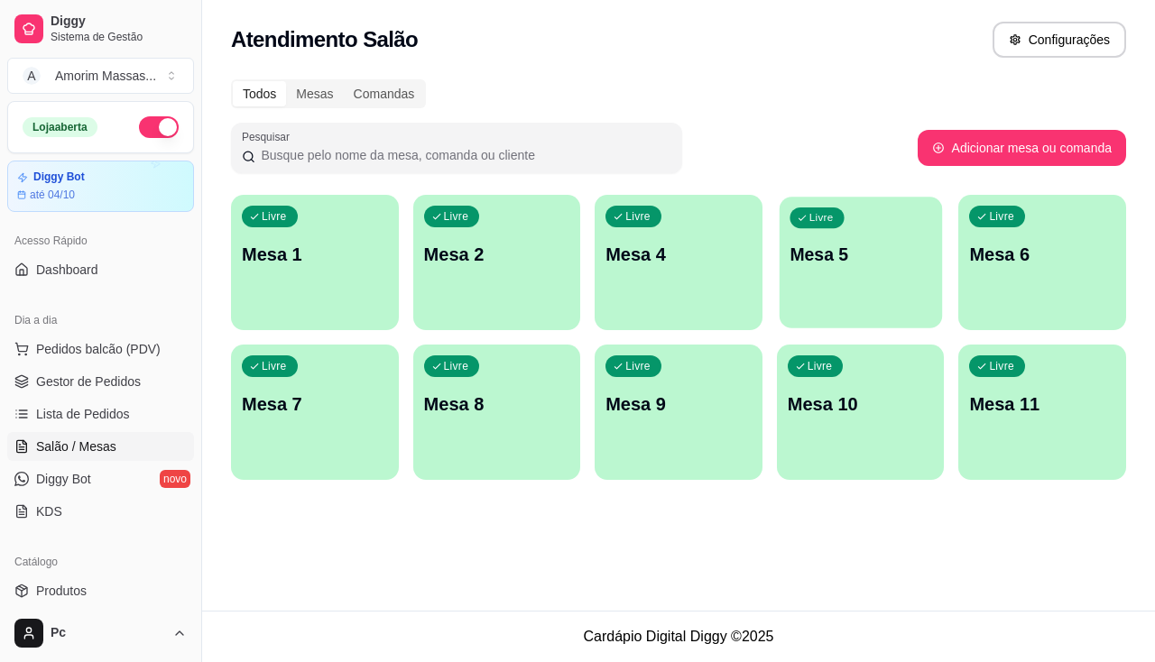
click at [836, 273] on div "Livre Mesa 5" at bounding box center [861, 252] width 162 height 110
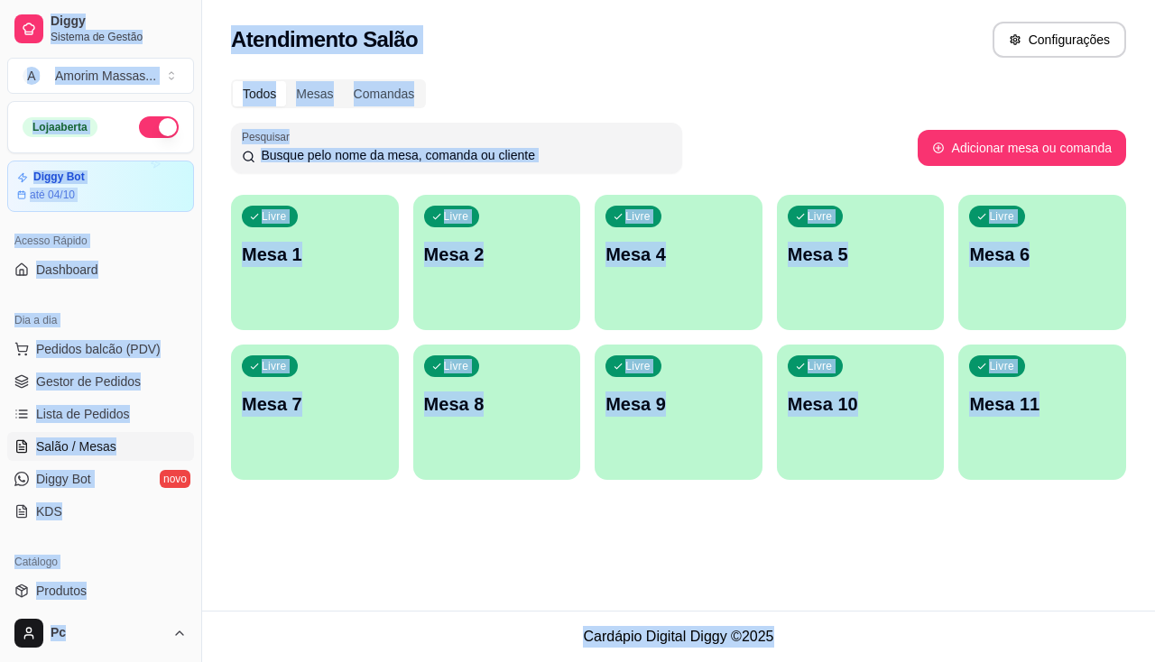
click at [836, 273] on header "MESA 5" at bounding box center [577, 269] width 702 height 55
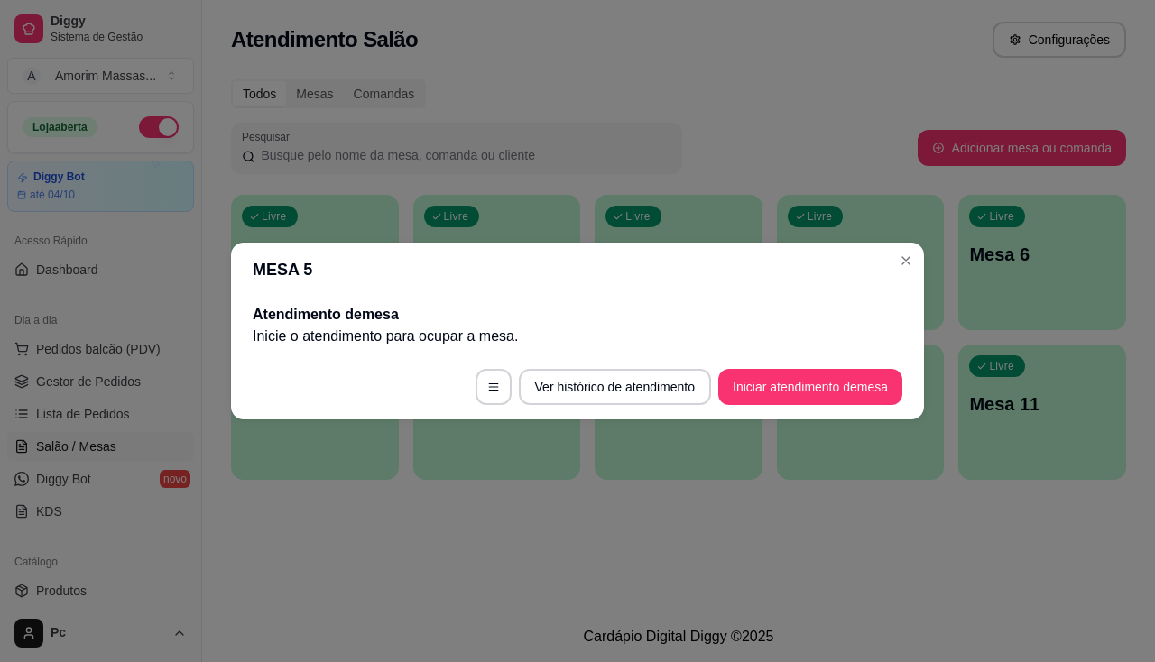
click at [764, 365] on footer "Ver histórico de atendimento Iniciar atendimento de mesa" at bounding box center [577, 387] width 693 height 65
click at [758, 379] on button "Iniciar atendimento de mesa" at bounding box center [810, 387] width 184 height 36
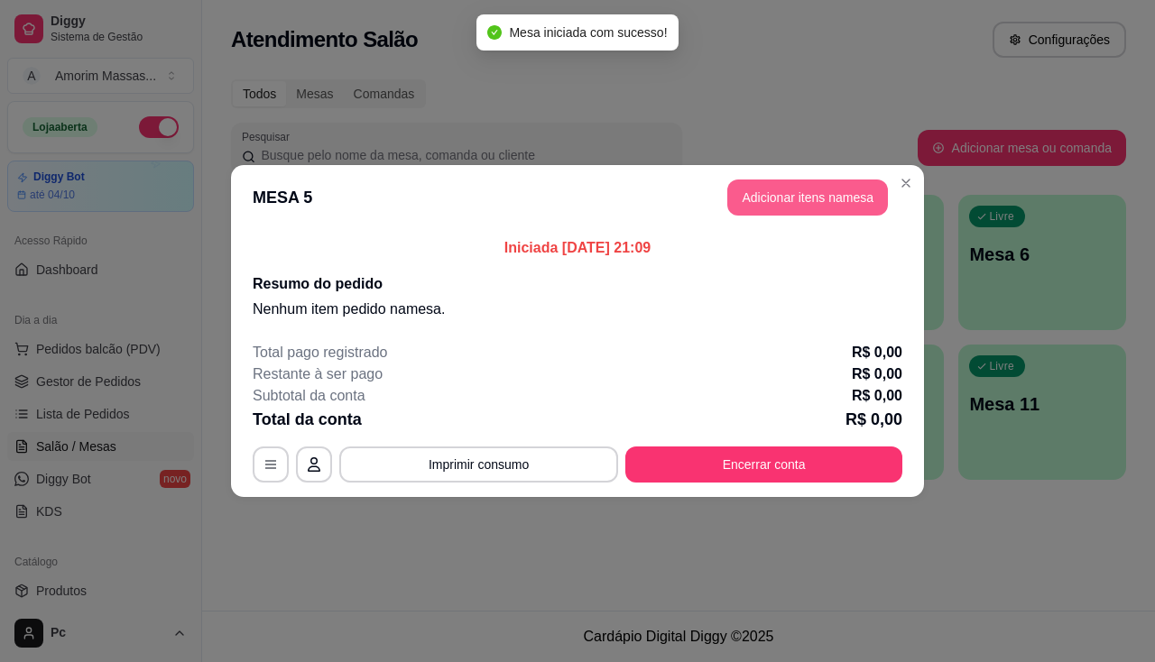
click at [818, 196] on button "Adicionar itens na mesa" at bounding box center [807, 198] width 161 height 36
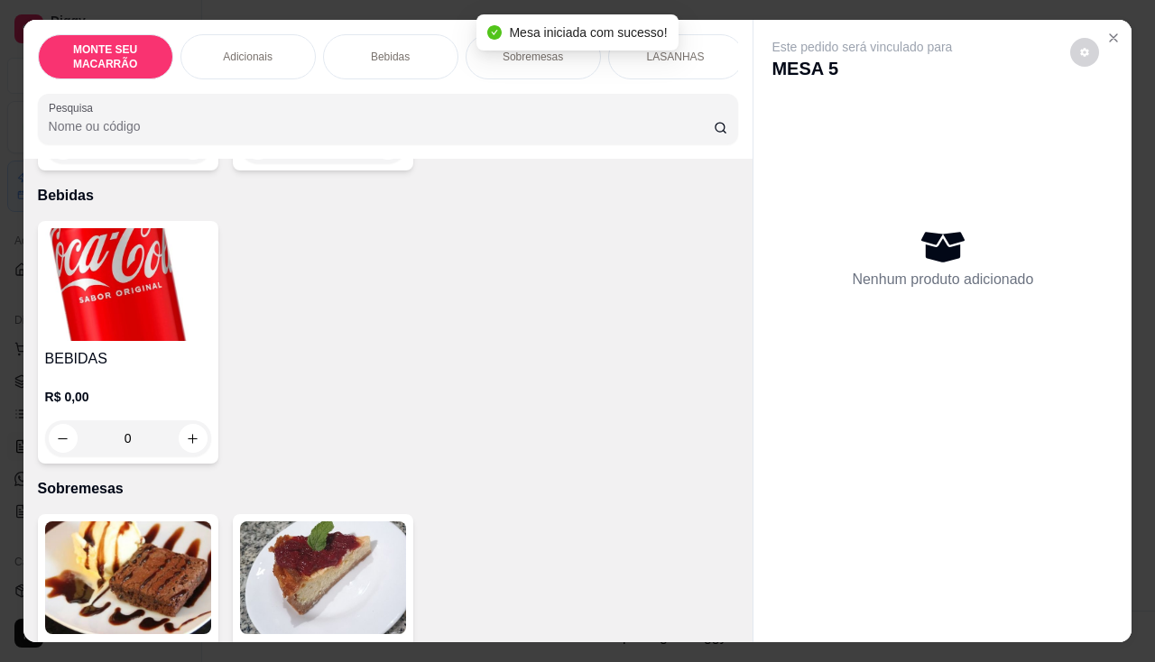
scroll to position [812, 0]
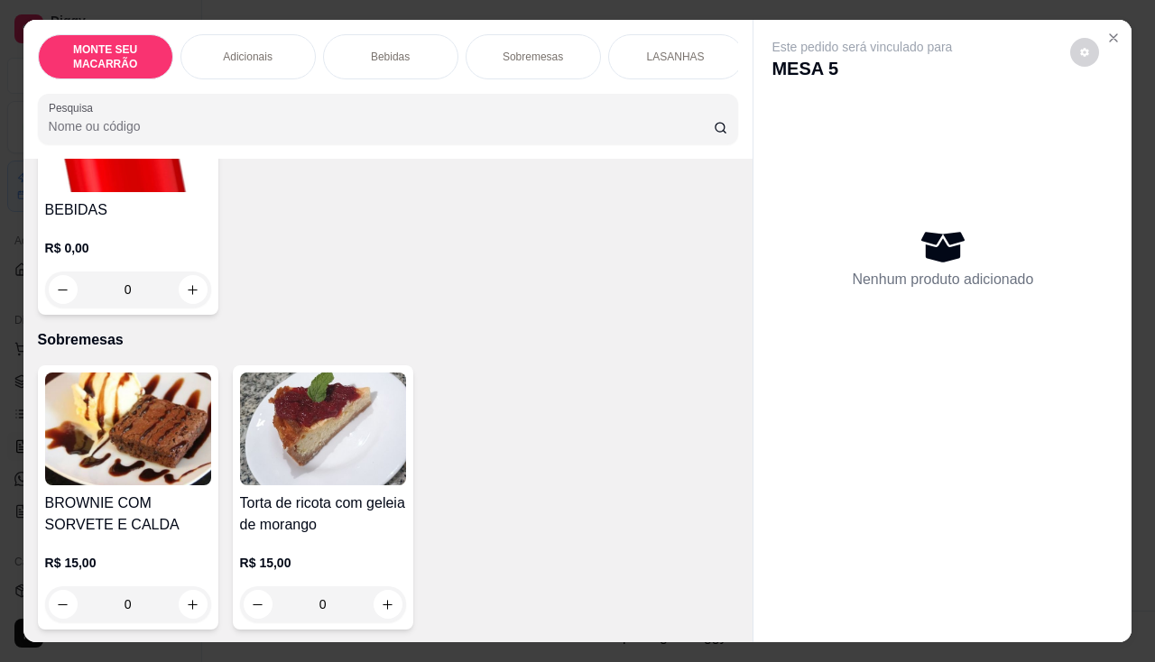
click at [300, 422] on img at bounding box center [323, 429] width 166 height 113
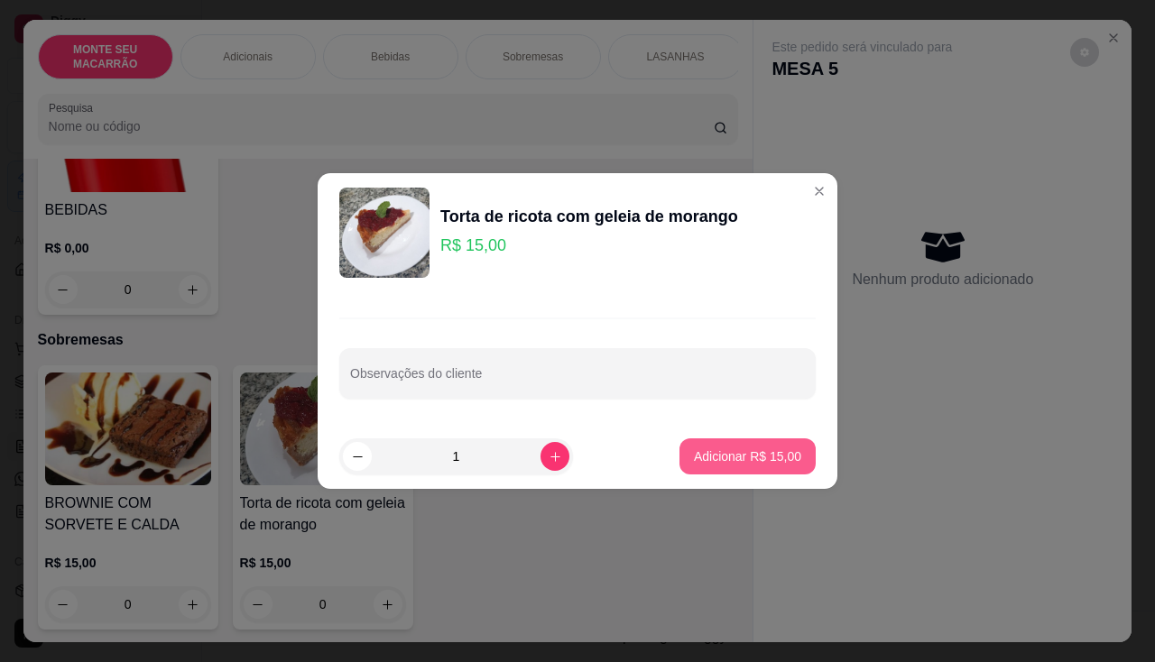
click at [753, 447] on button "Adicionar R$ 15,00" at bounding box center [747, 457] width 136 height 36
type input "1"
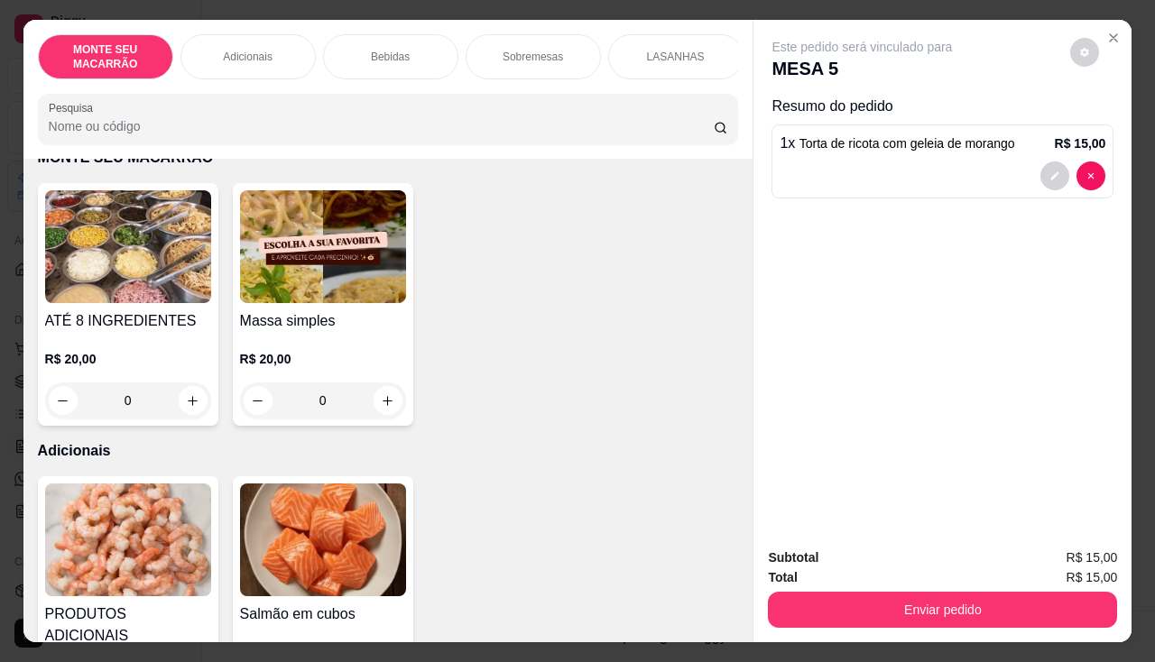
scroll to position [90, 0]
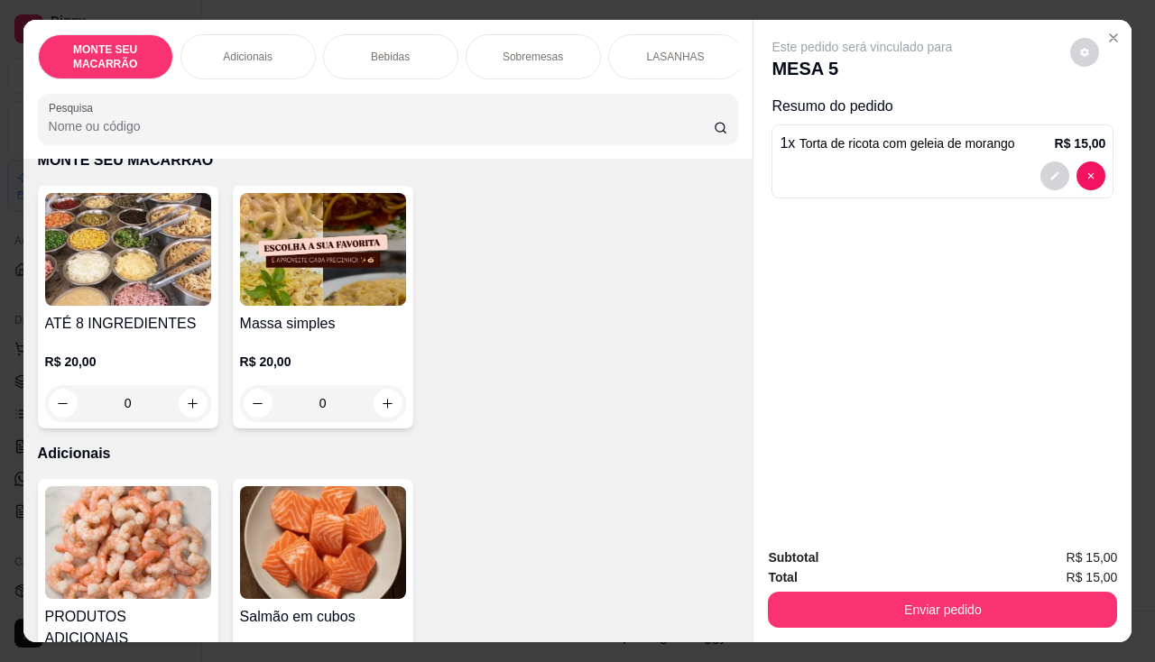
click at [310, 283] on img at bounding box center [323, 249] width 166 height 113
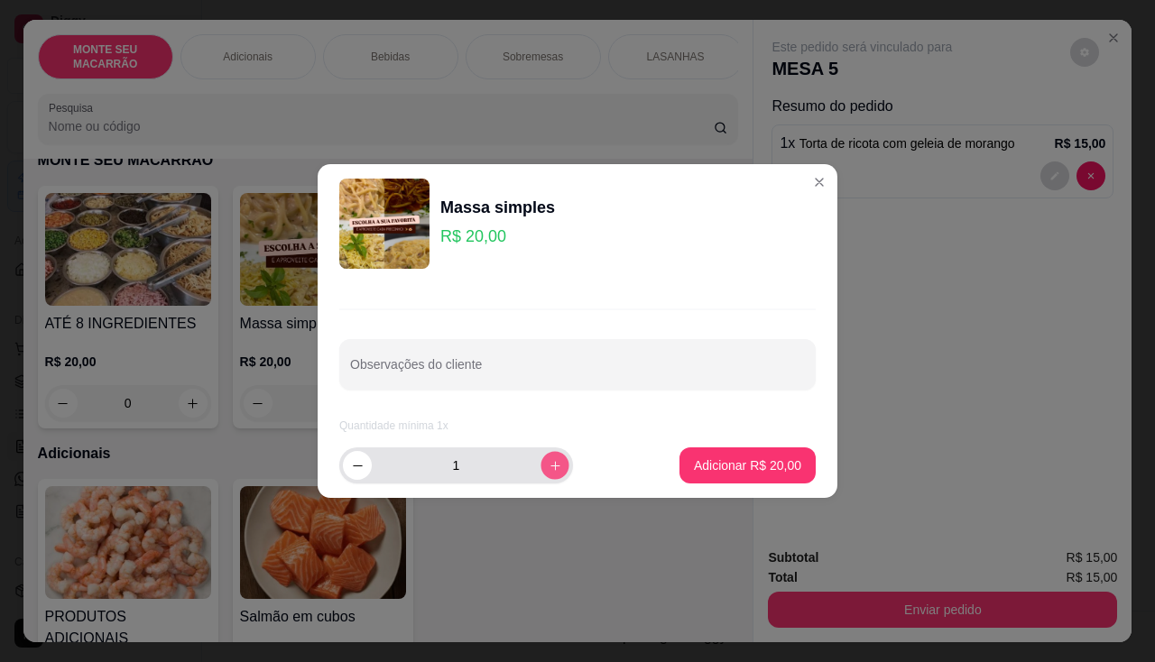
click at [549, 464] on icon "increase-product-quantity" at bounding box center [556, 466] width 14 height 14
type input "2"
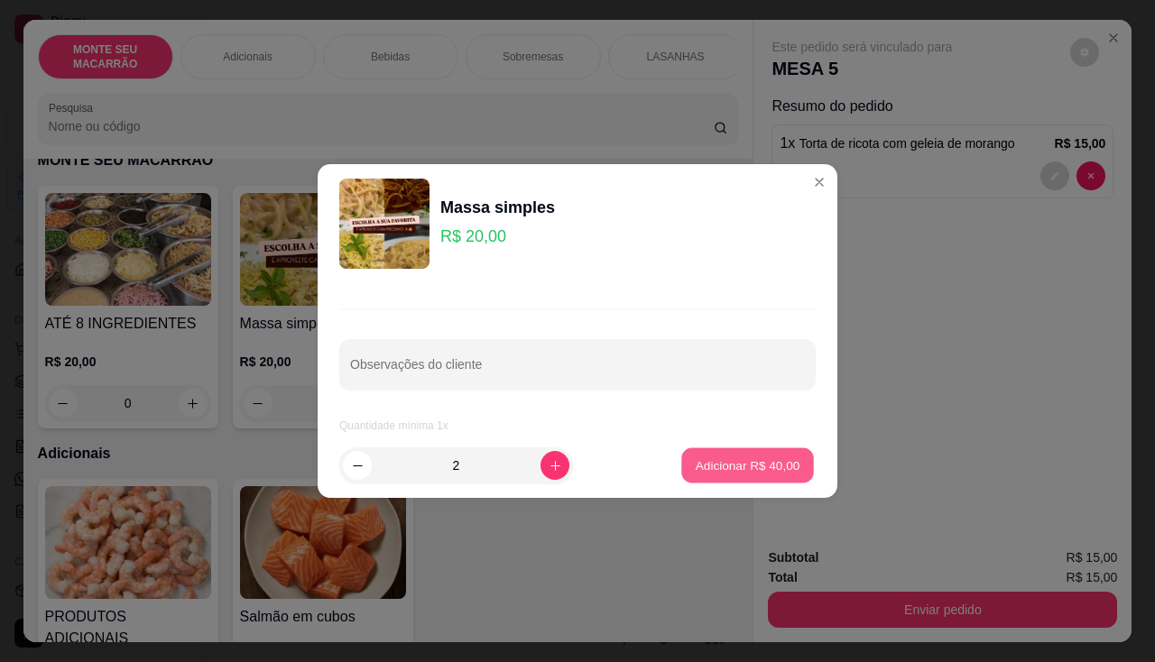
click at [747, 460] on p "Adicionar R$ 40,00" at bounding box center [748, 465] width 105 height 17
type input "2"
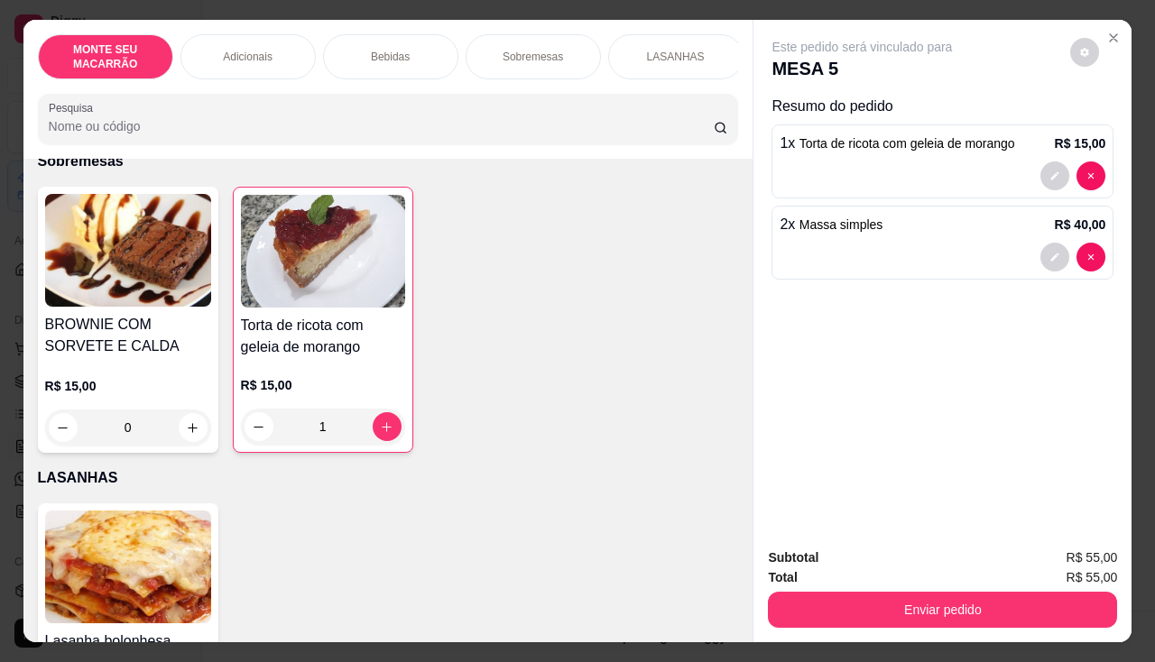
scroll to position [1103, 0]
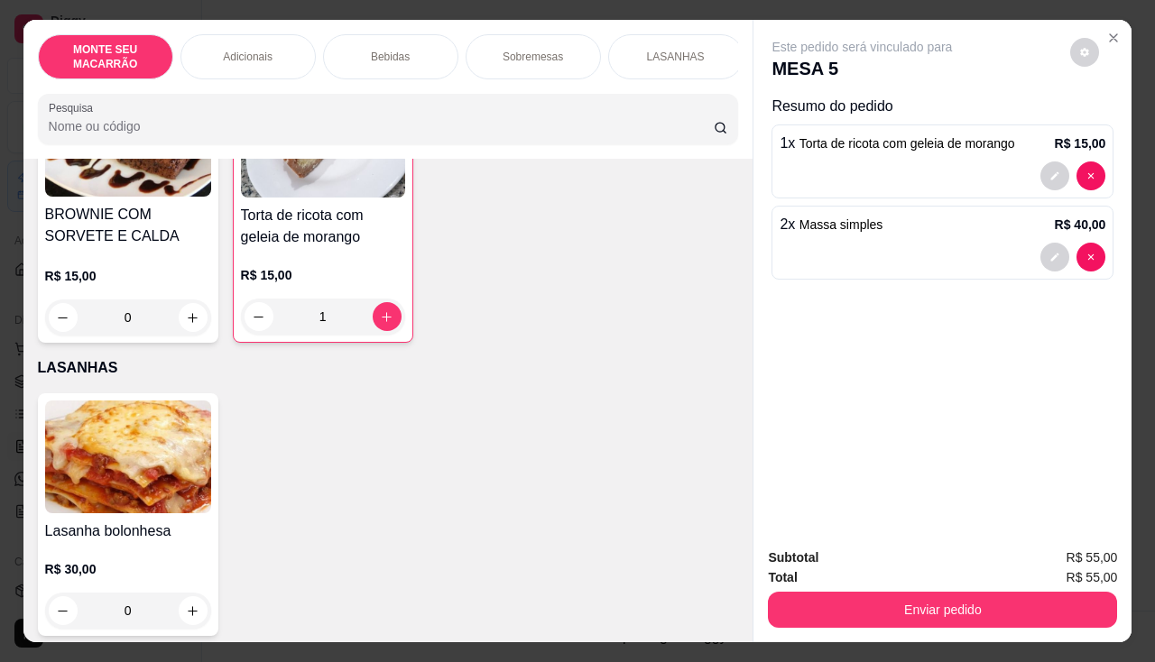
click at [115, 419] on img at bounding box center [128, 457] width 166 height 113
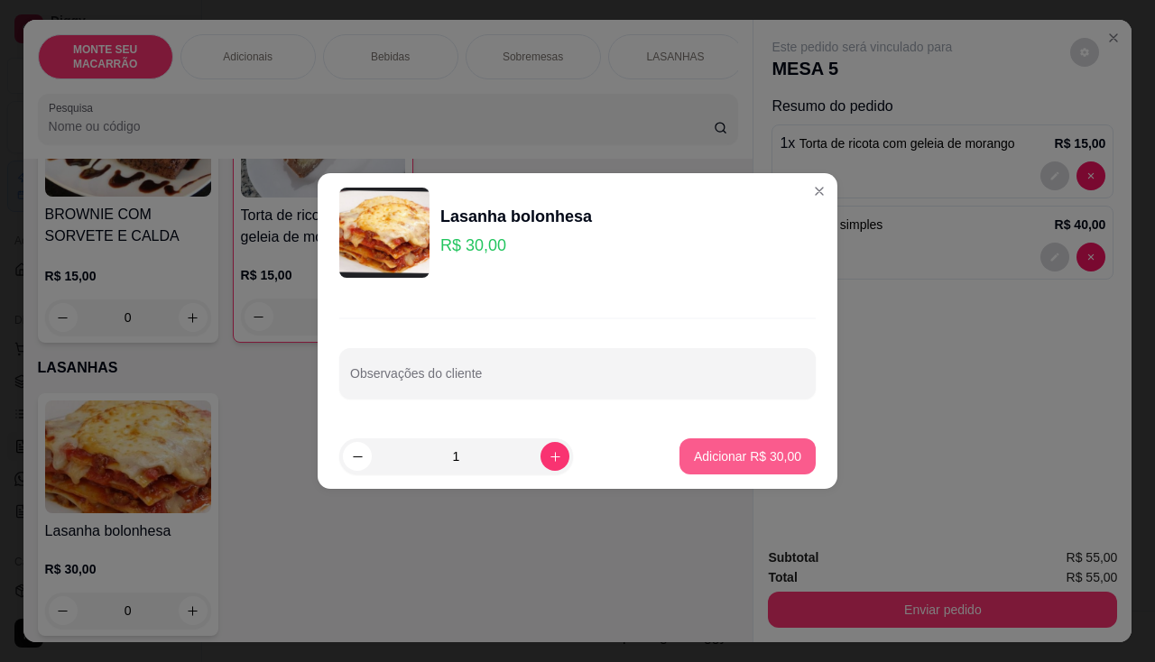
click at [707, 458] on p "Adicionar R$ 30,00" at bounding box center [747, 457] width 107 height 18
type input "1"
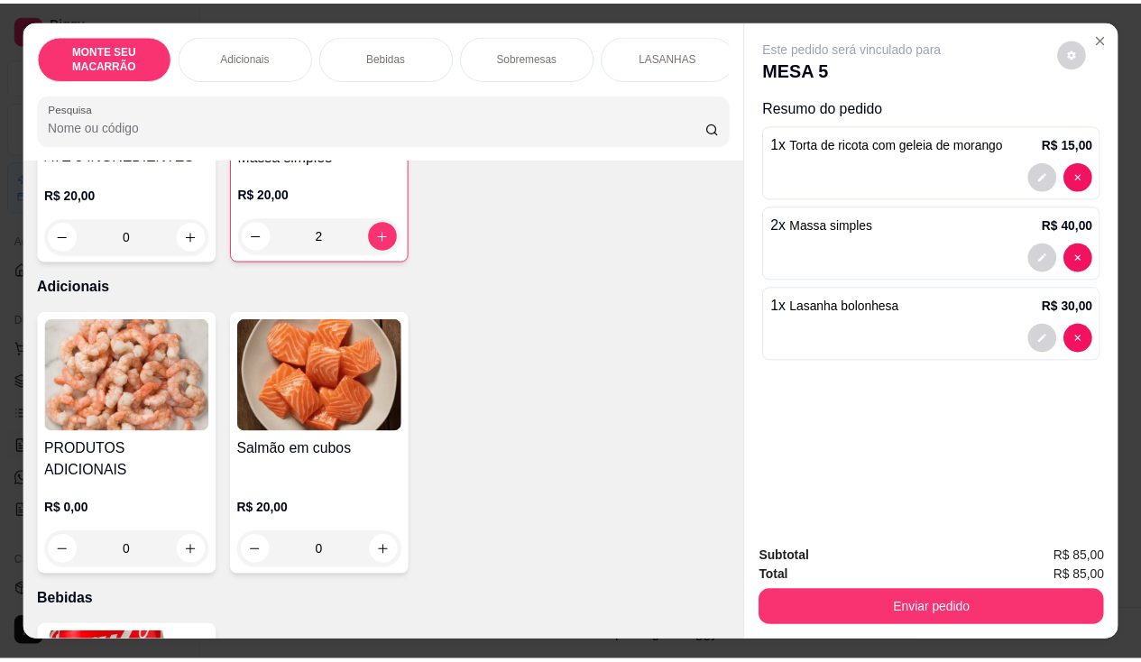
scroll to position [291, 0]
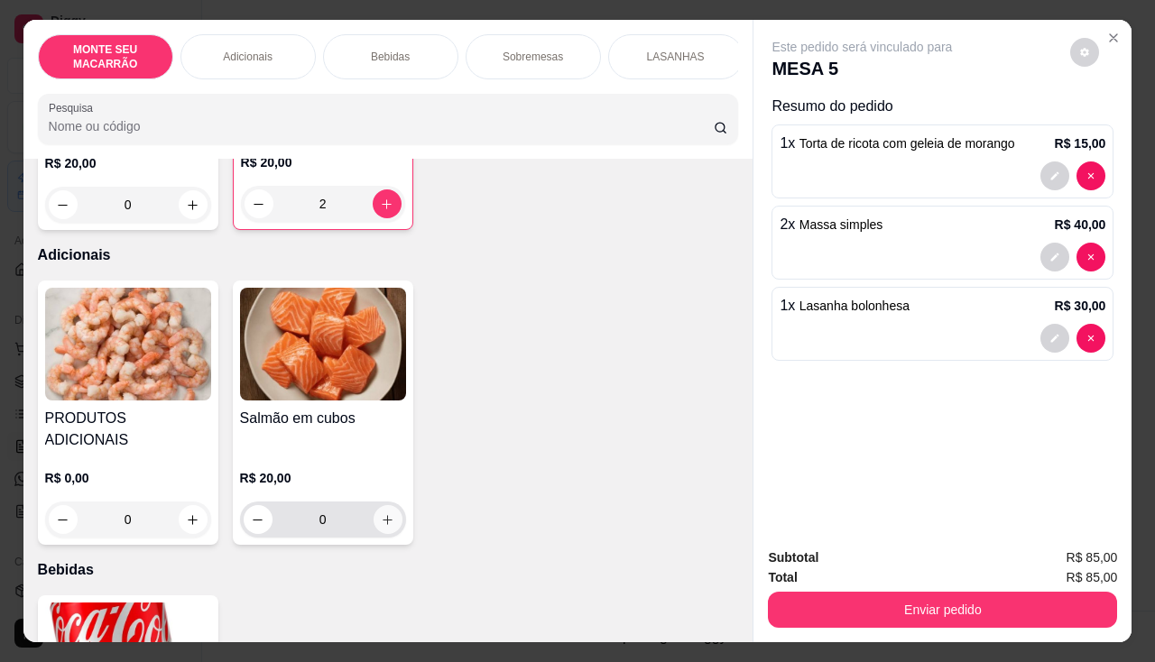
click at [383, 505] on button "increase-product-quantity" at bounding box center [388, 519] width 29 height 29
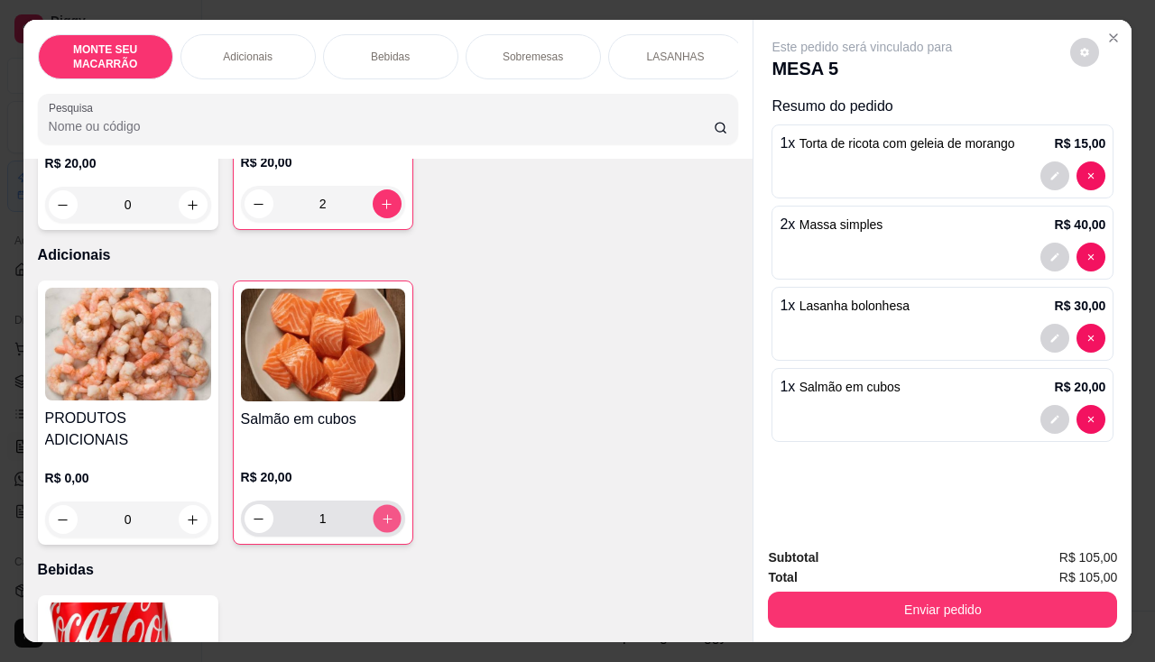
click at [383, 513] on icon "increase-product-quantity" at bounding box center [387, 520] width 14 height 14
type input "2"
click at [115, 372] on img at bounding box center [128, 344] width 166 height 113
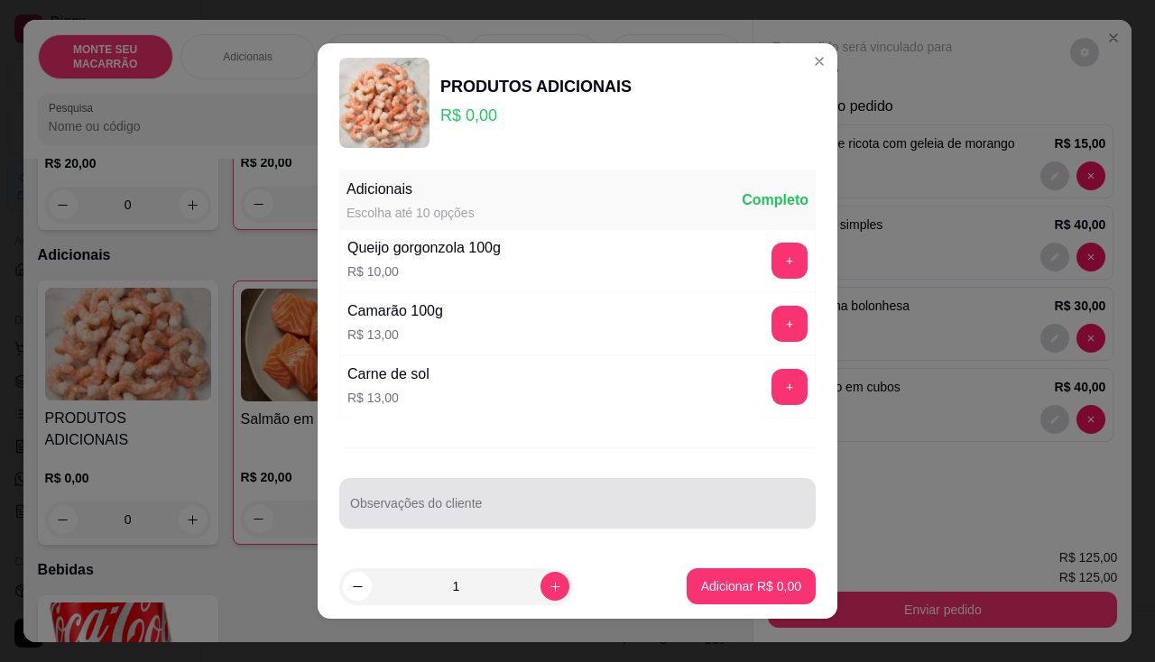
click at [738, 411] on section "PRODUTOS ADICIONAIS R$ 0,00 Adicionais Escolha até 10 opções Completo Queijo go…" at bounding box center [578, 331] width 520 height 576
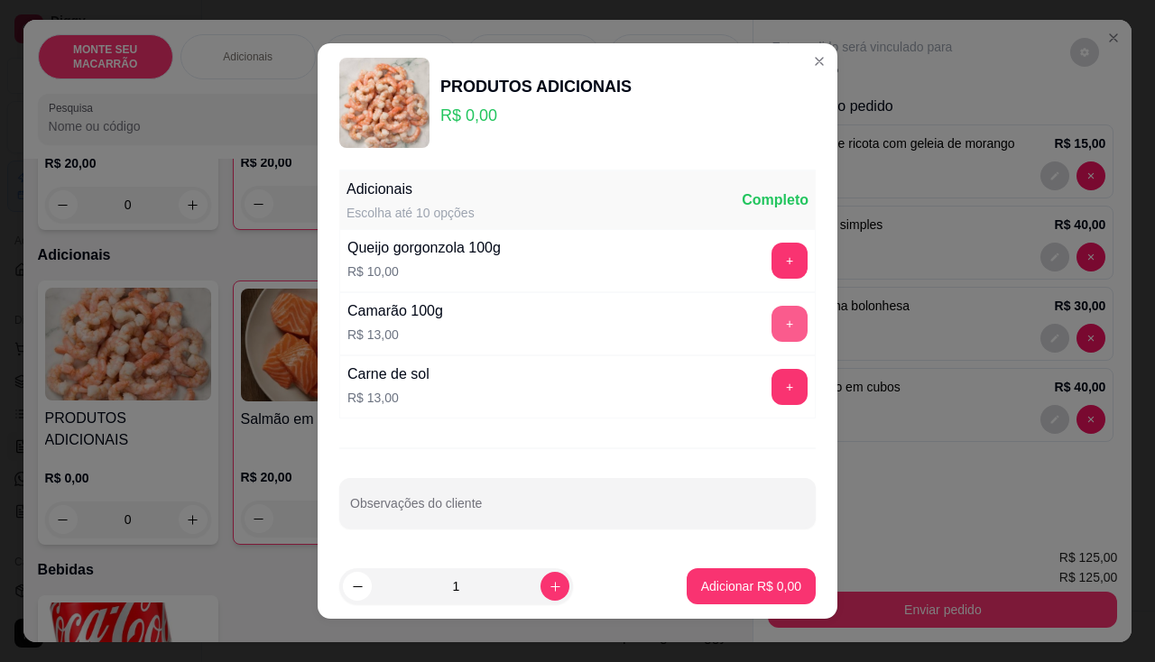
click at [771, 324] on button "+" at bounding box center [789, 324] width 36 height 36
click at [733, 591] on p "Adicionar R$ 13,00" at bounding box center [747, 586] width 107 height 18
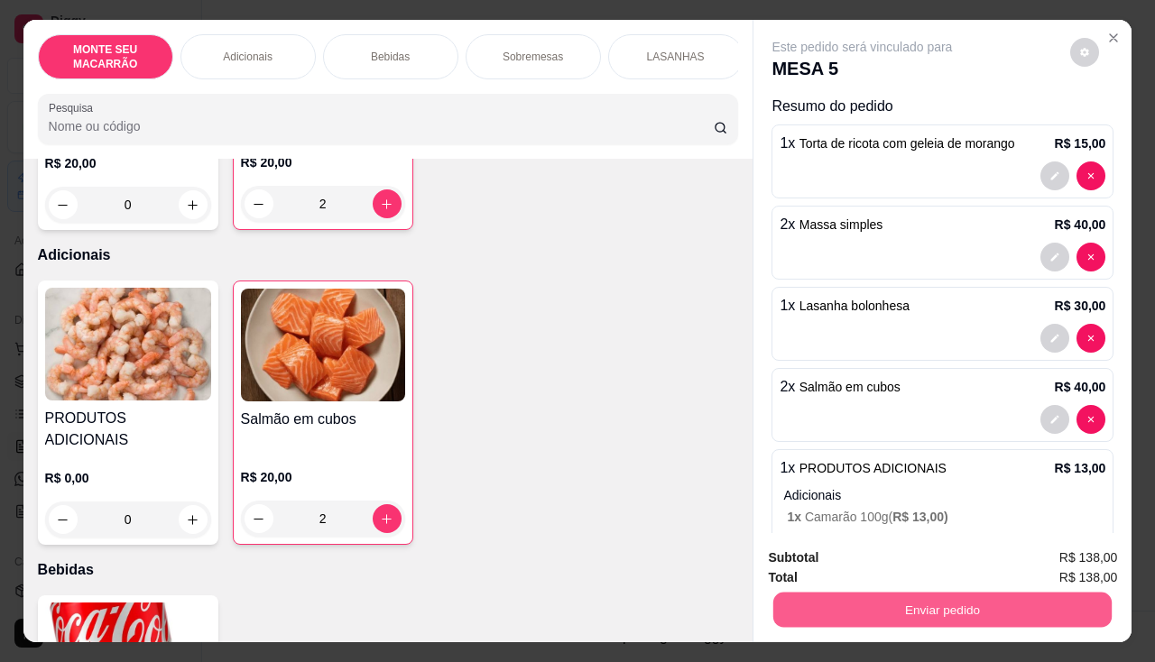
click at [940, 605] on button "Enviar pedido" at bounding box center [942, 610] width 338 height 35
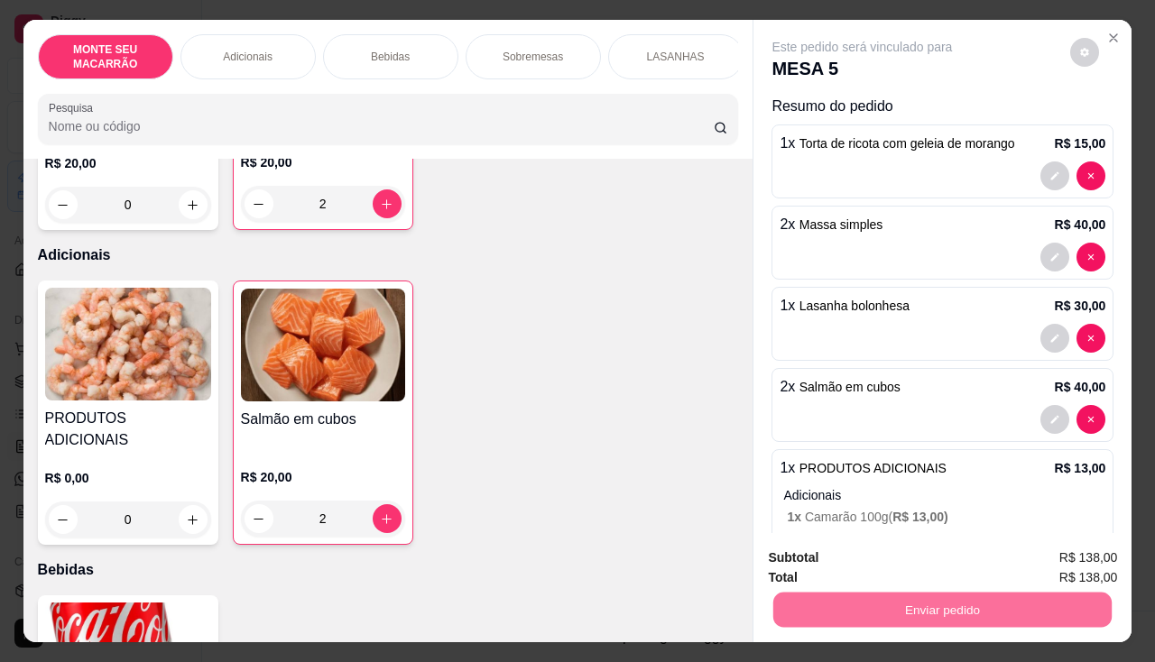
click at [944, 549] on button "Registrar cliente" at bounding box center [950, 558] width 119 height 34
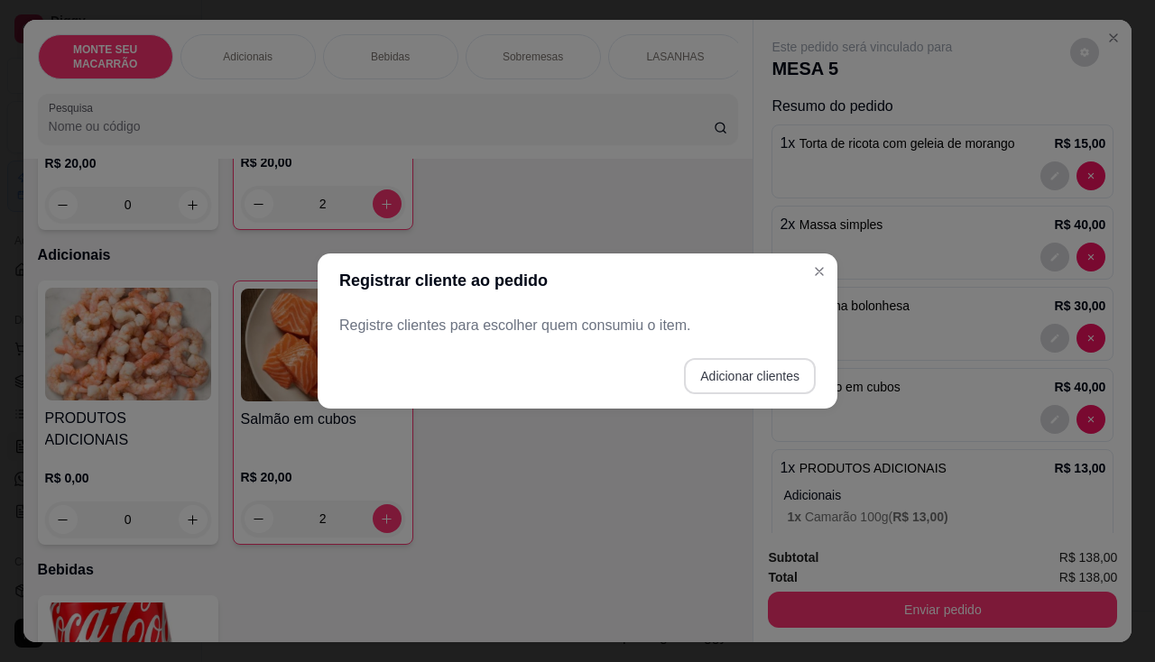
click at [720, 372] on button "Adicionar clientes" at bounding box center [750, 376] width 132 height 36
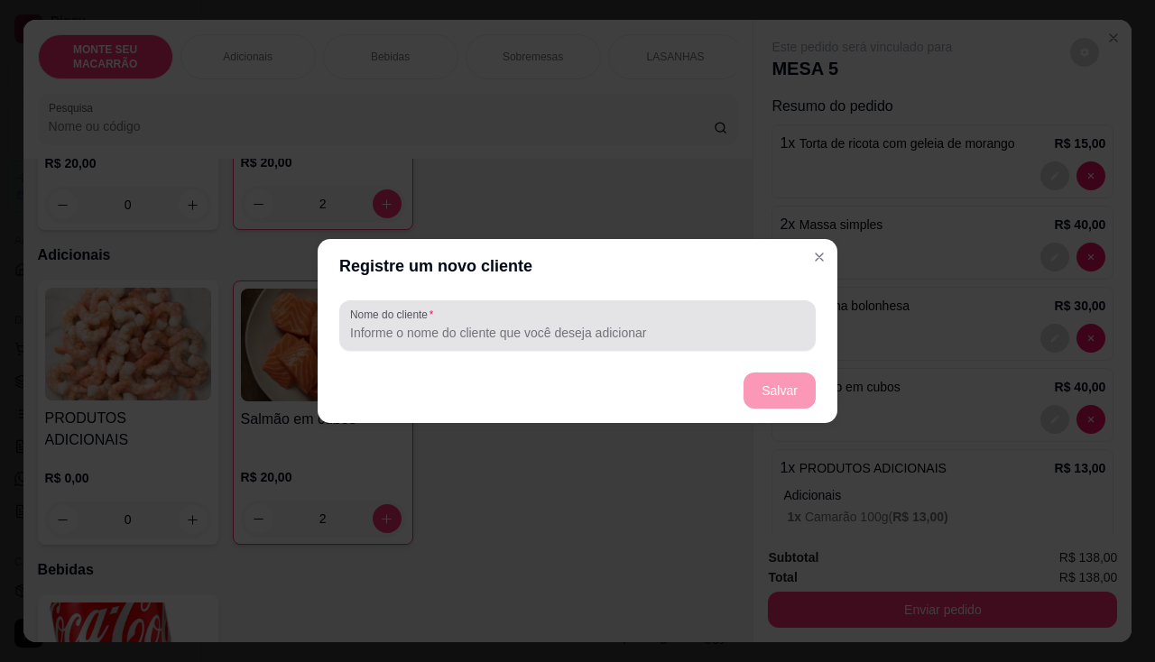
click at [580, 337] on input "Nome do cliente" at bounding box center [577, 333] width 455 height 18
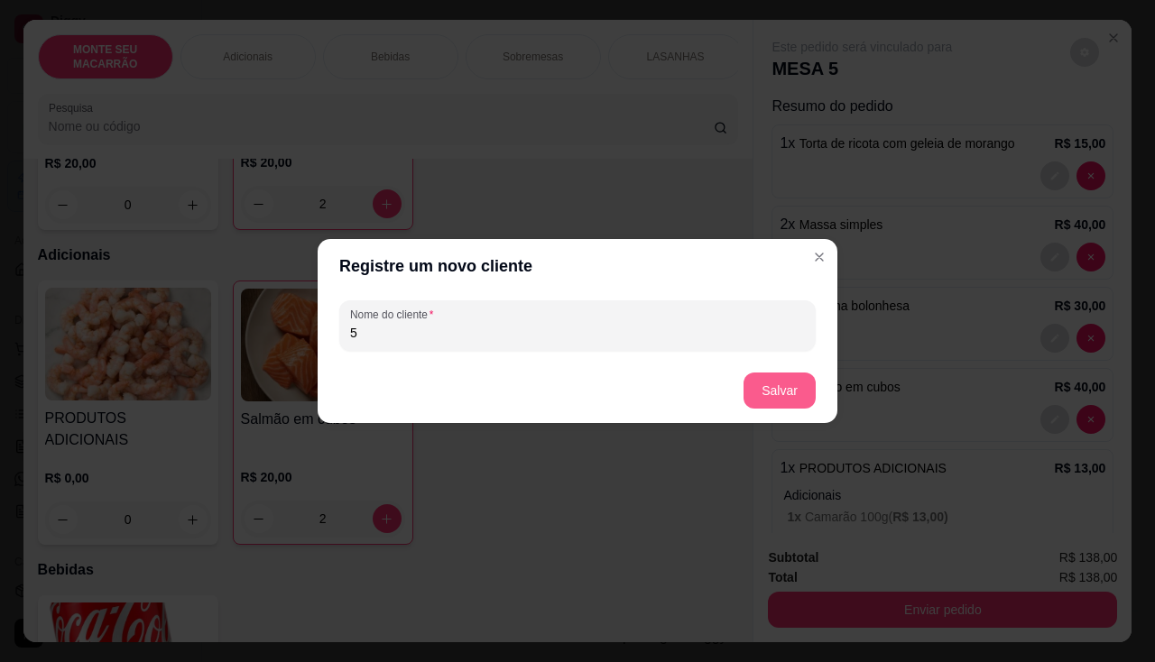
type input "5"
click at [803, 395] on button "Salvar" at bounding box center [779, 391] width 70 height 35
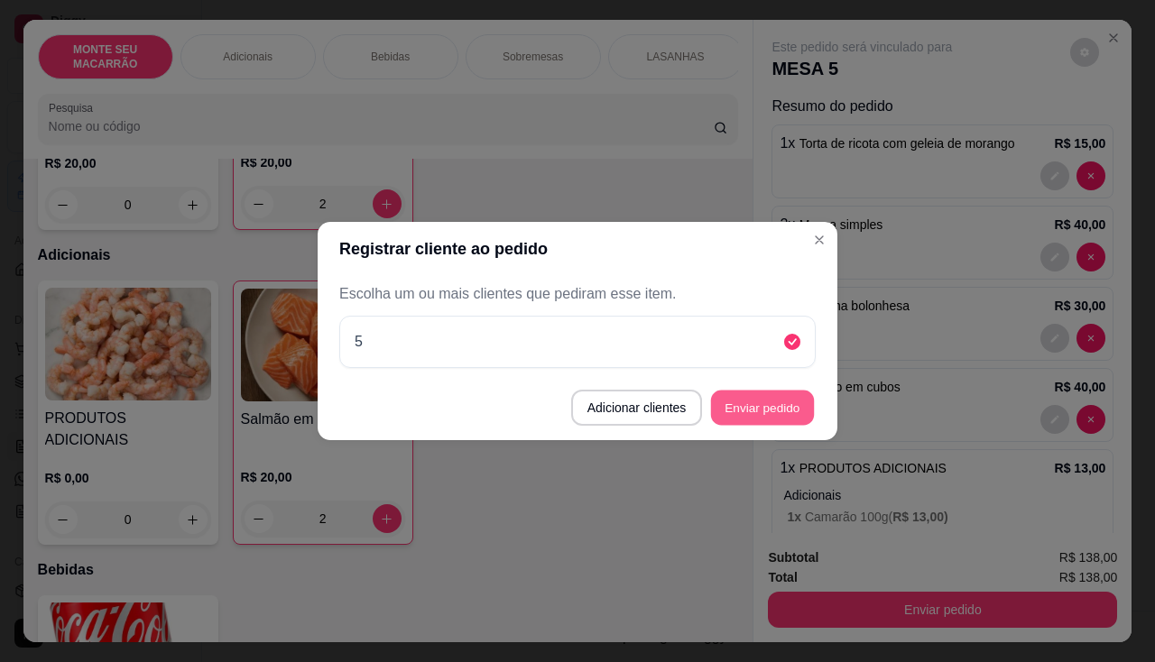
click at [762, 410] on button "Enviar pedido" at bounding box center [762, 408] width 103 height 35
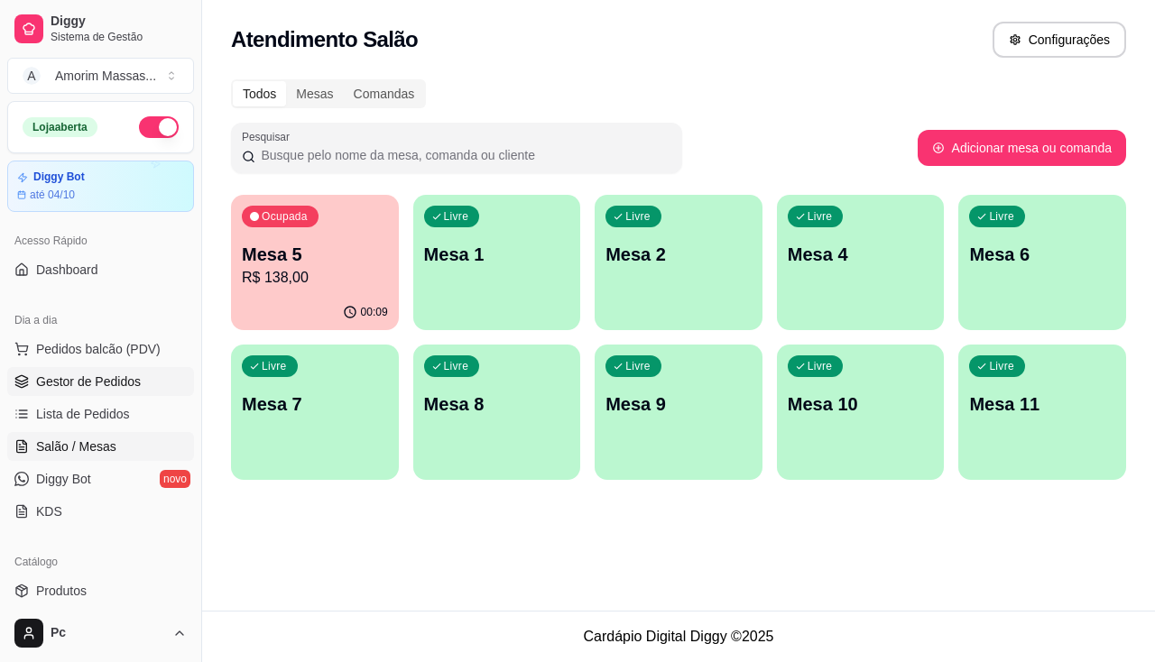
click at [71, 379] on span "Gestor de Pedidos" at bounding box center [88, 382] width 105 height 18
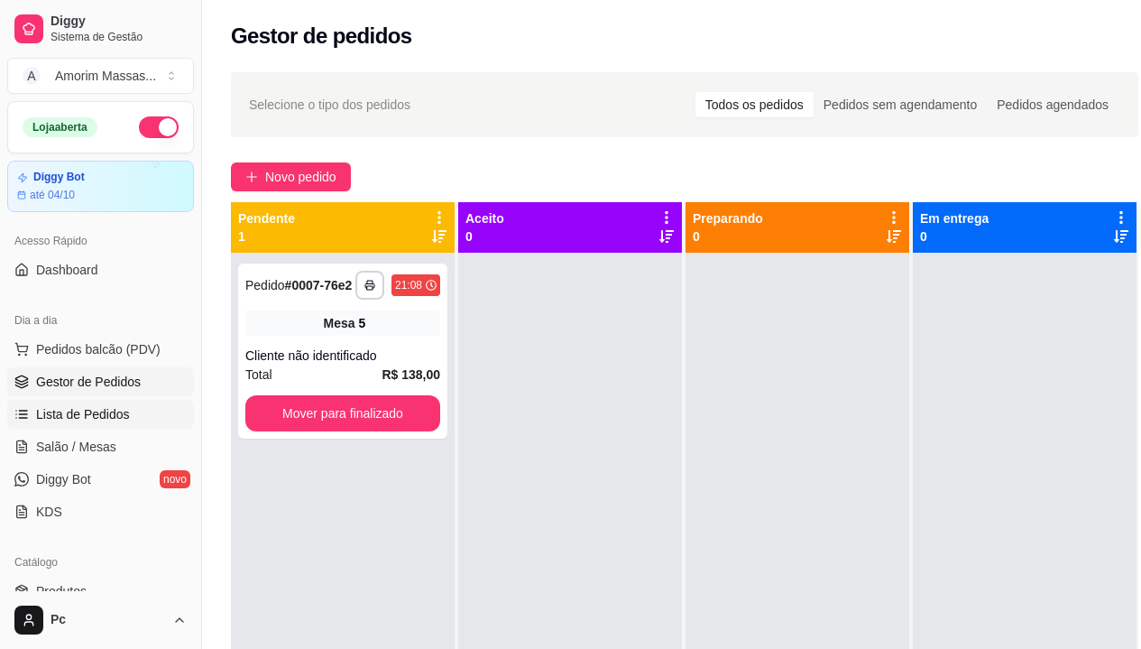
click at [47, 405] on span "Lista de Pedidos" at bounding box center [83, 414] width 94 height 18
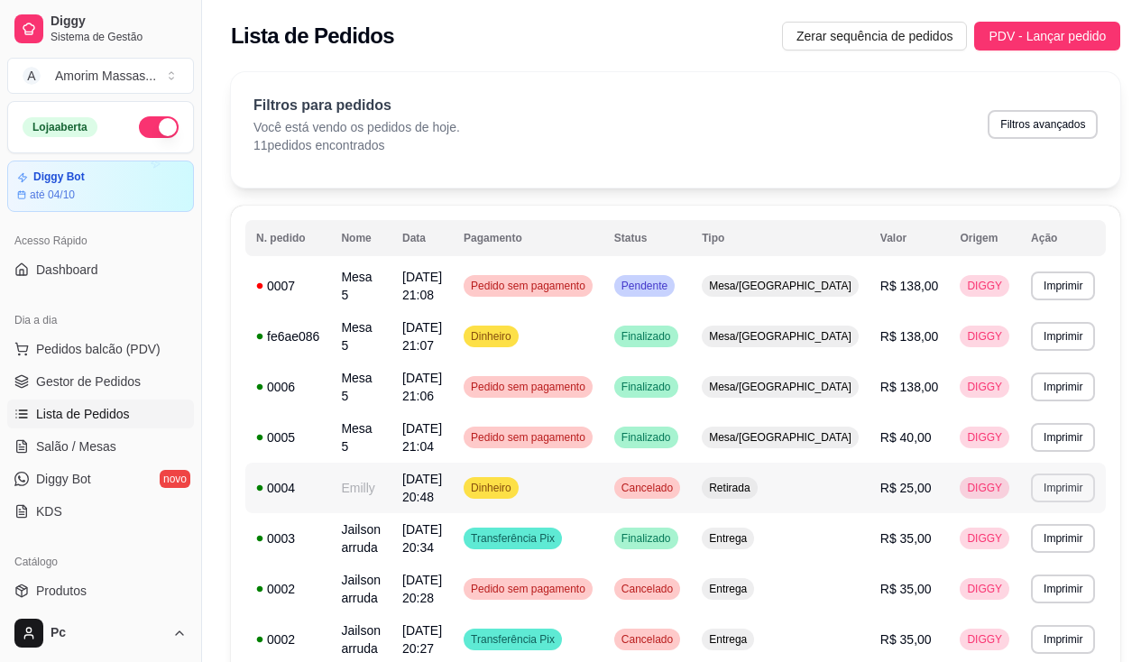
click at [1033, 483] on button "Imprimir" at bounding box center [1063, 488] width 64 height 29
click at [1027, 553] on button "IMPRESSORA" at bounding box center [1023, 551] width 126 height 28
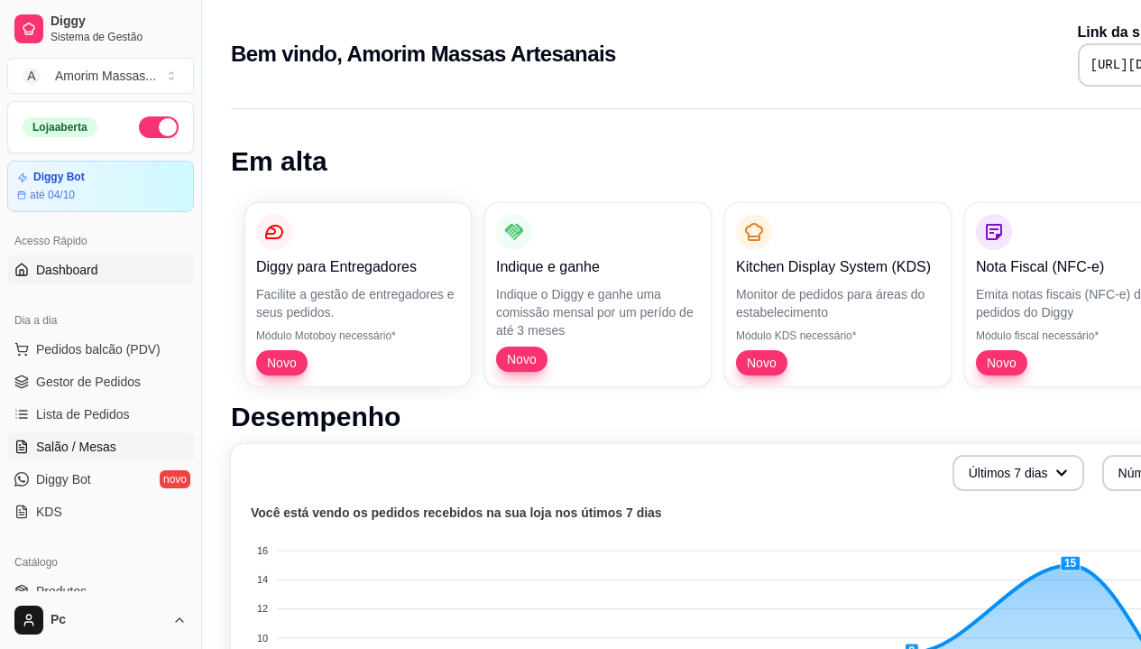
click at [105, 440] on span "Salão / Mesas" at bounding box center [76, 447] width 80 height 18
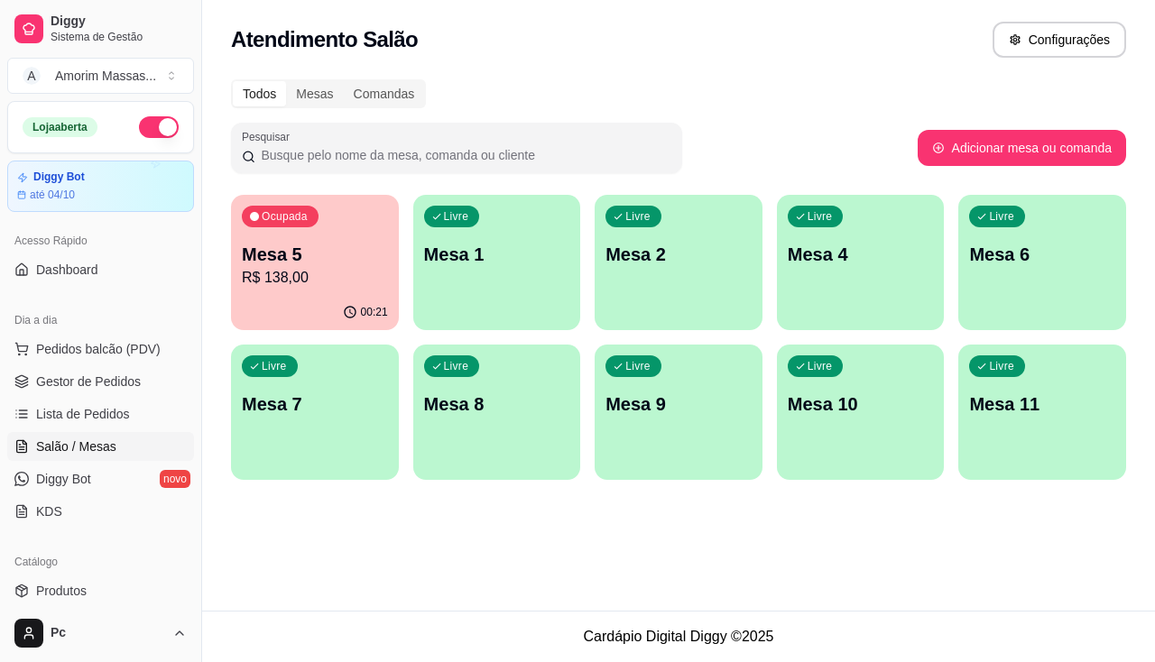
click at [306, 282] on p "R$ 138,00" at bounding box center [315, 278] width 146 height 22
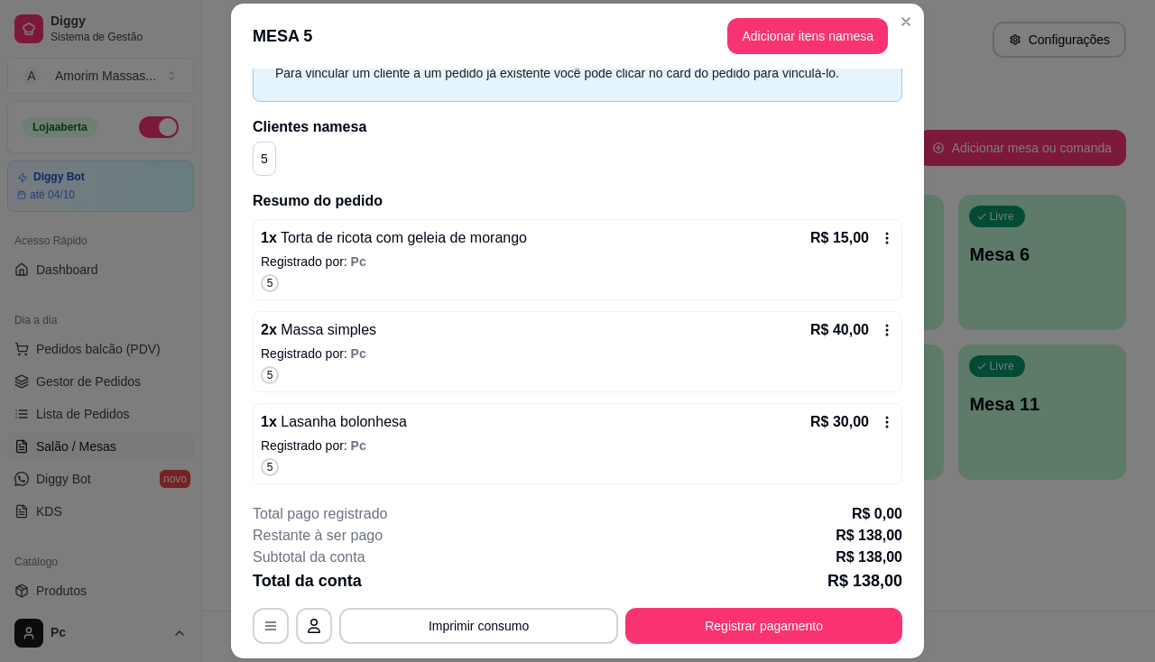
scroll to position [180, 0]
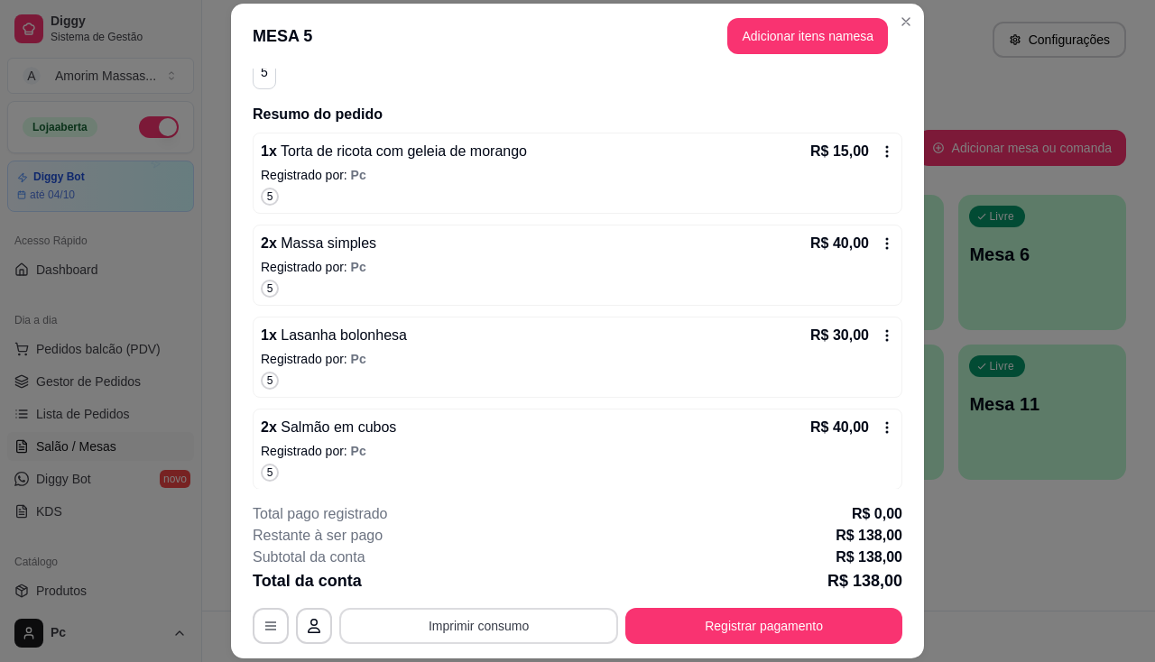
click at [516, 633] on button "Imprimir consumo" at bounding box center [478, 626] width 279 height 36
click at [478, 552] on h4 "Escolha a impressora" at bounding box center [477, 554] width 131 height 18
click at [476, 586] on button "IMPRESSORA" at bounding box center [477, 584] width 131 height 29
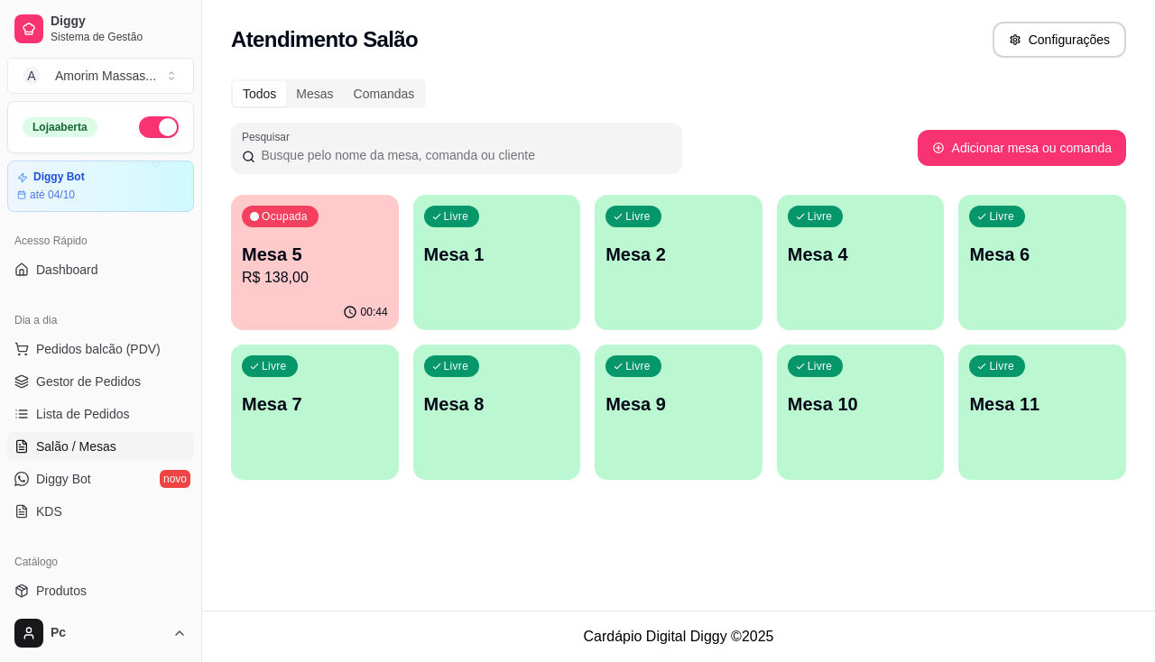
click at [319, 273] on p "R$ 138,00" at bounding box center [315, 278] width 146 height 22
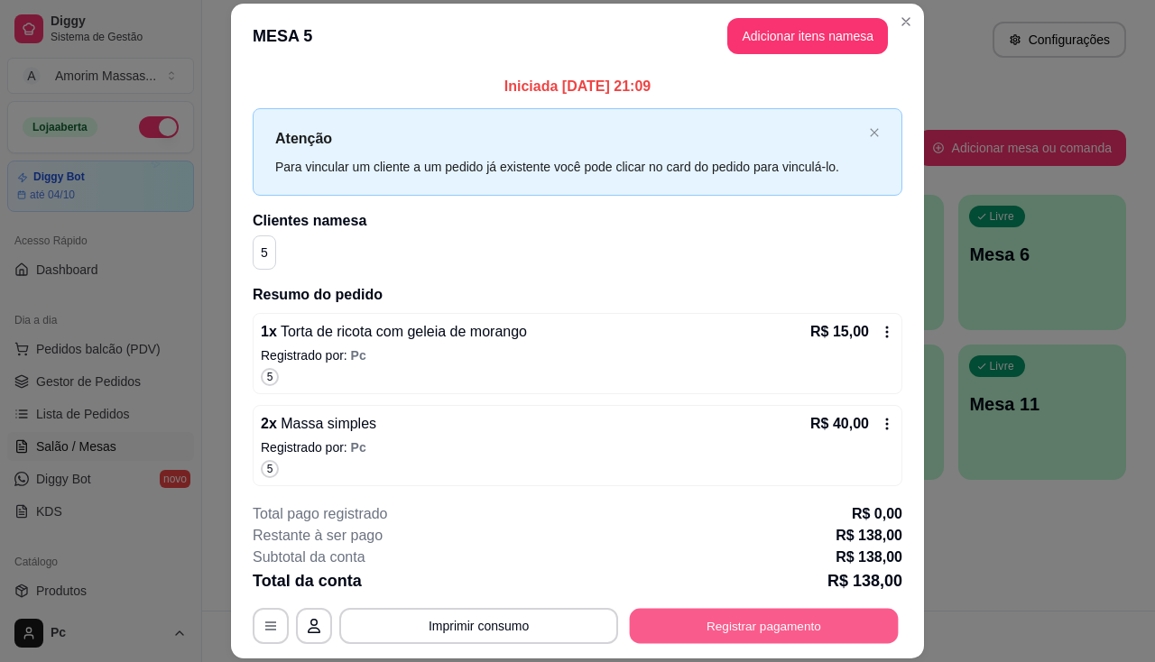
click at [679, 624] on button "Registrar pagamento" at bounding box center [764, 626] width 269 height 35
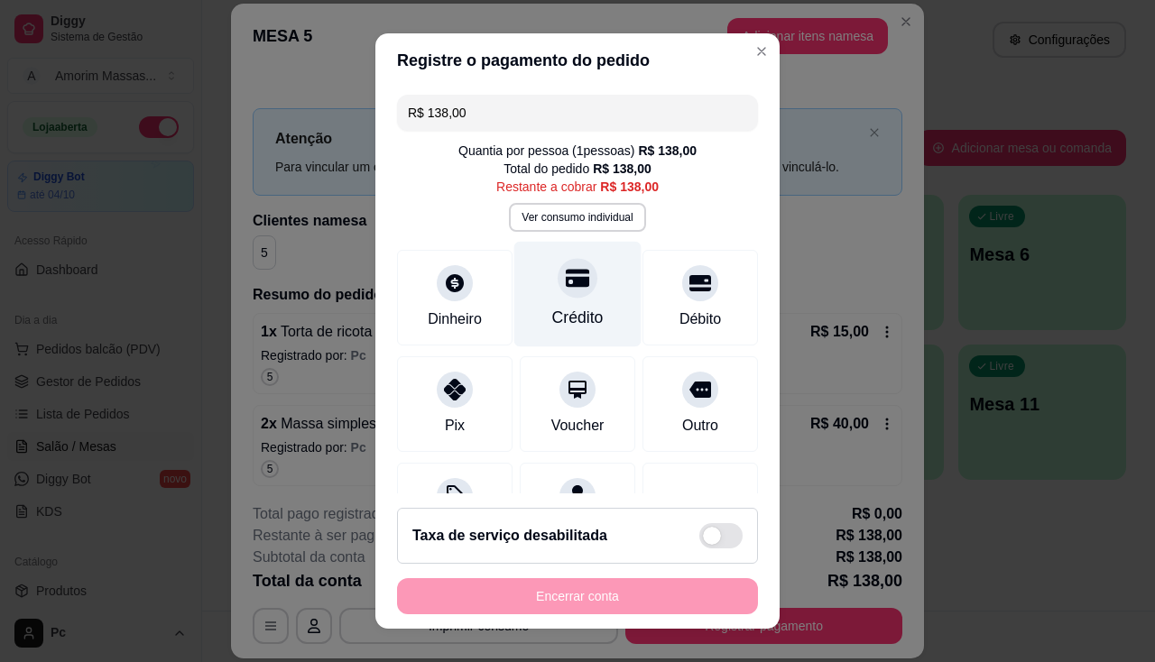
click at [568, 288] on icon at bounding box center [577, 277] width 23 height 23
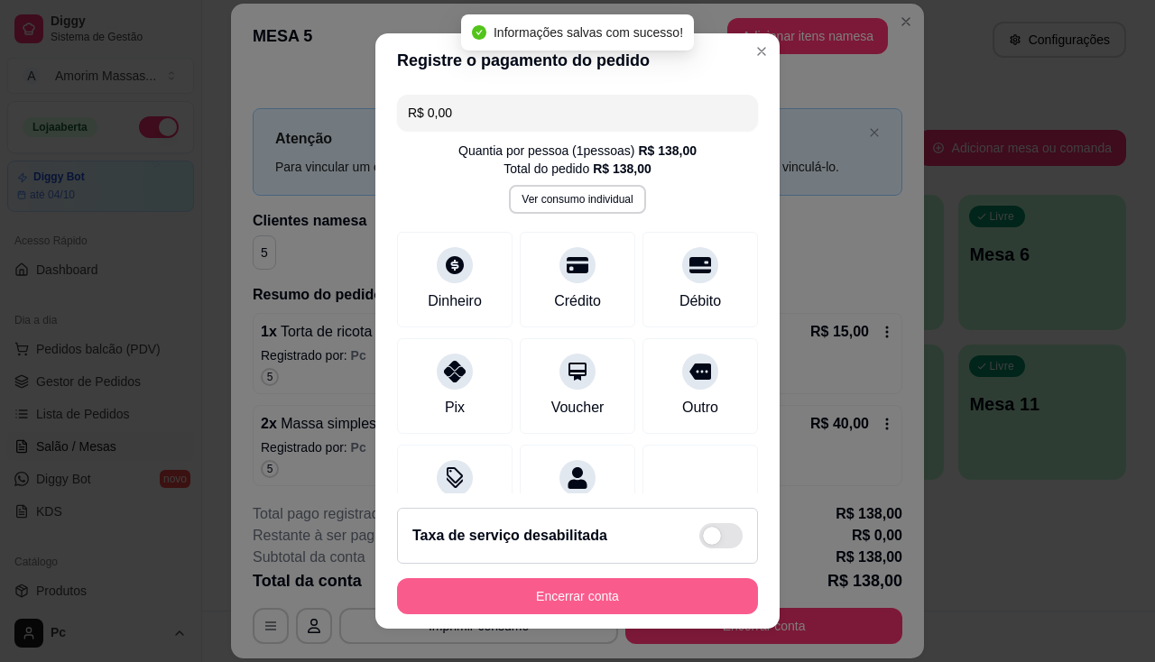
type input "R$ 0,00"
click at [546, 596] on button "Encerrar conta" at bounding box center [577, 596] width 361 height 36
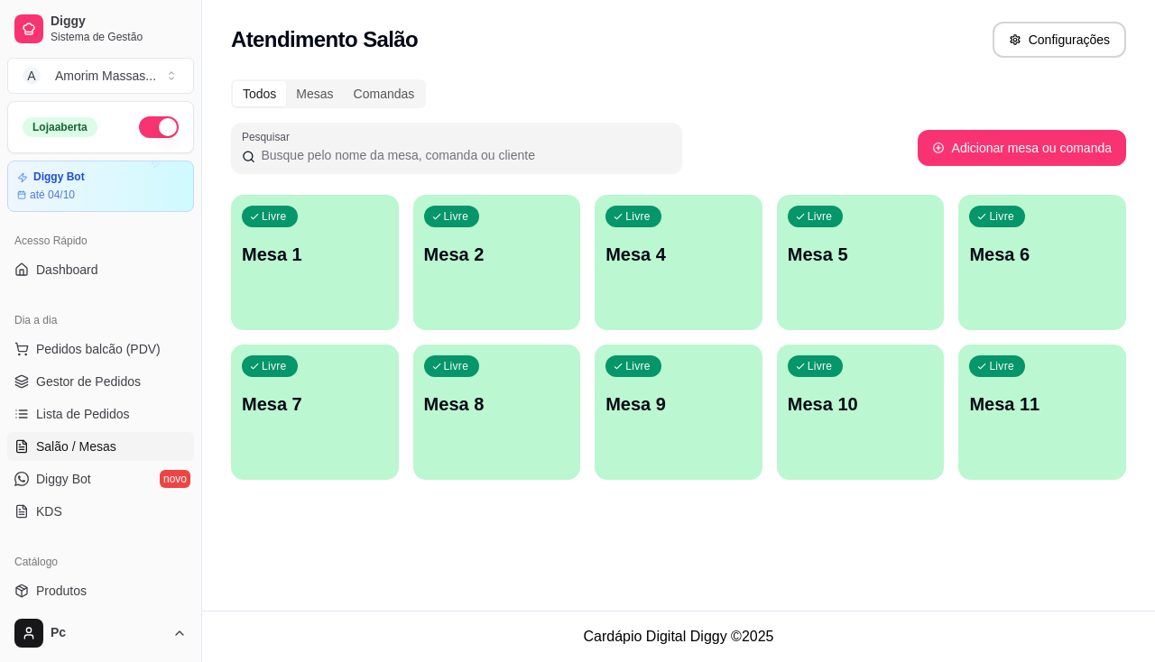
click at [260, 271] on div "Livre Mesa 1" at bounding box center [315, 252] width 168 height 114
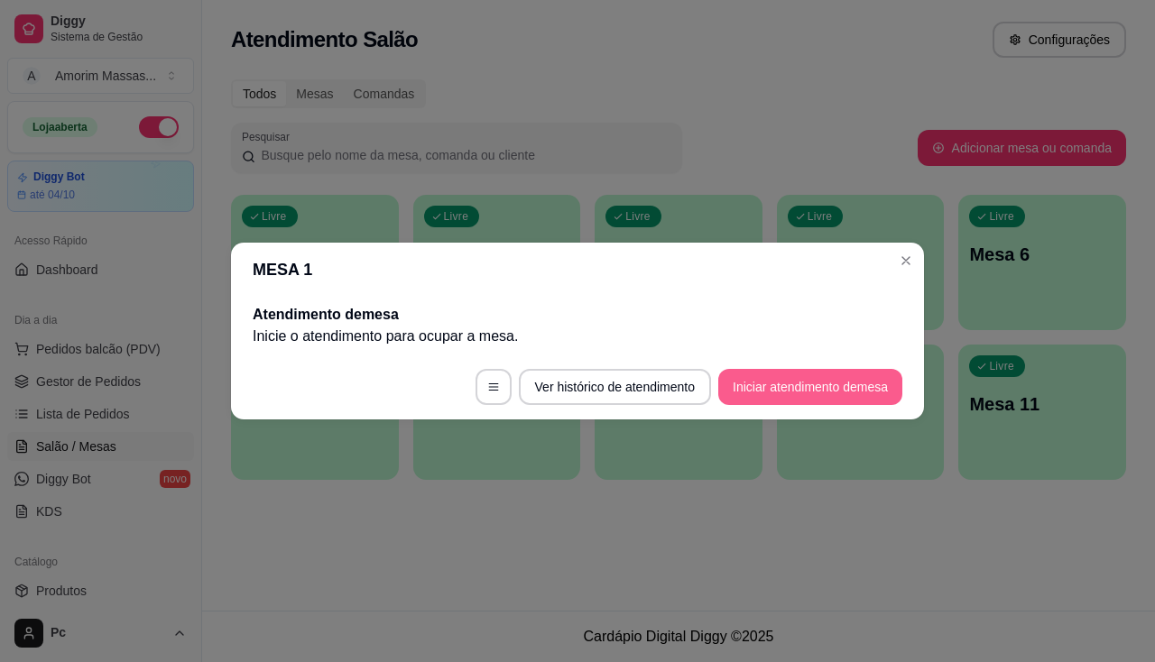
click at [789, 372] on button "Iniciar atendimento de mesa" at bounding box center [810, 387] width 184 height 36
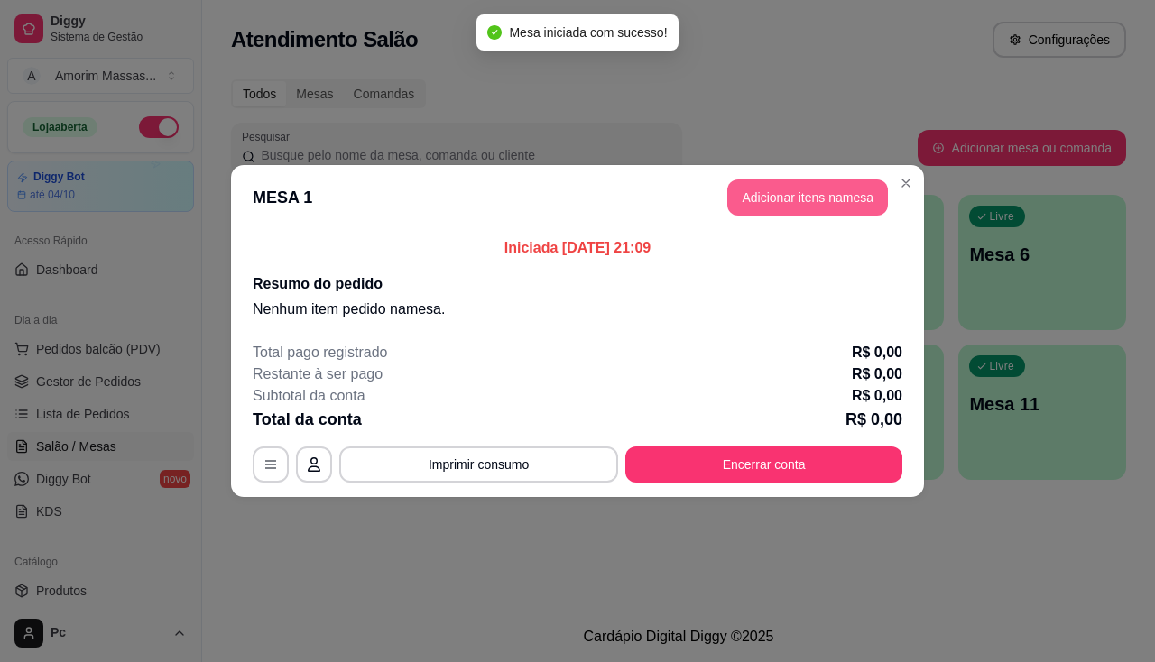
click at [795, 187] on button "Adicionar itens na mesa" at bounding box center [807, 198] width 161 height 36
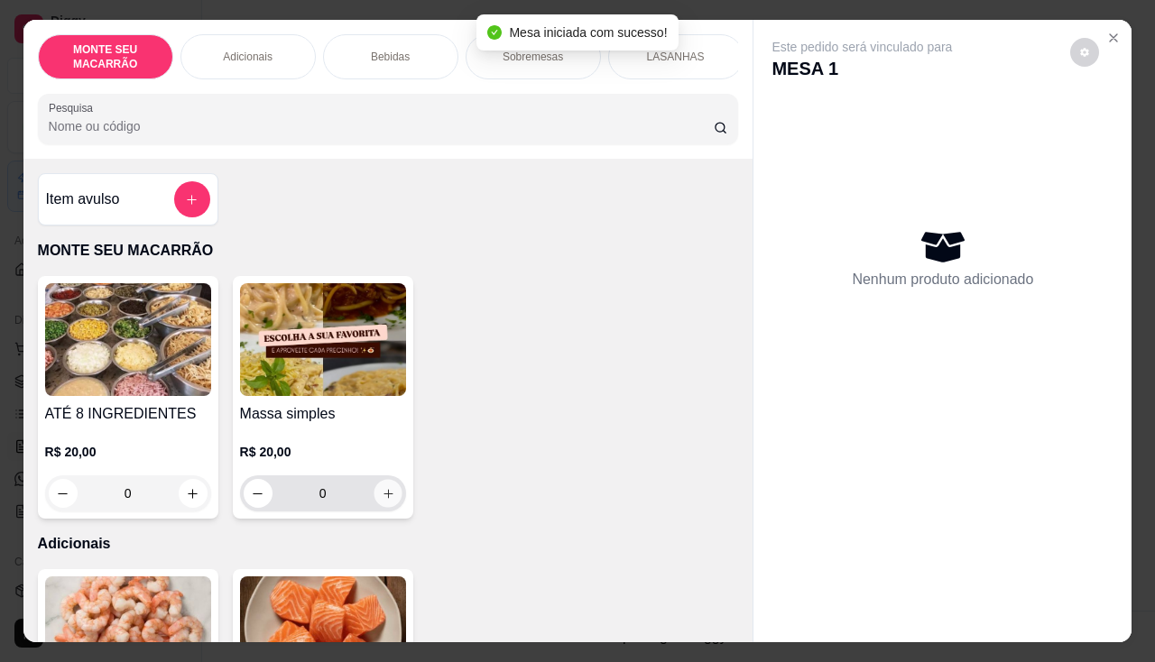
click at [381, 495] on icon "increase-product-quantity" at bounding box center [388, 494] width 14 height 14
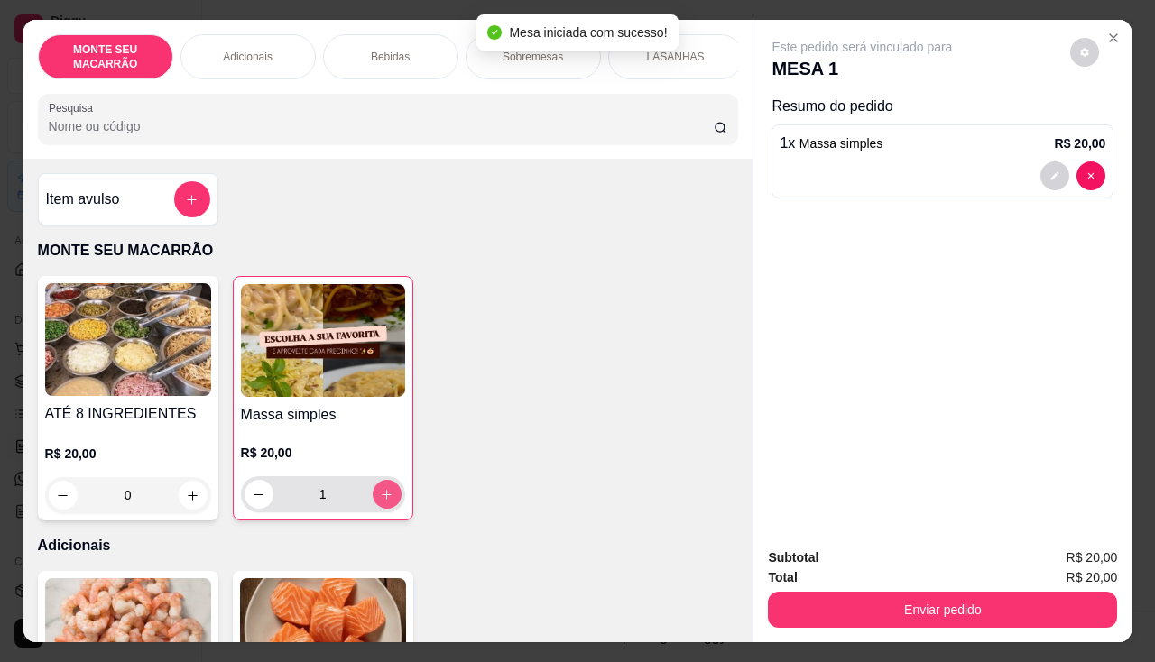
click at [381, 495] on icon "increase-product-quantity" at bounding box center [387, 495] width 14 height 14
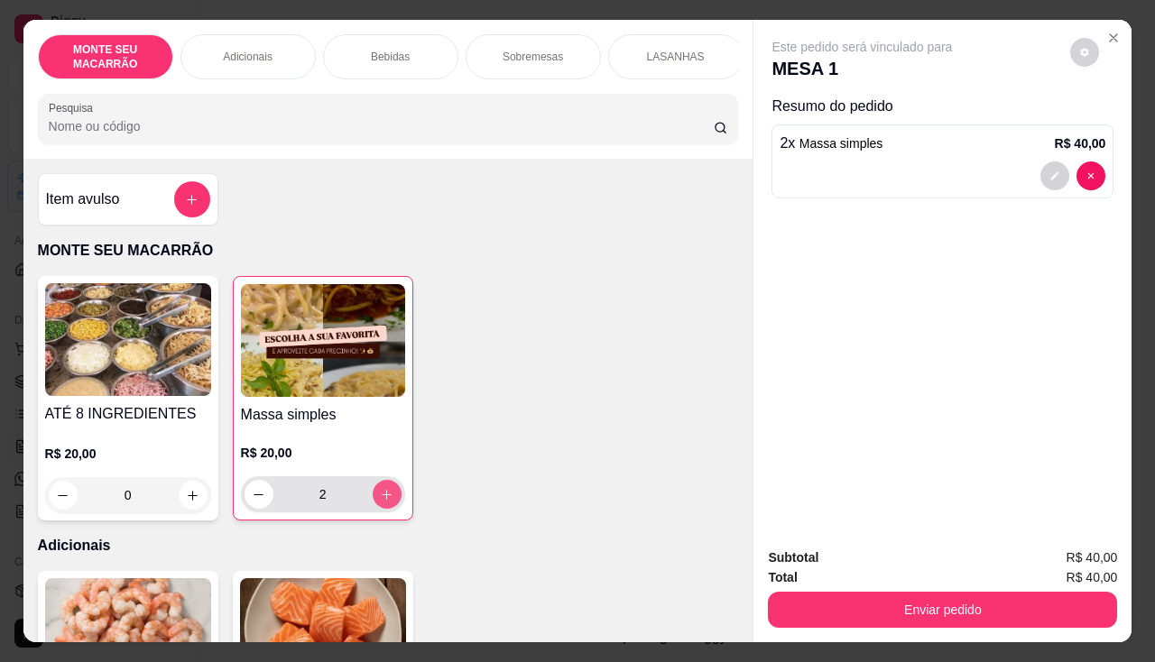
click at [381, 495] on icon "increase-product-quantity" at bounding box center [387, 495] width 14 height 14
type input "3"
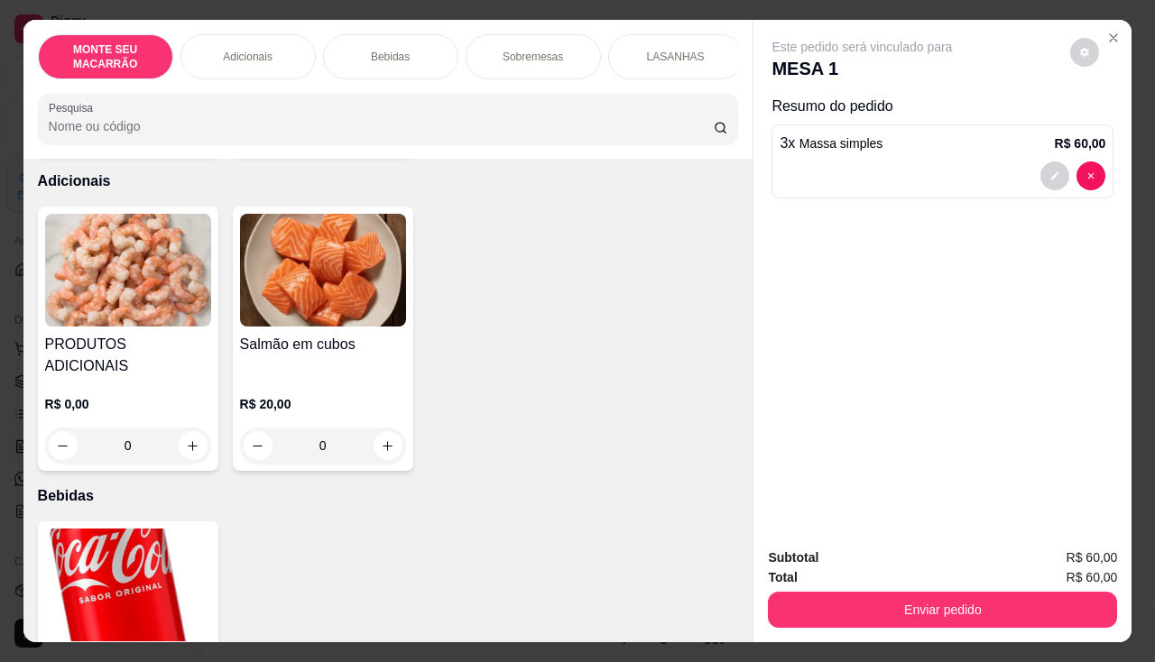
scroll to position [451, 0]
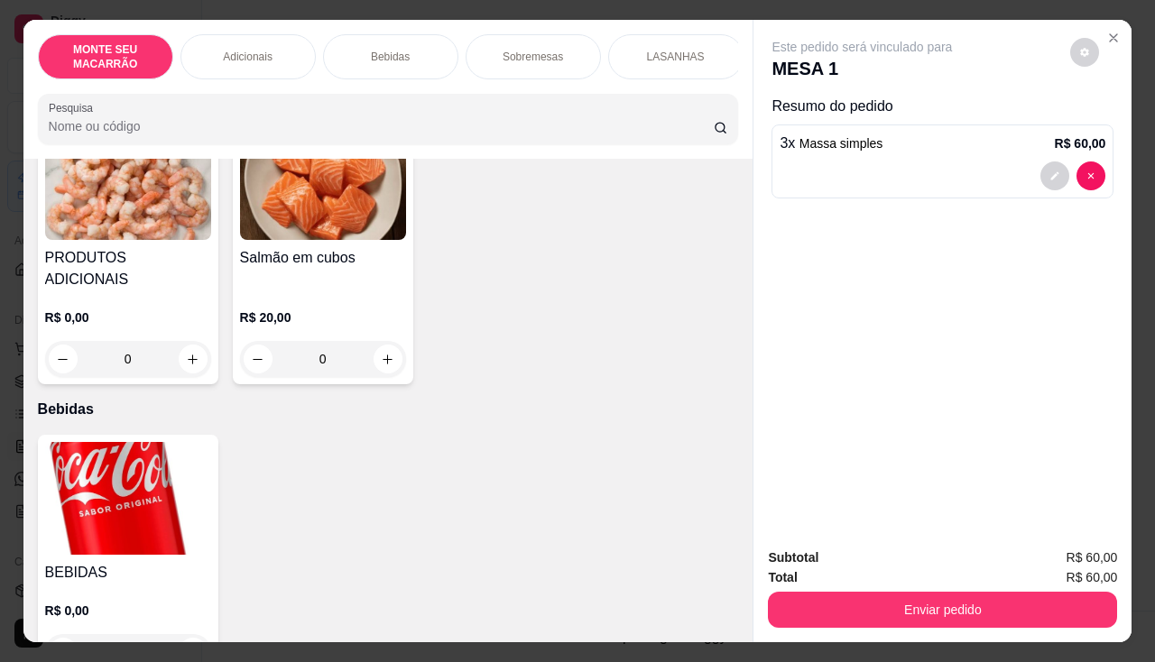
click at [91, 503] on img at bounding box center [128, 498] width 166 height 113
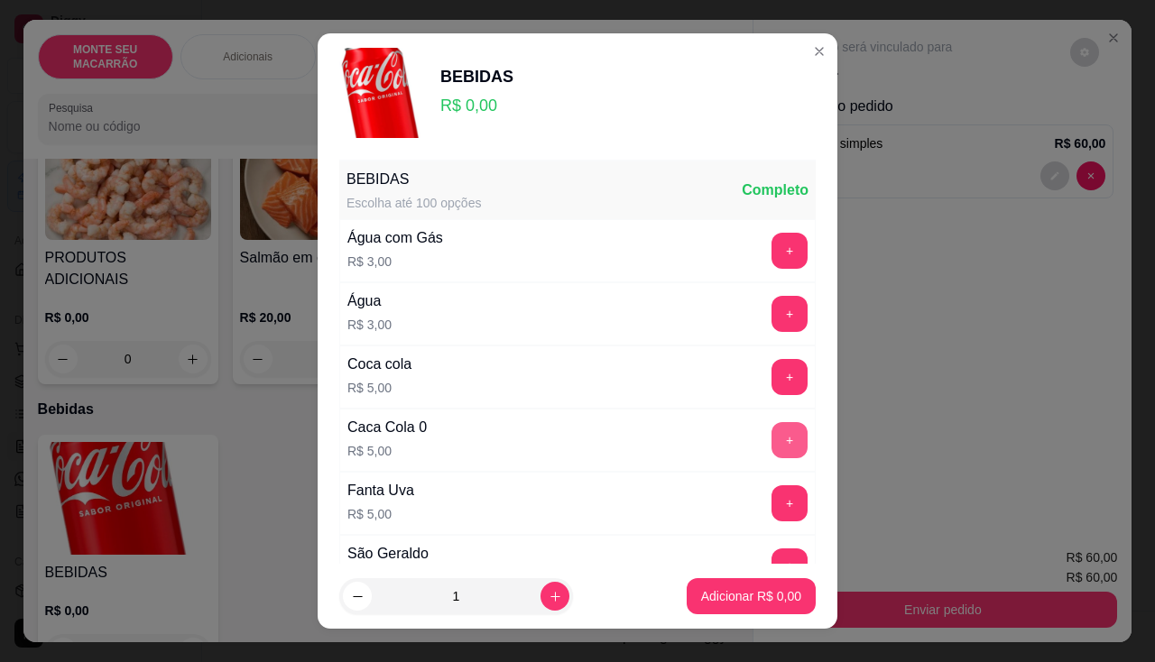
click at [771, 438] on button "+" at bounding box center [789, 440] width 36 height 36
click at [737, 596] on p "Adicionar R$ 5,00" at bounding box center [751, 596] width 100 height 18
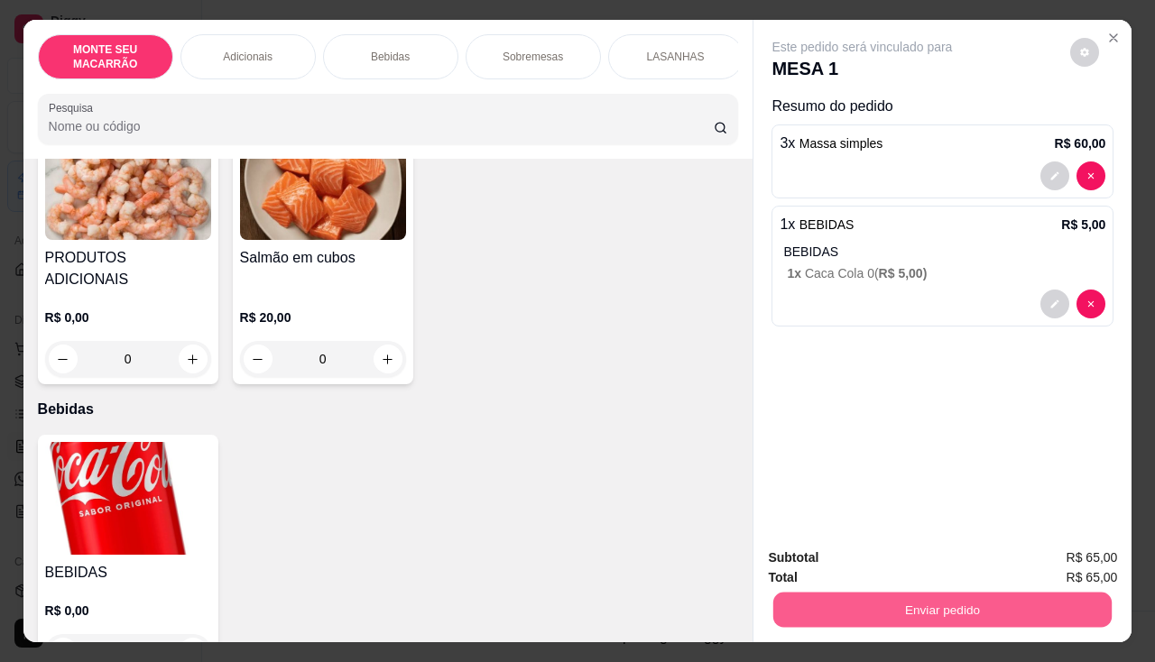
click at [991, 599] on button "Enviar pedido" at bounding box center [942, 610] width 338 height 35
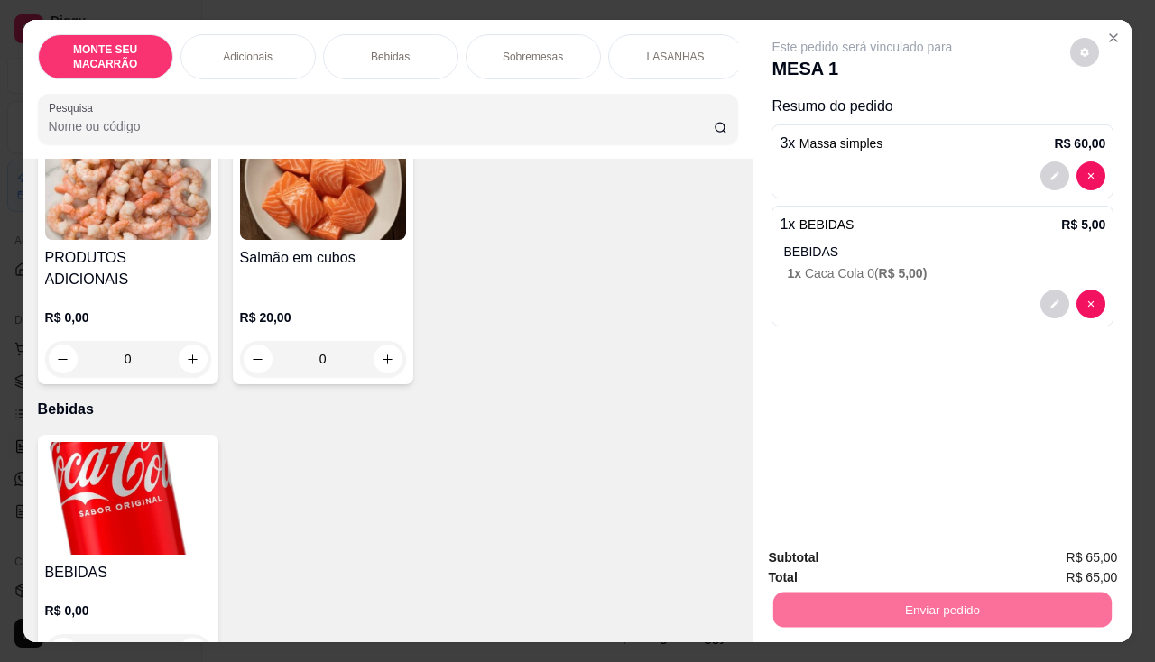
click at [956, 563] on button "Registrar cliente" at bounding box center [950, 559] width 119 height 34
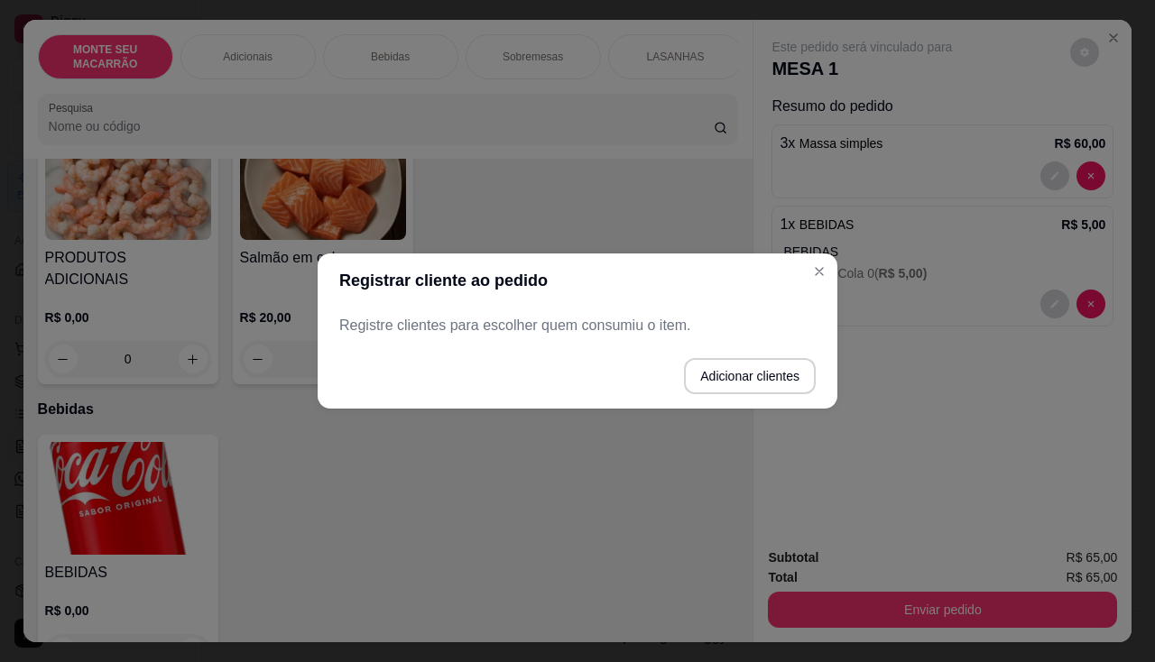
click at [631, 338] on div "Registre clientes para escolher quem consumiu o item." at bounding box center [578, 326] width 520 height 36
click at [644, 328] on p "Registre clientes para escolher quem consumiu o item." at bounding box center [577, 326] width 476 height 22
click at [754, 374] on button "Adicionar clientes" at bounding box center [750, 376] width 132 height 36
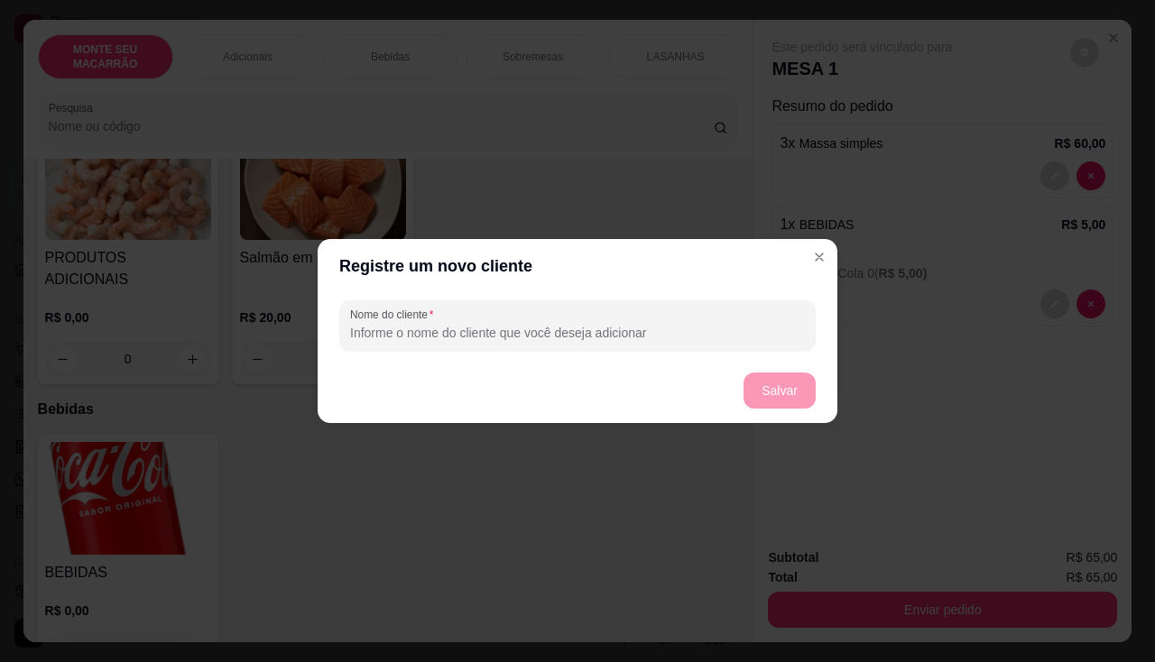
click at [501, 334] on input "Nome do cliente" at bounding box center [577, 333] width 455 height 18
type input "1"
click at [804, 399] on button "Salvar" at bounding box center [780, 391] width 72 height 36
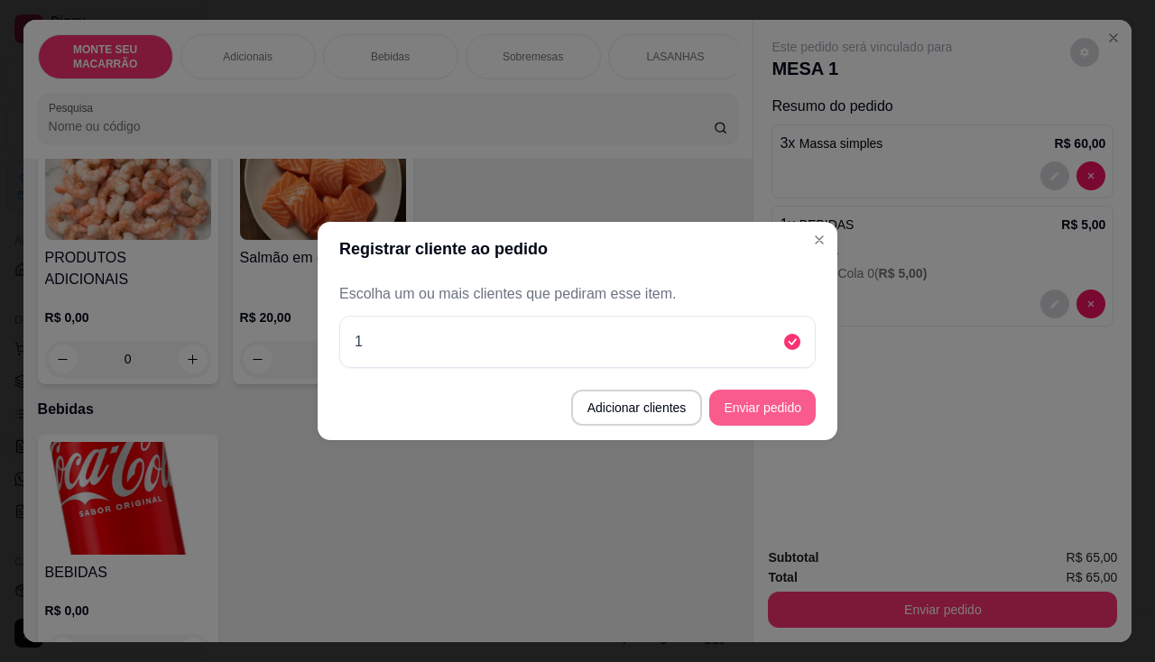
click at [772, 416] on button "Enviar pedido" at bounding box center [762, 408] width 106 height 36
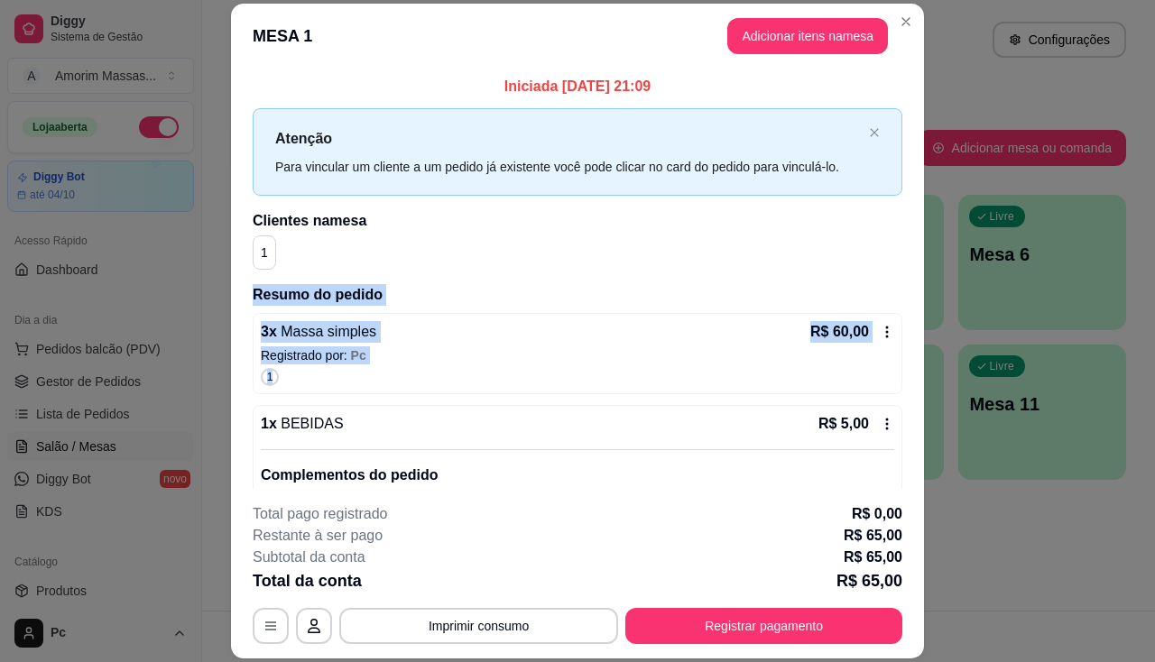
drag, startPoint x: 900, startPoint y: 262, endPoint x: 927, endPoint y: 273, distance: 29.2
click at [903, 261] on div "Iniciada 22/09/2025 às 21:09 Atenção Para vincular um cliente a um pedido já ex…" at bounding box center [577, 279] width 693 height 421
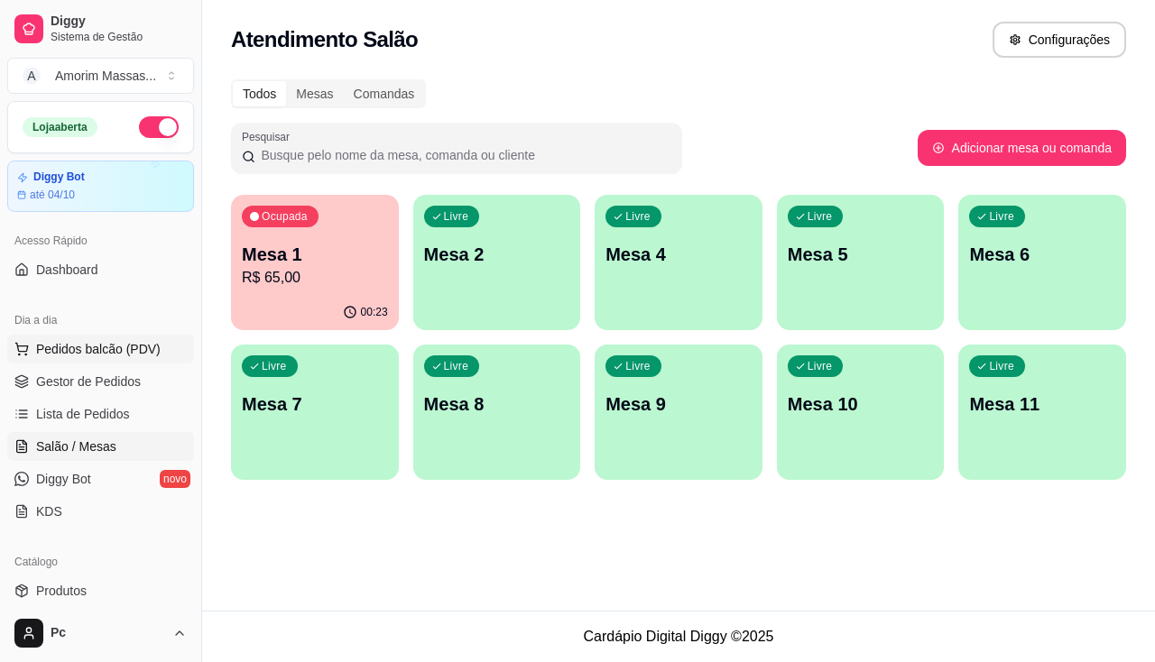
click at [54, 353] on span "Pedidos balcão (PDV)" at bounding box center [98, 349] width 125 height 18
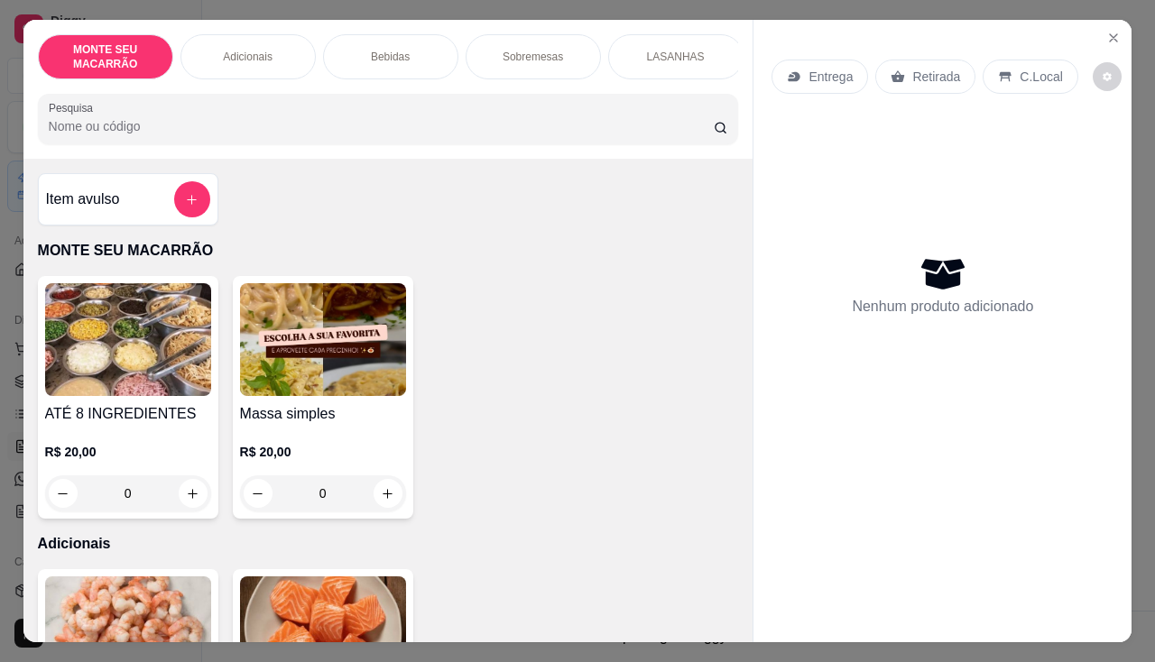
click at [275, 343] on img at bounding box center [323, 339] width 166 height 113
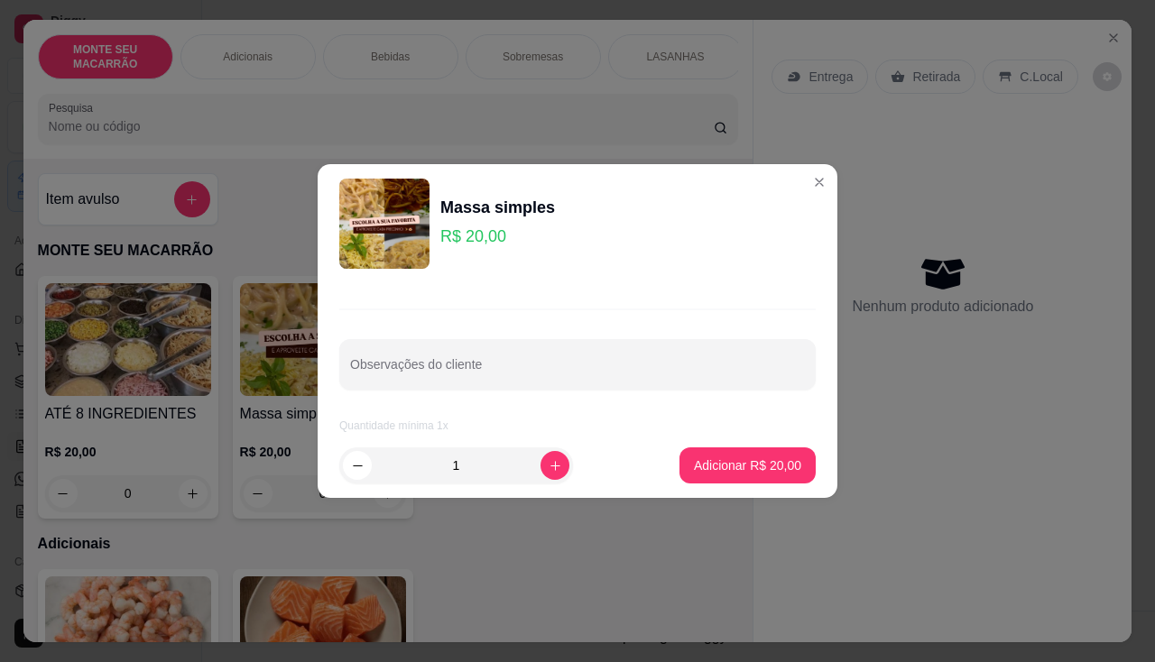
click at [734, 441] on footer "1 Adicionar R$ 20,00" at bounding box center [578, 465] width 520 height 65
click at [734, 456] on button "Adicionar R$ 20,00" at bounding box center [747, 465] width 133 height 35
type input "1"
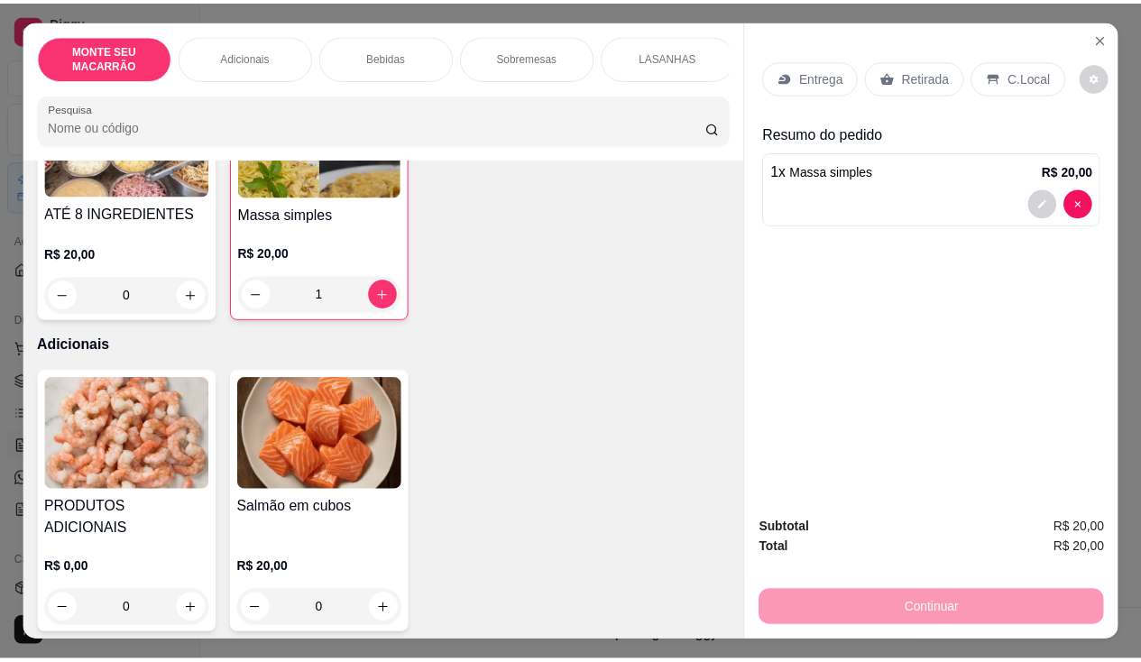
scroll to position [361, 0]
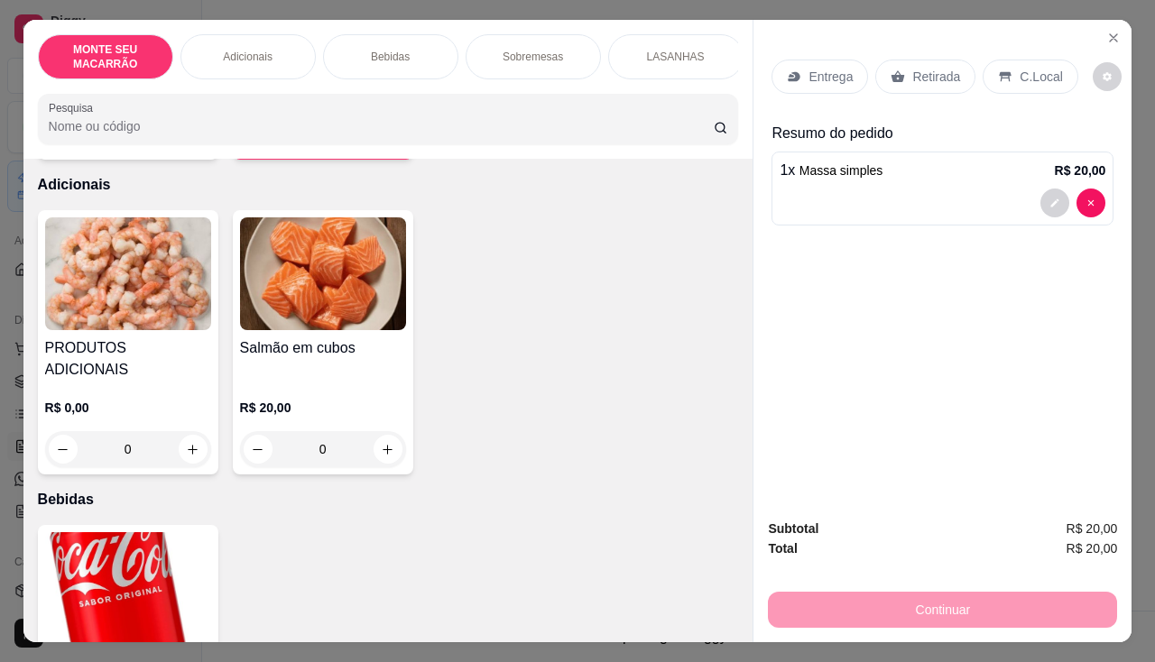
click at [131, 563] on img at bounding box center [128, 588] width 166 height 113
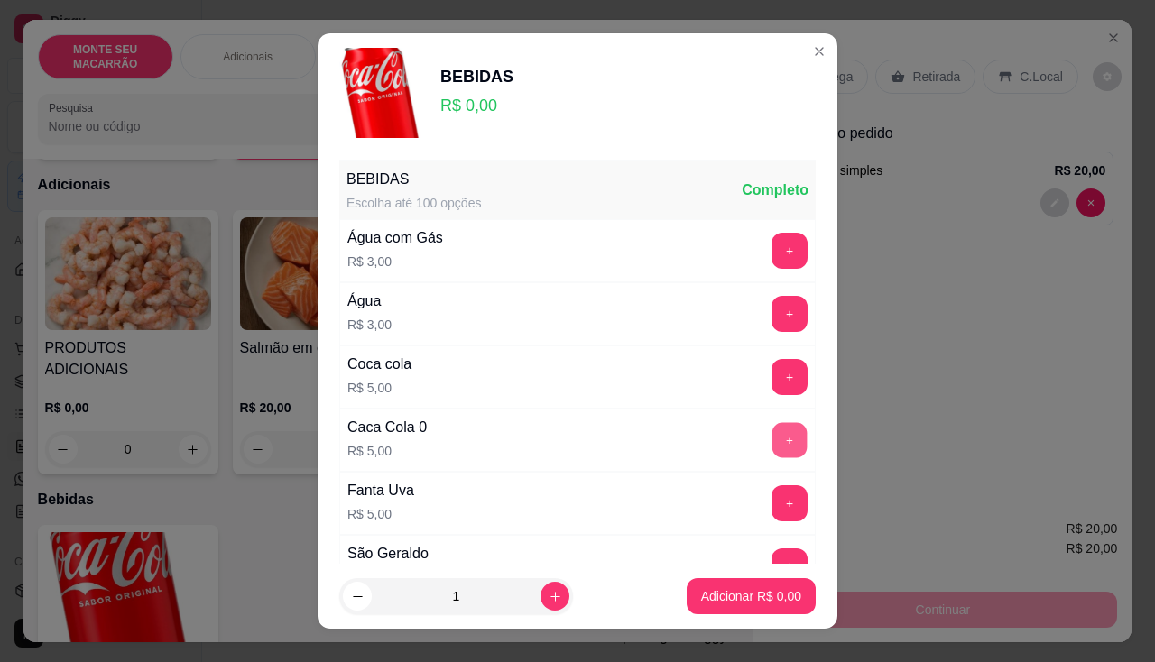
click at [772, 436] on button "+" at bounding box center [789, 439] width 35 height 35
click at [732, 599] on p "Adicionar R$ 5,00" at bounding box center [750, 596] width 97 height 17
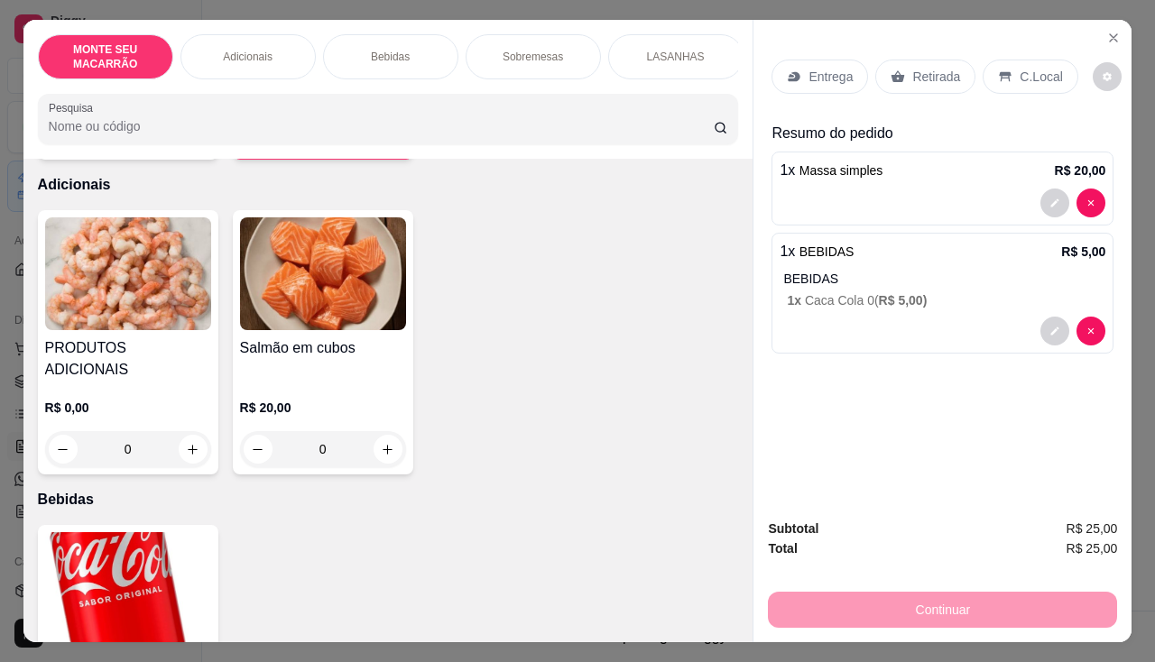
click at [831, 68] on p "Entrega" at bounding box center [830, 77] width 44 height 18
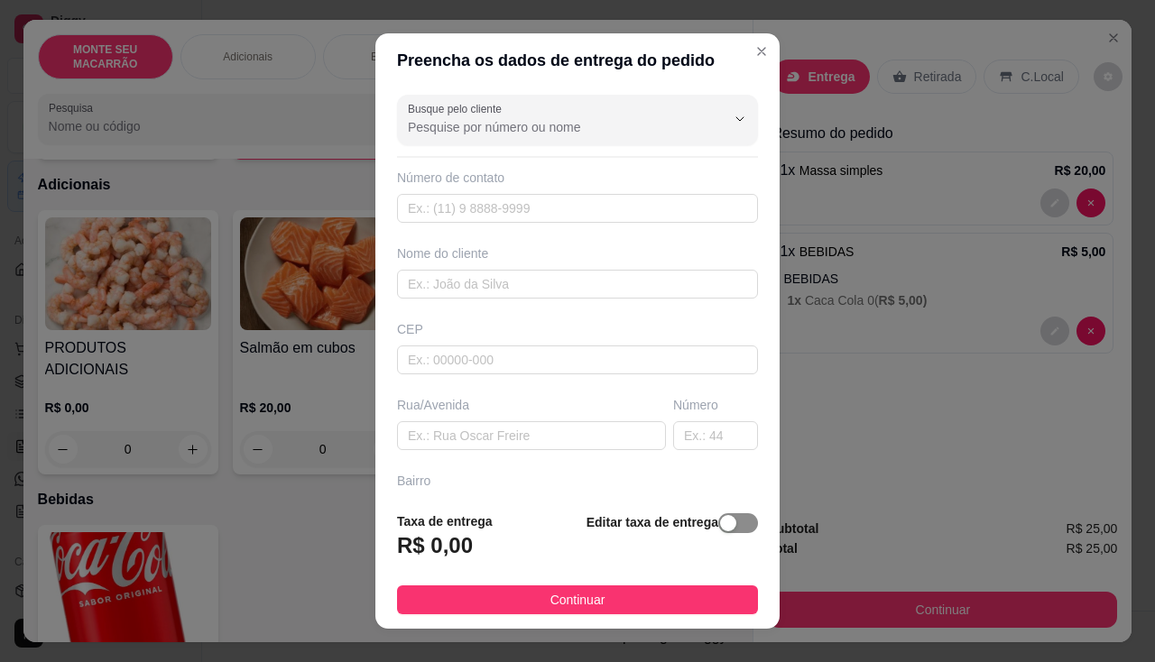
click at [720, 527] on div "button" at bounding box center [728, 523] width 16 height 16
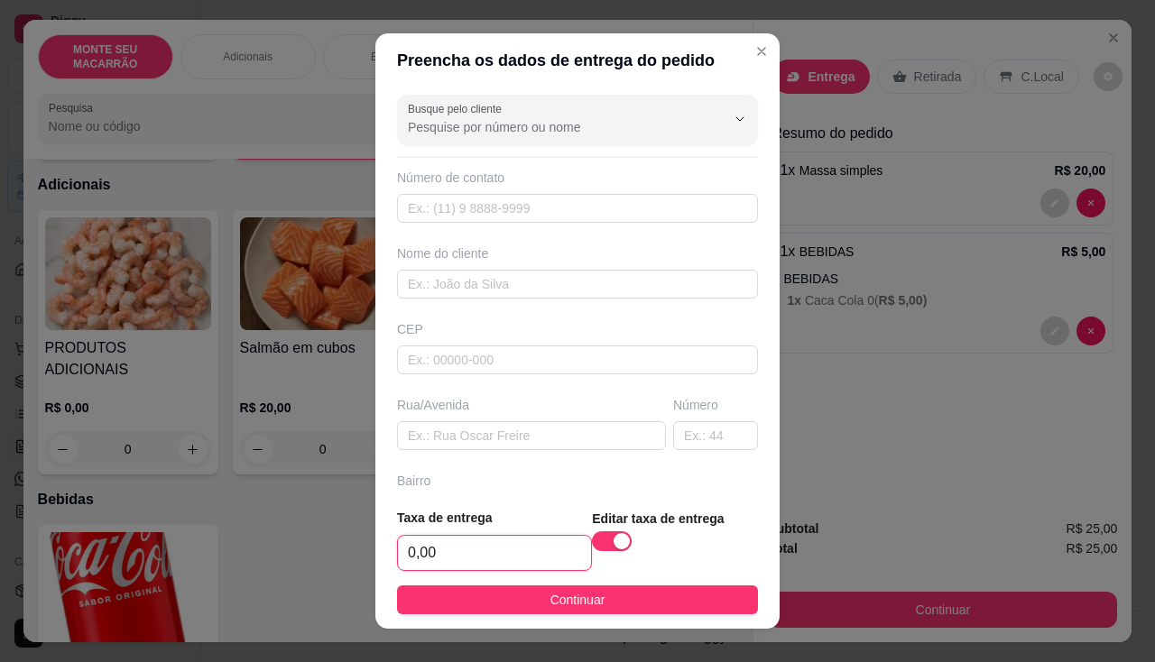
click at [449, 555] on input "0,00" at bounding box center [494, 553] width 193 height 34
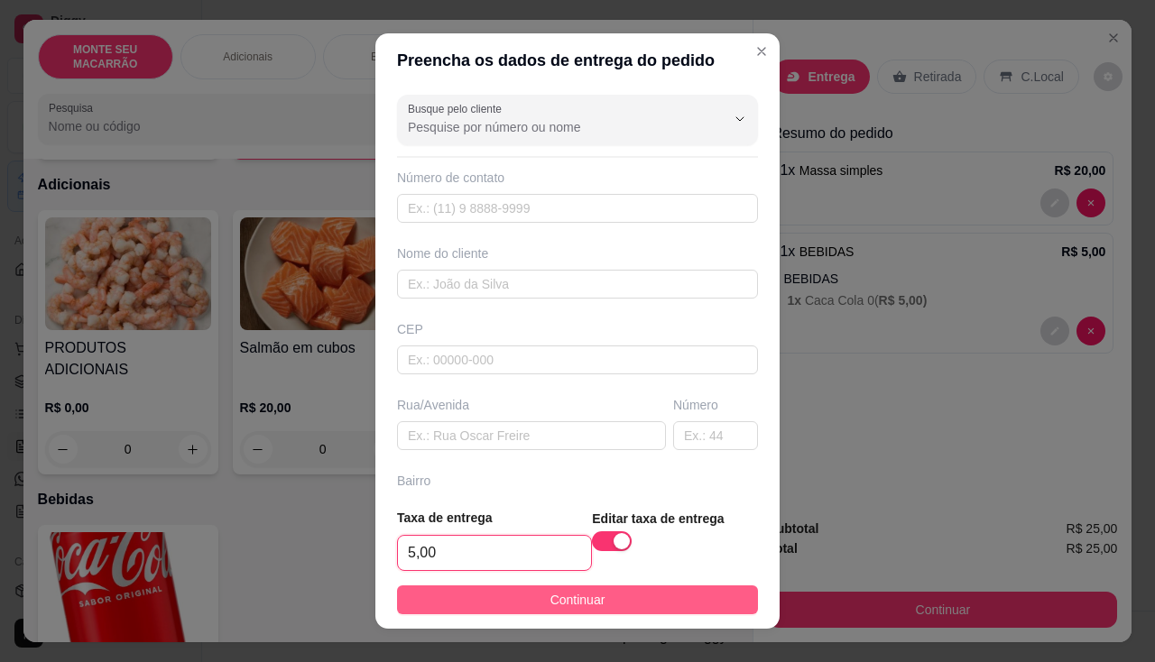
type input "5,00"
click at [510, 598] on button "Continuar" at bounding box center [577, 600] width 361 height 29
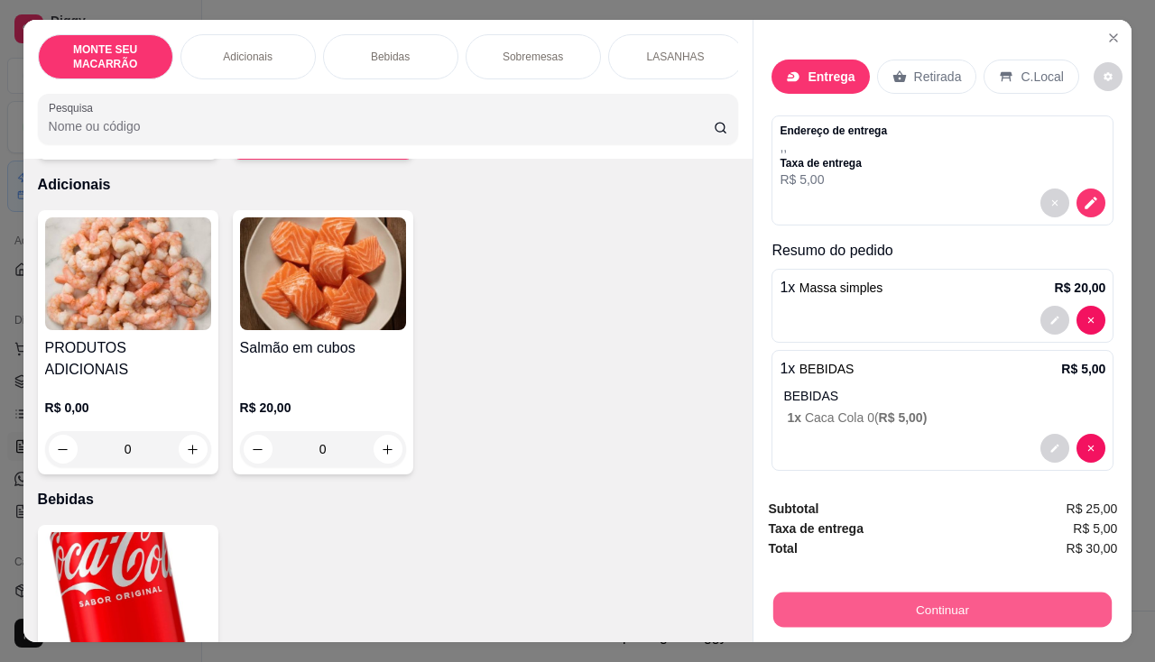
click at [865, 605] on button "Continuar" at bounding box center [942, 610] width 338 height 35
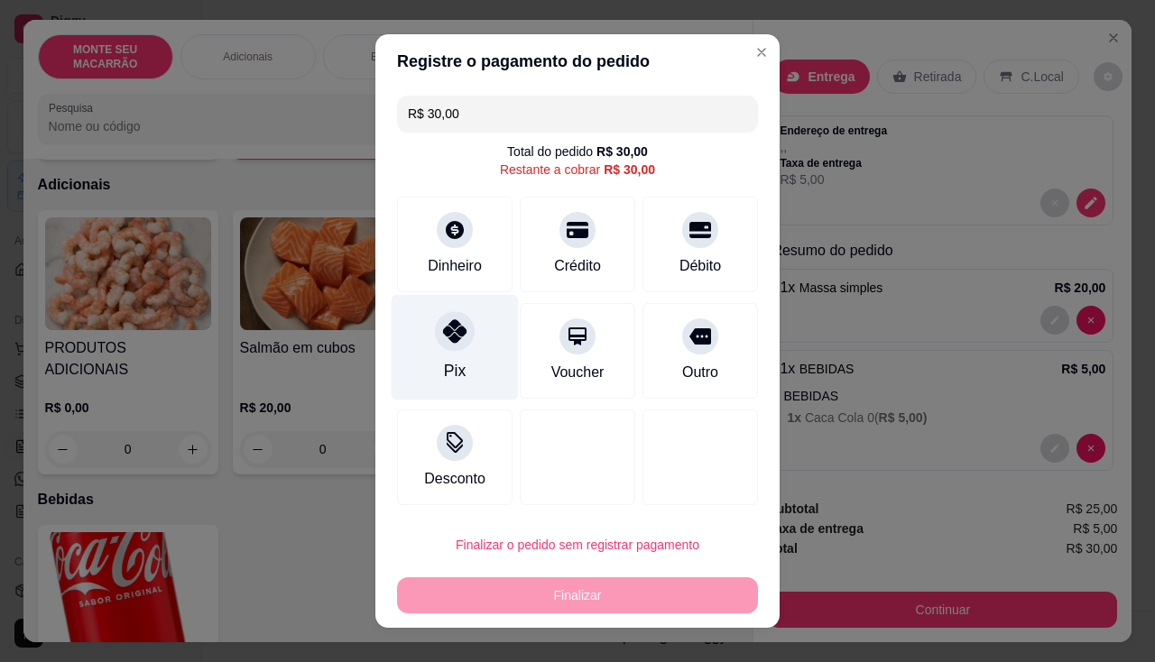
click at [457, 342] on icon at bounding box center [454, 330] width 23 height 23
type input "R$ 0,00"
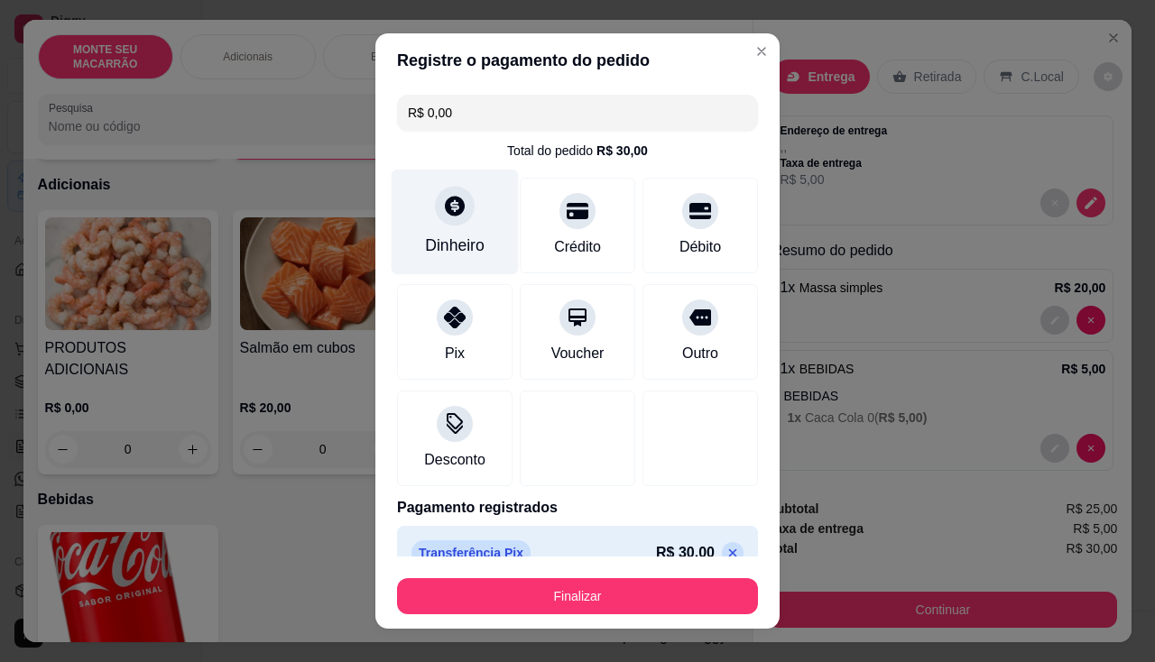
click at [439, 233] on div "Dinheiro" at bounding box center [455, 222] width 127 height 106
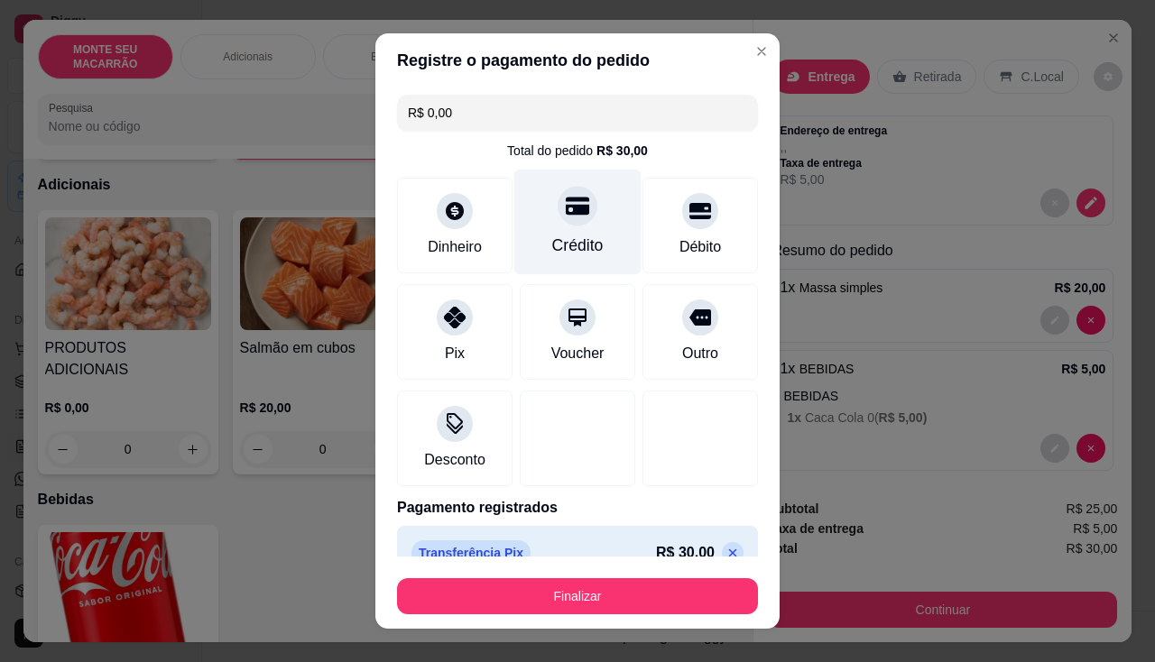
click at [568, 217] on icon at bounding box center [577, 205] width 23 height 23
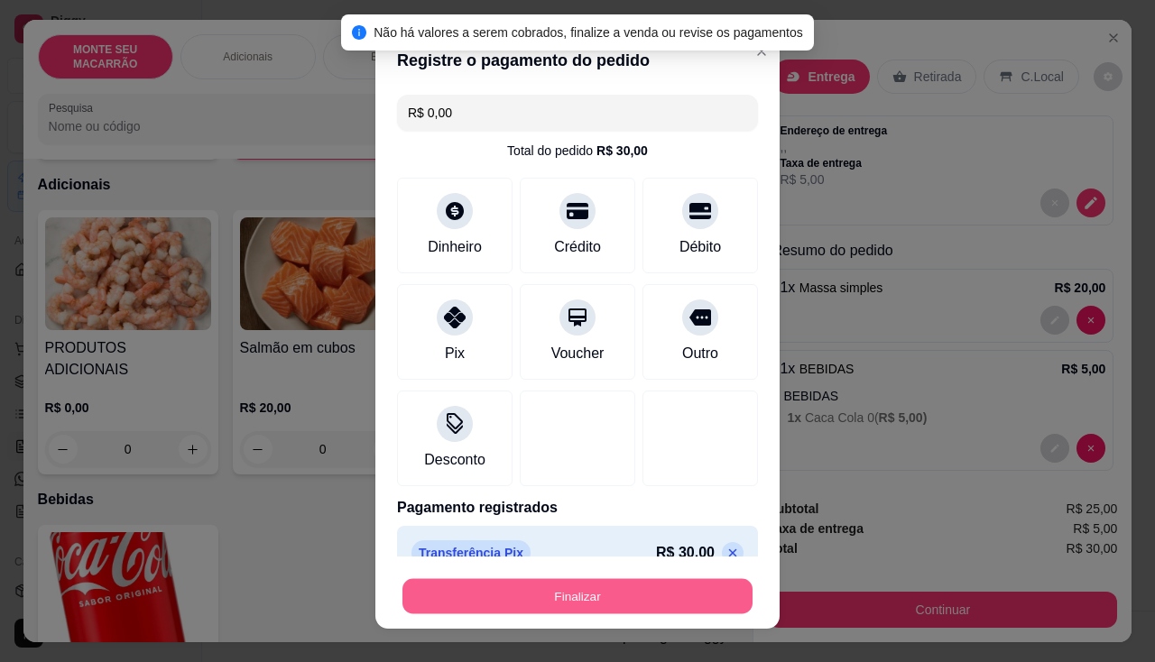
click at [533, 595] on button "Finalizar" at bounding box center [577, 596] width 350 height 35
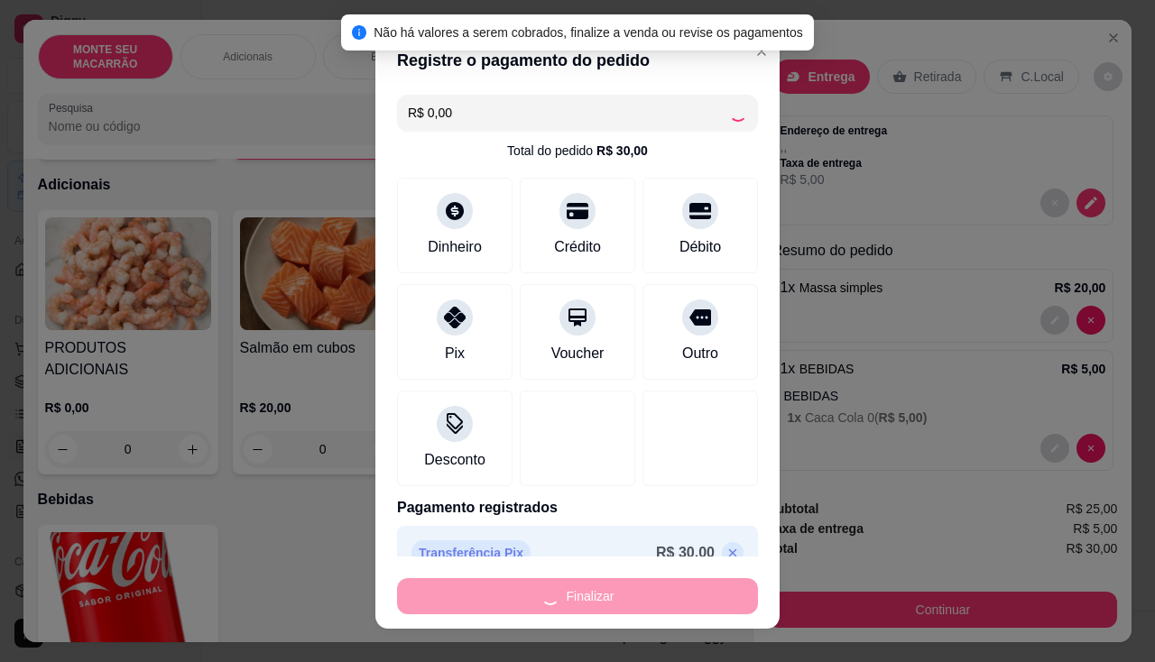
type input "0"
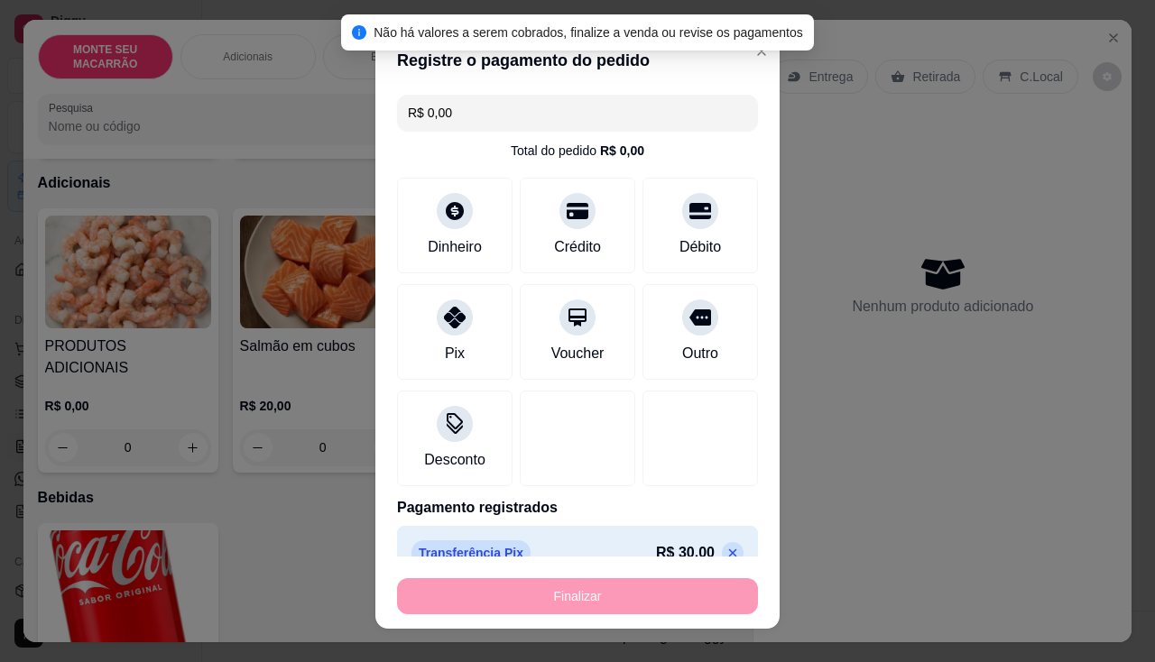
type input "-R$ 30,00"
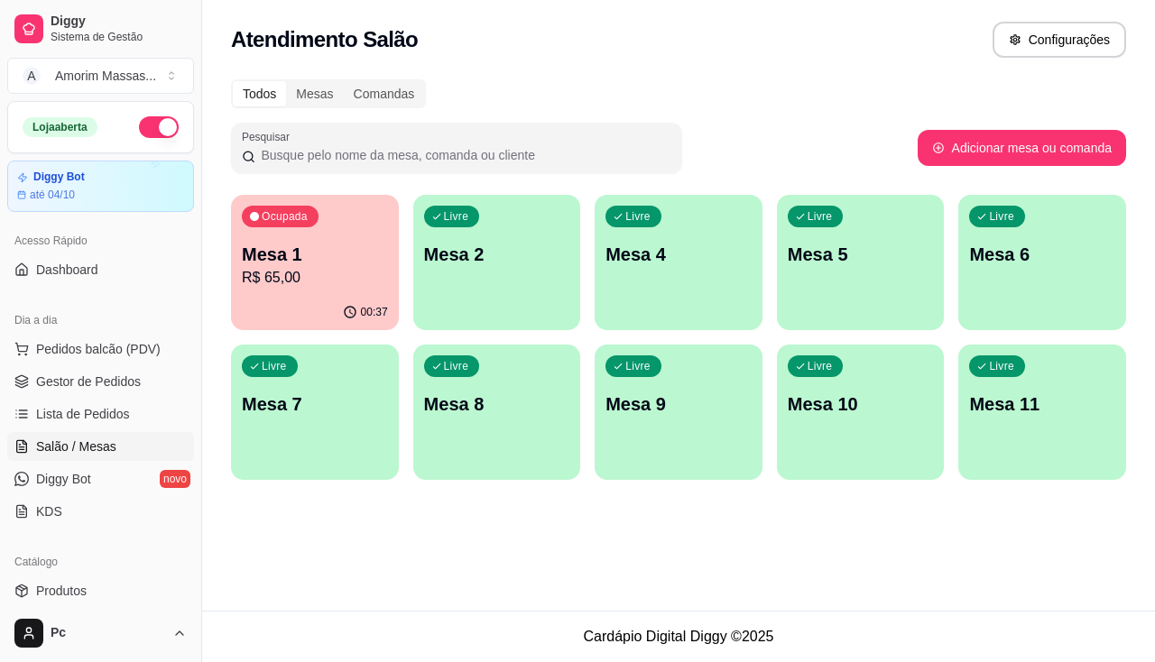
click at [148, 119] on button "button" at bounding box center [159, 127] width 40 height 22
click at [282, 291] on div "Ocupada Mesa 1 R$ 65,00" at bounding box center [315, 245] width 168 height 100
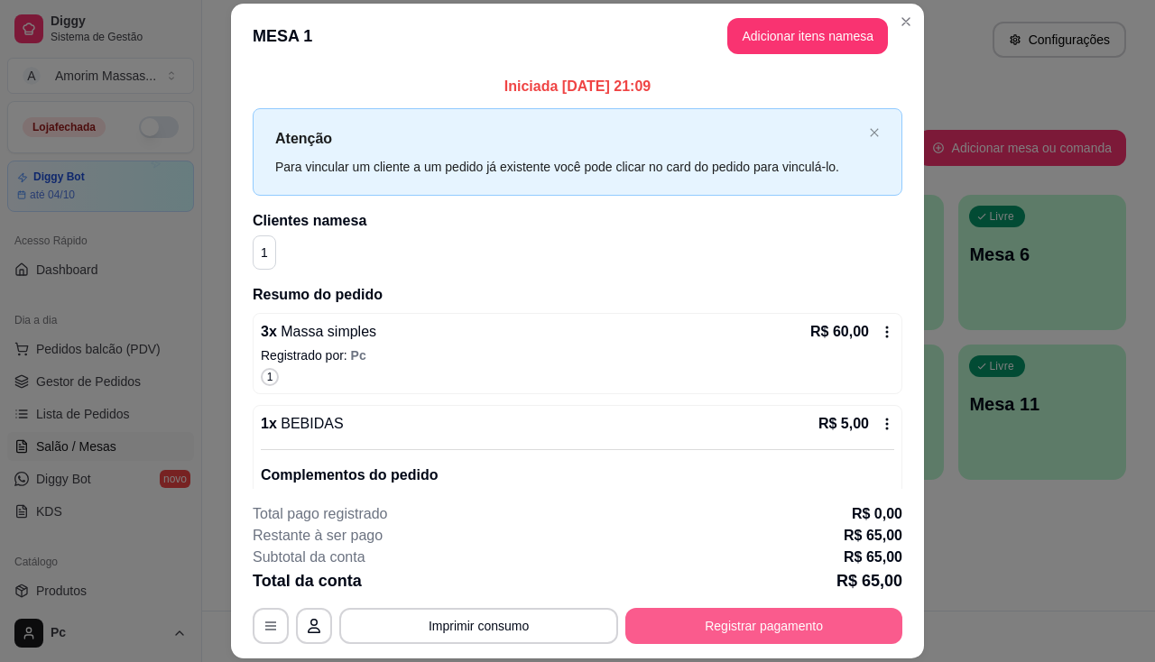
click at [695, 639] on button "Registrar pagamento" at bounding box center [763, 626] width 277 height 36
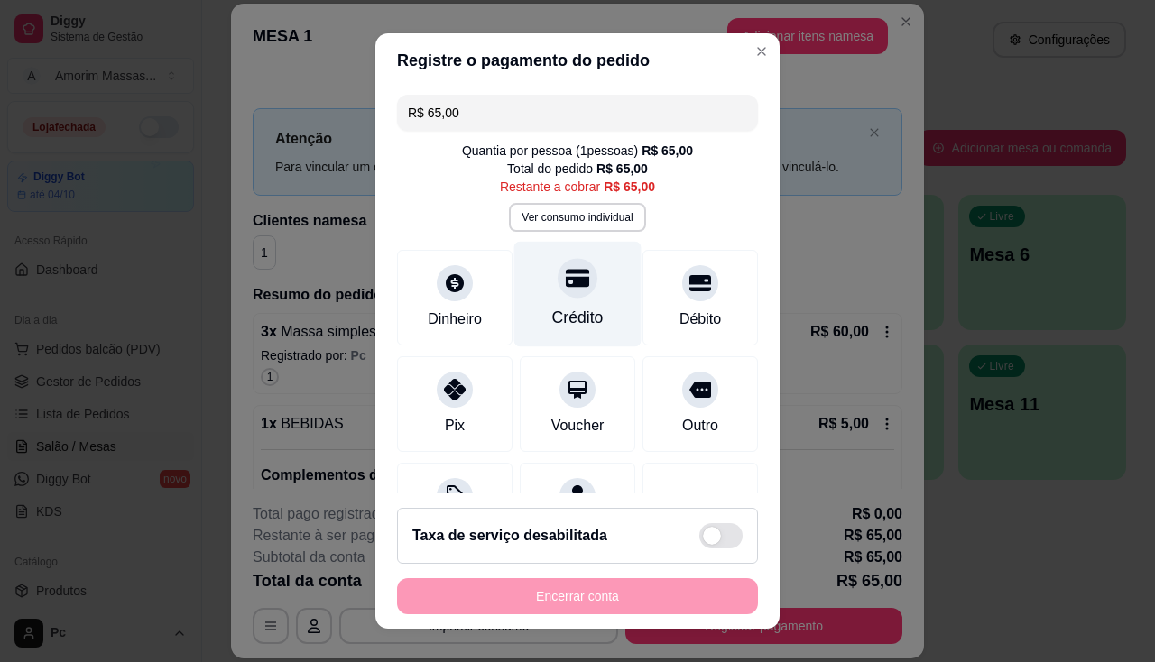
click at [566, 286] on icon at bounding box center [577, 278] width 23 height 18
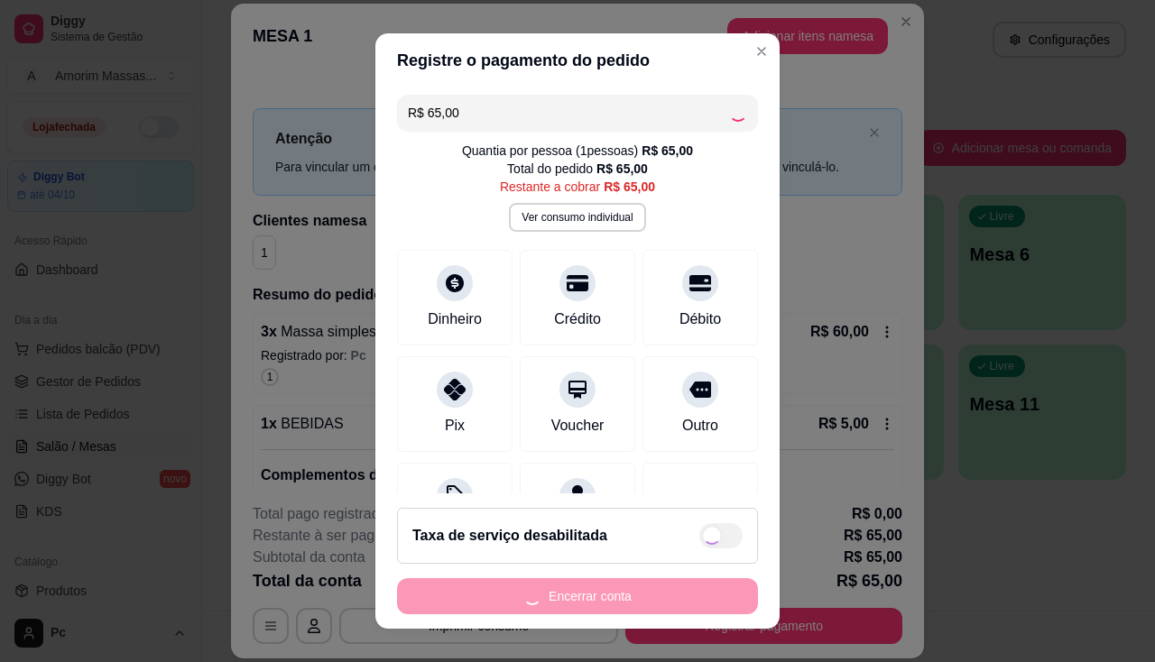
type input "R$ 0,00"
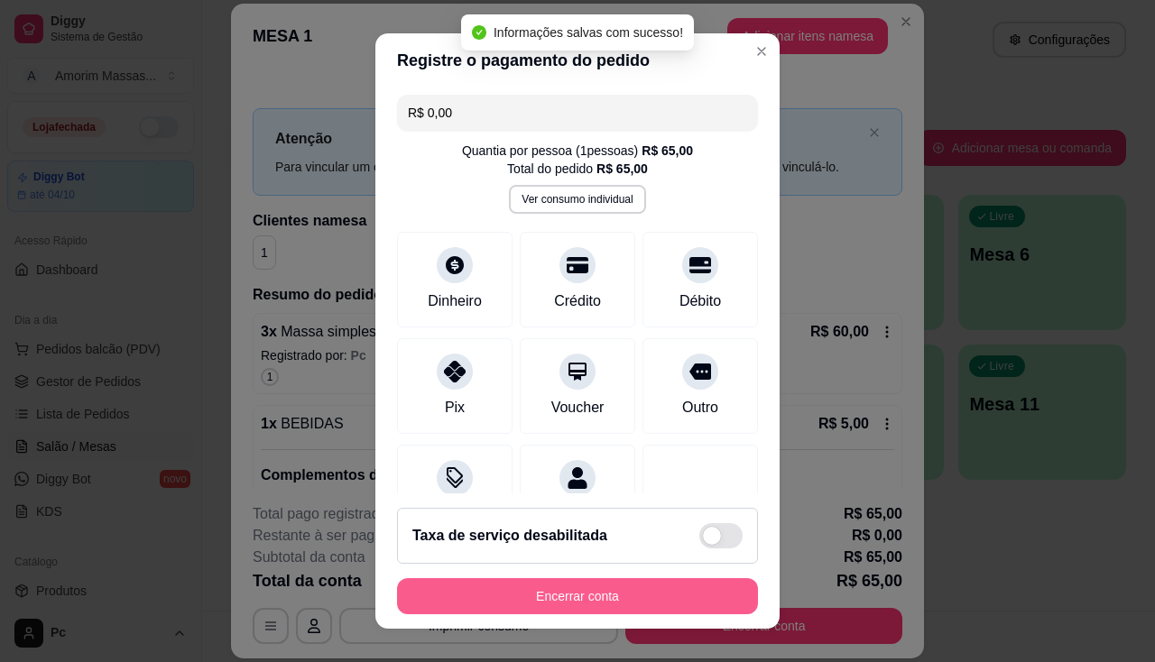
click at [570, 593] on button "Encerrar conta" at bounding box center [577, 596] width 361 height 36
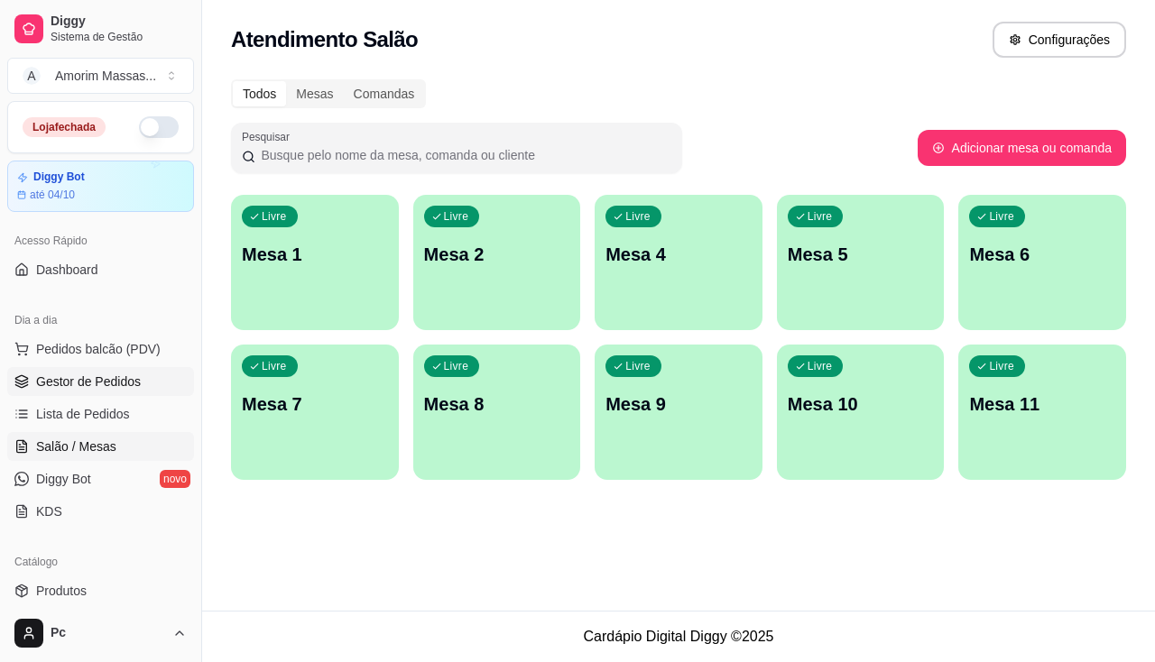
click at [119, 386] on span "Gestor de Pedidos" at bounding box center [88, 382] width 105 height 18
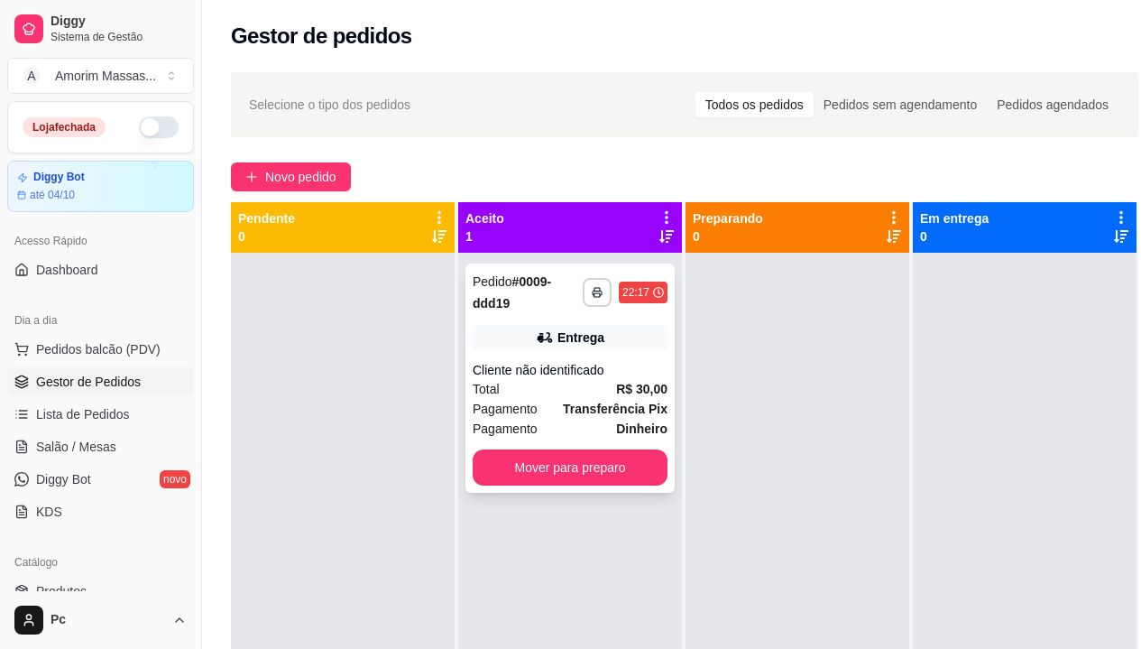
click at [532, 407] on span "Pagamento" at bounding box center [505, 409] width 65 height 20
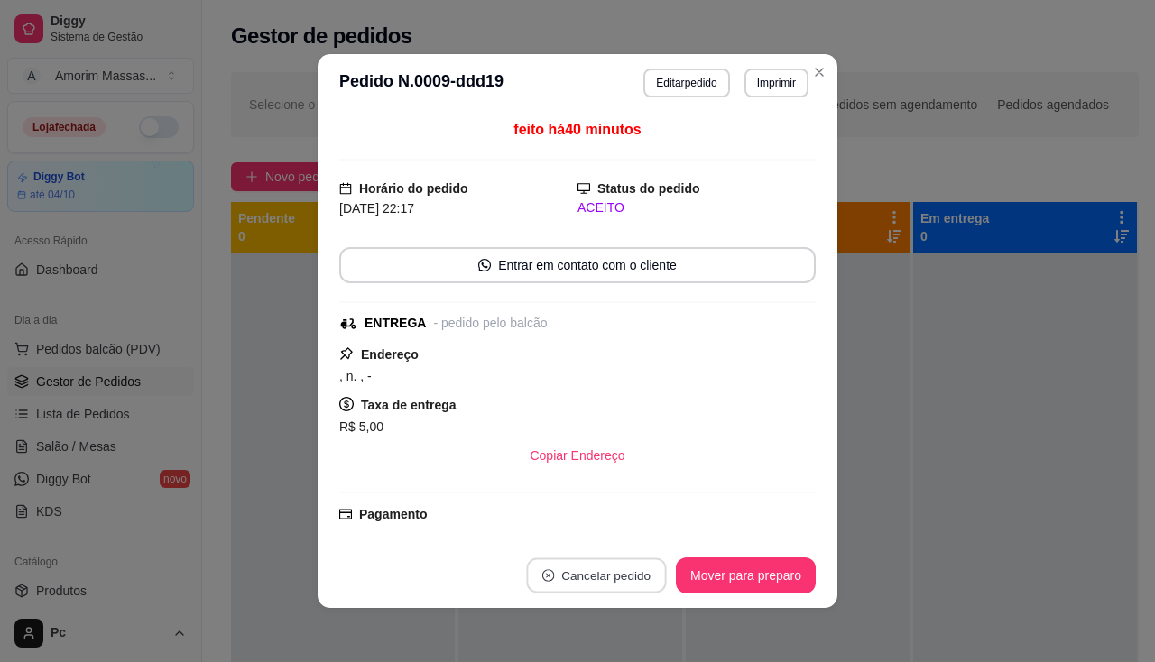
click at [559, 579] on button "Cancelar pedido" at bounding box center [596, 576] width 140 height 35
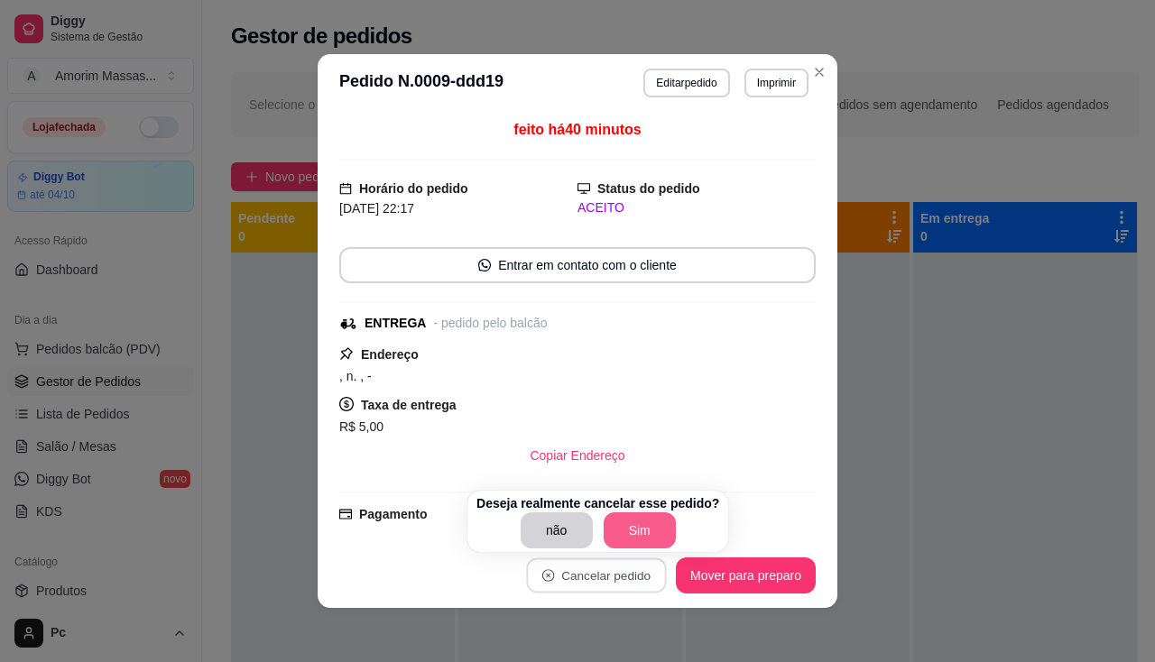
click at [613, 529] on button "Sim" at bounding box center [640, 531] width 72 height 36
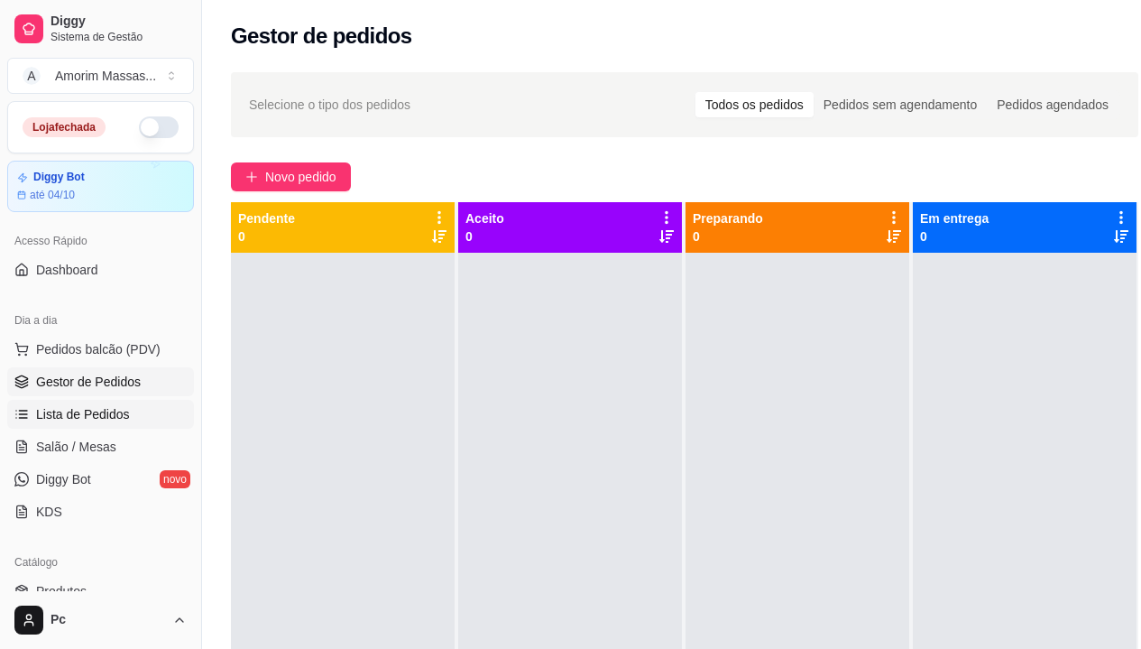
click at [89, 416] on span "Lista de Pedidos" at bounding box center [83, 414] width 94 height 18
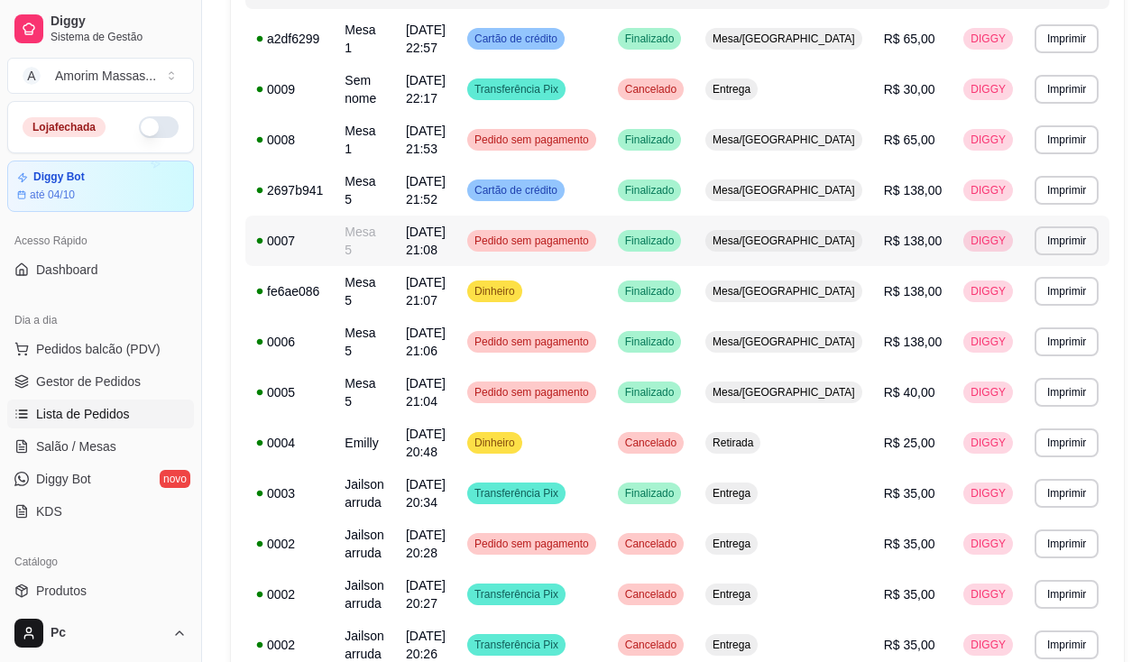
scroll to position [271, 0]
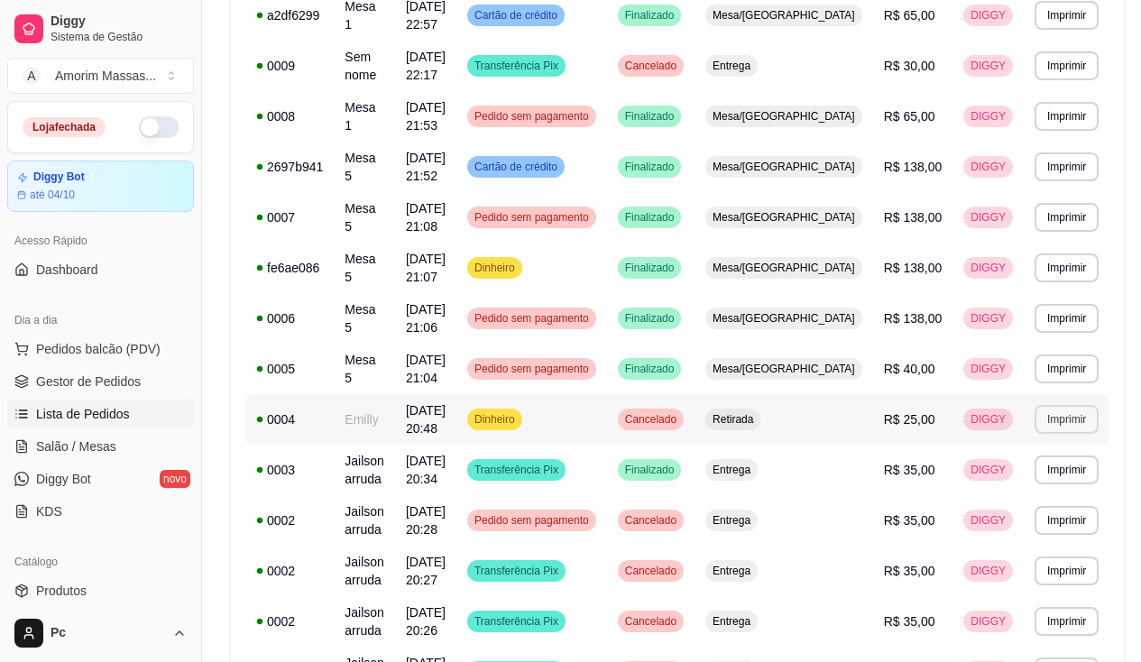
click at [1060, 418] on button "Imprimir" at bounding box center [1067, 419] width 64 height 29
click at [1013, 488] on button "IMPRESSORA" at bounding box center [1023, 482] width 131 height 29
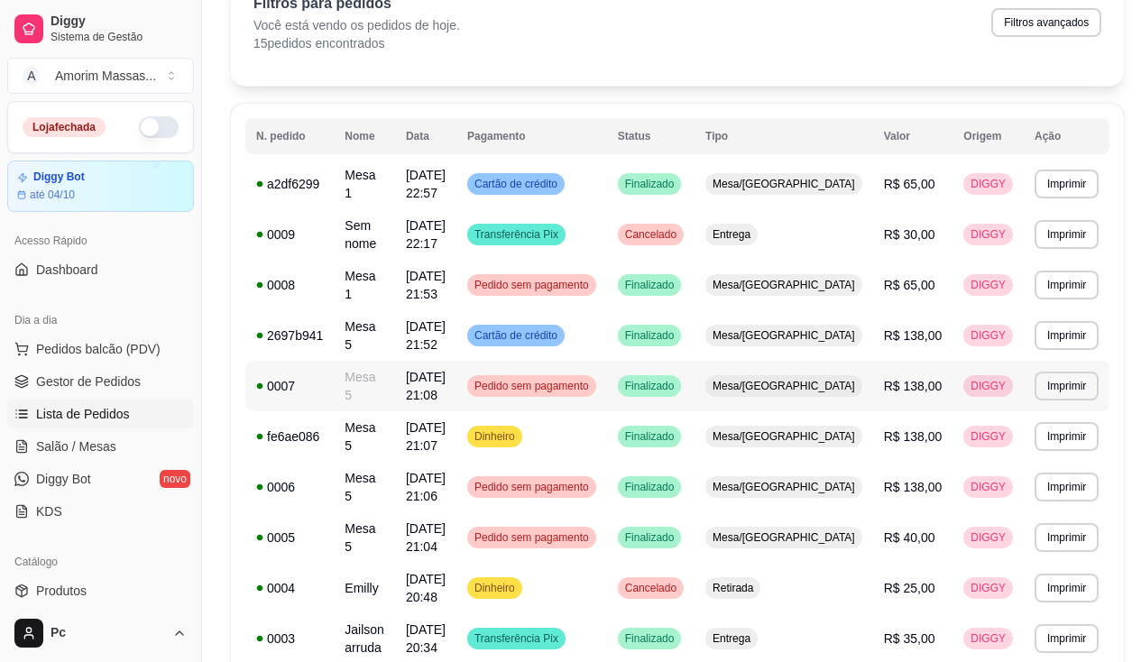
scroll to position [180, 0]
